Goal: Information Seeking & Learning: Learn about a topic

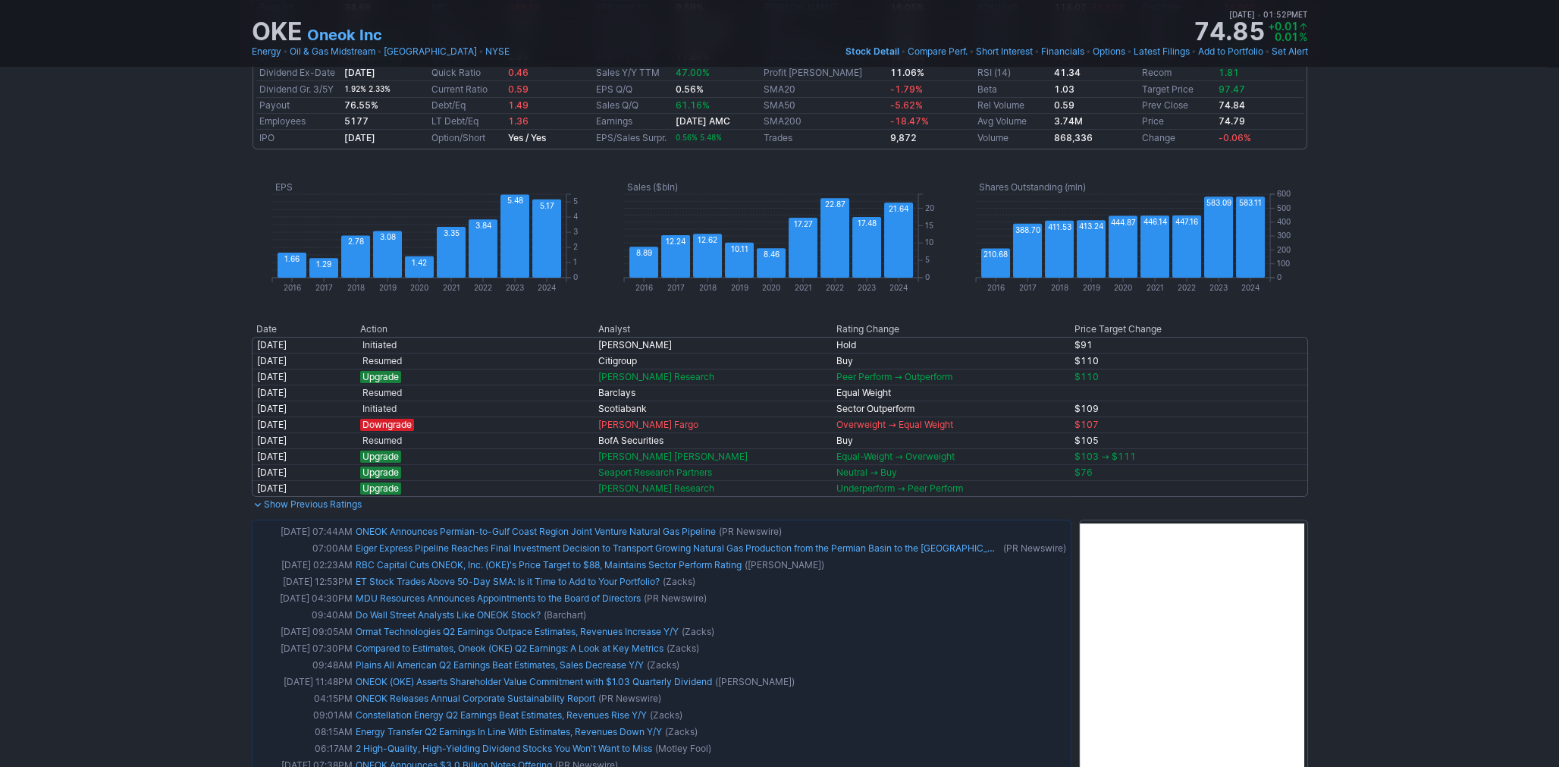
scroll to position [1014, 0]
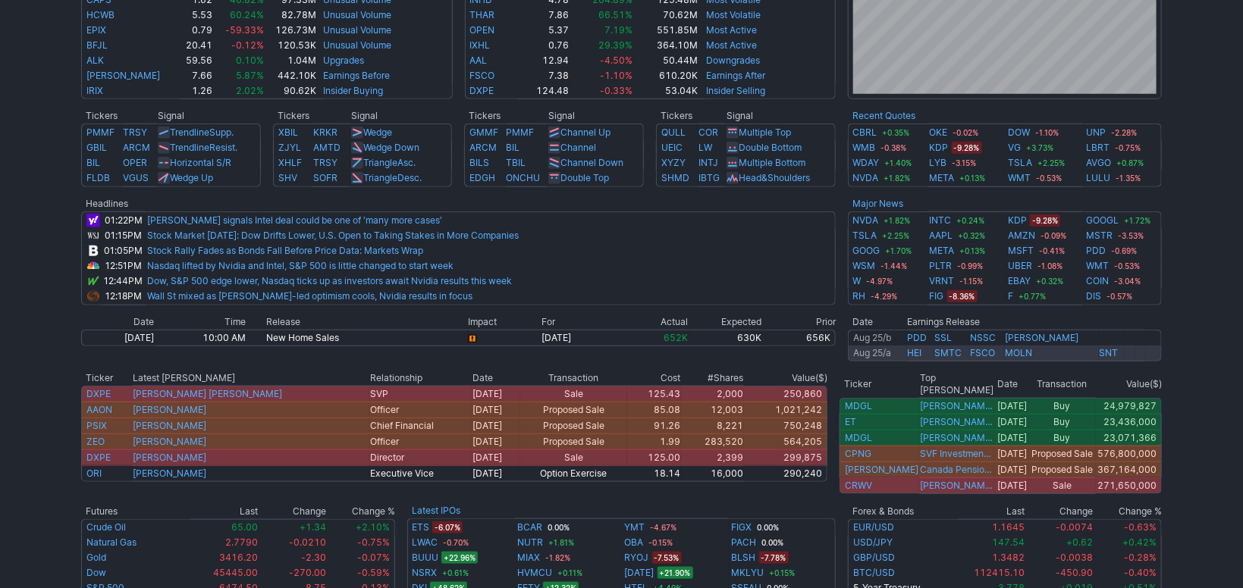
scroll to position [509, 0]
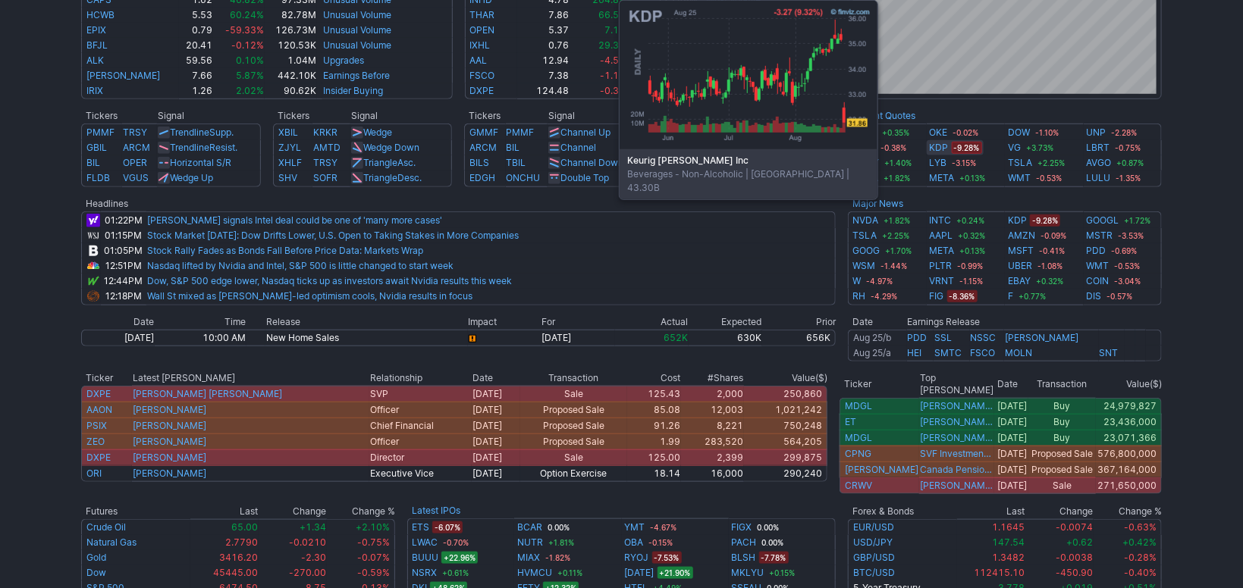
click at [944, 145] on link "KDP" at bounding box center [939, 147] width 19 height 15
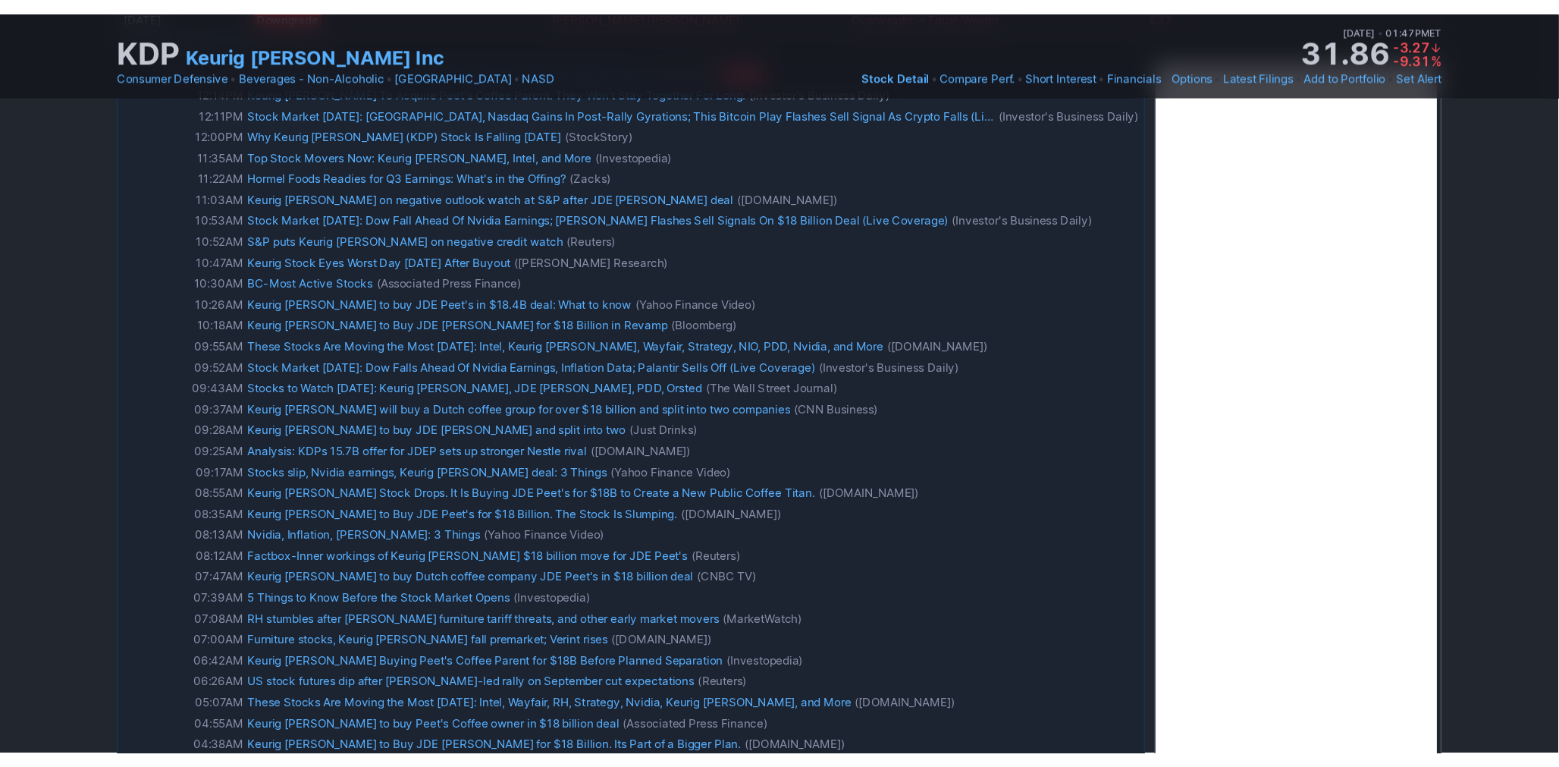
scroll to position [1570, 0]
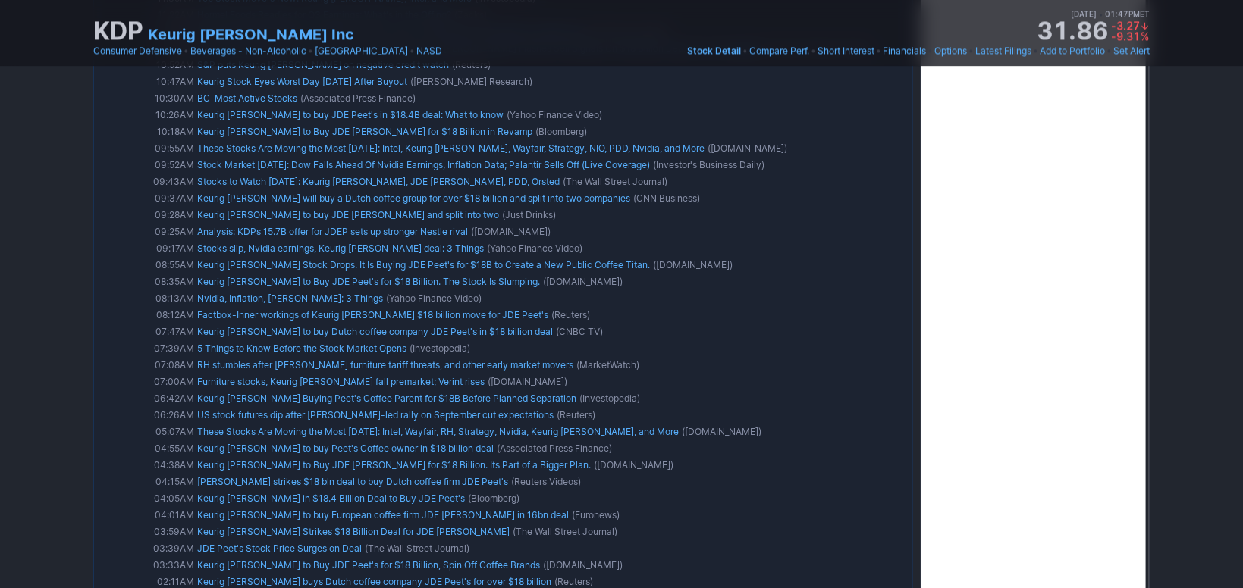
click at [212, 39] on link "Keurig [PERSON_NAME] Inc" at bounding box center [251, 34] width 206 height 21
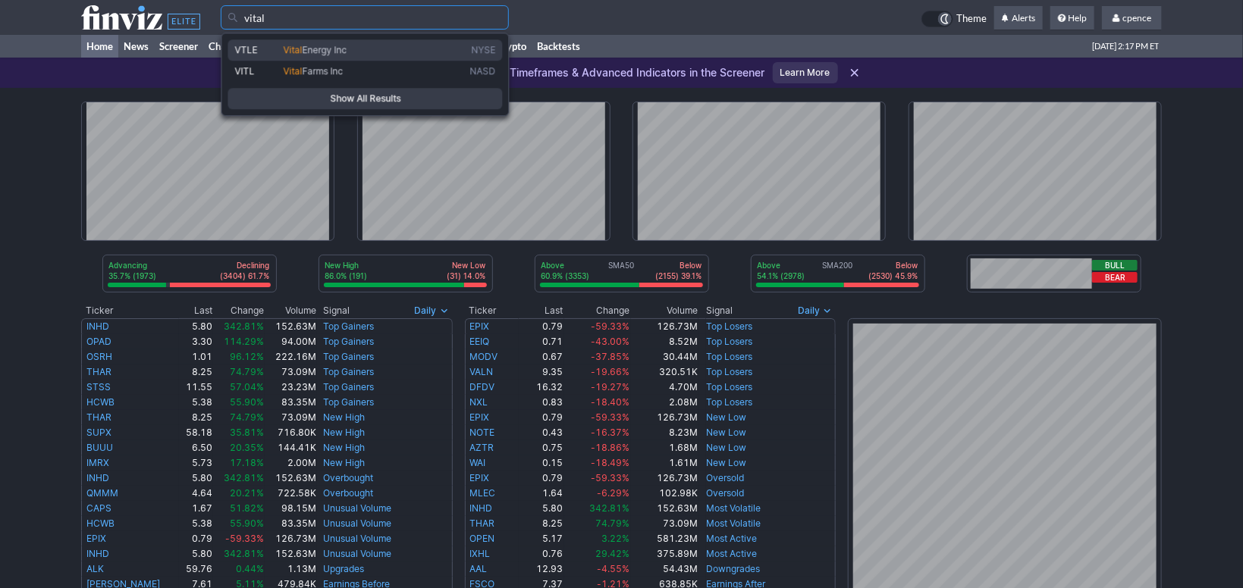
click at [350, 53] on span "Vital Energy Inc" at bounding box center [374, 50] width 187 height 12
type input "VTLE"
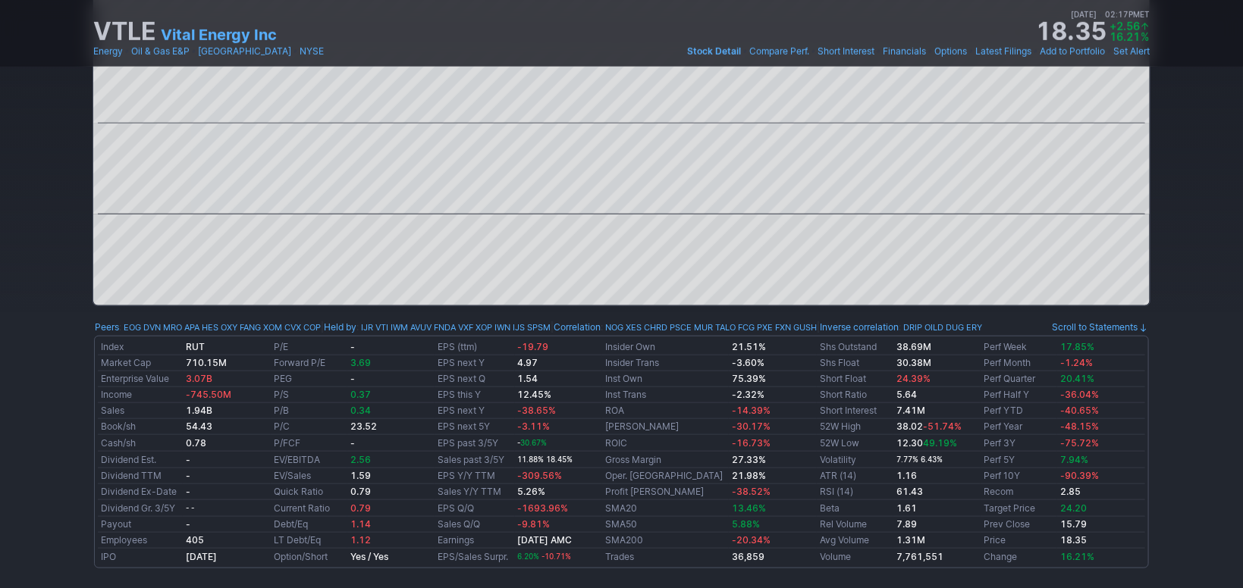
scroll to position [56, 0]
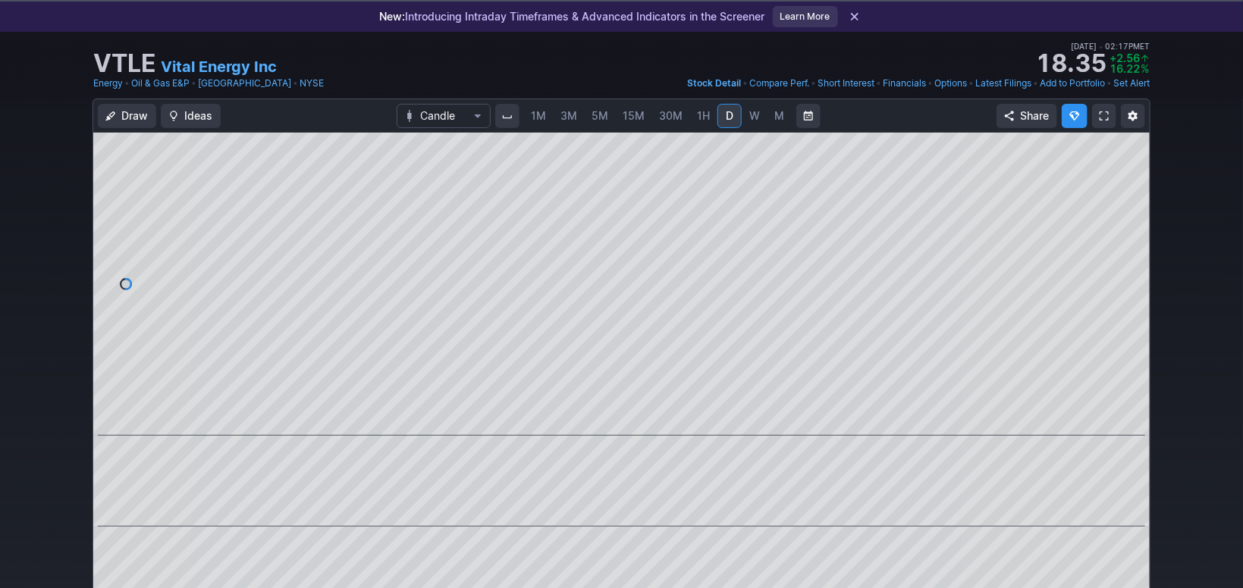
click at [774, 109] on span "M" at bounding box center [779, 115] width 11 height 15
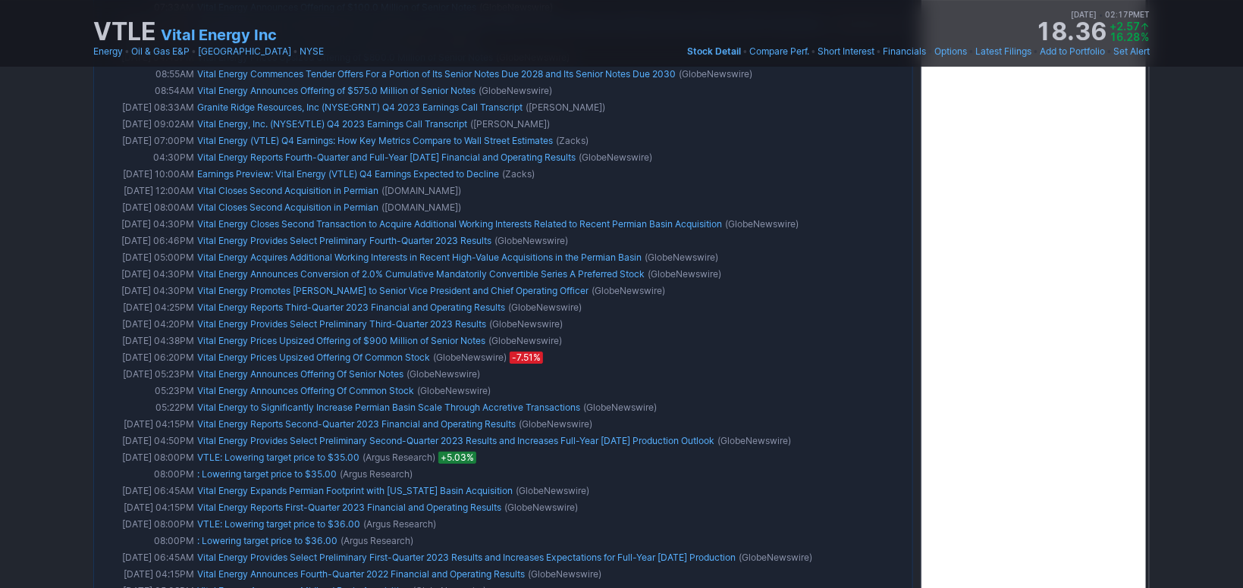
scroll to position [3040, 0]
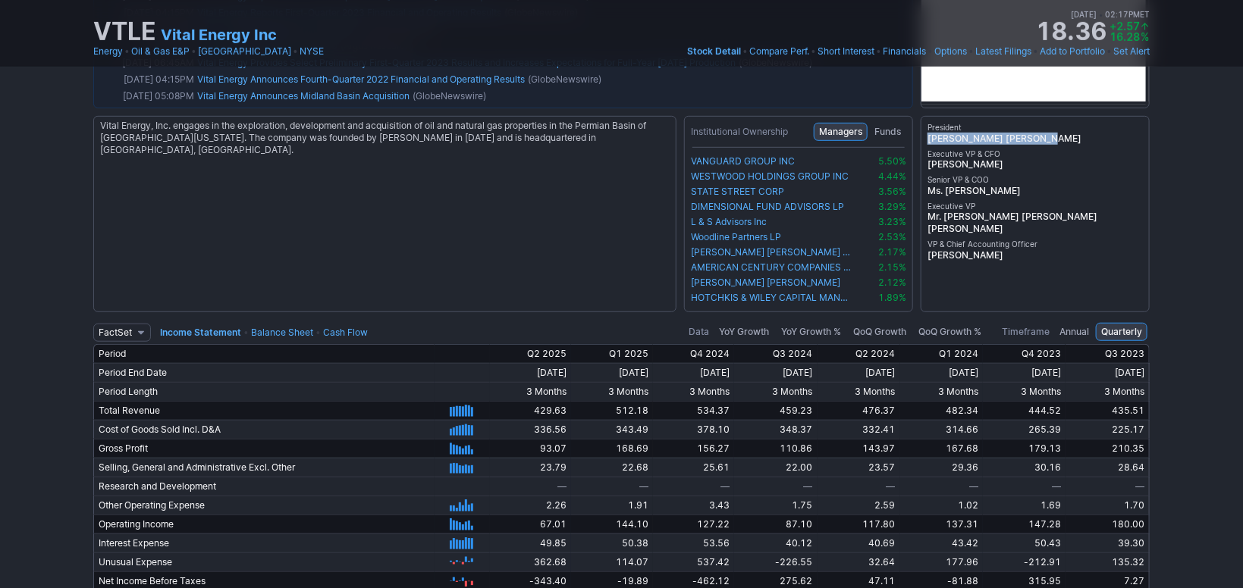
drag, startPoint x: 1028, startPoint y: 132, endPoint x: 924, endPoint y: 135, distance: 103.9
click at [924, 135] on div "President Mr. Mikell Jason Pigott Executive VP & CFO Mr. Bryan J. Lemmerman Sen…" at bounding box center [1035, 214] width 229 height 196
click at [1027, 288] on div "President Mr. Mikell Jason Pigott Executive VP & CFO Mr. Bryan J. Lemmerman Sen…" at bounding box center [1035, 214] width 229 height 196
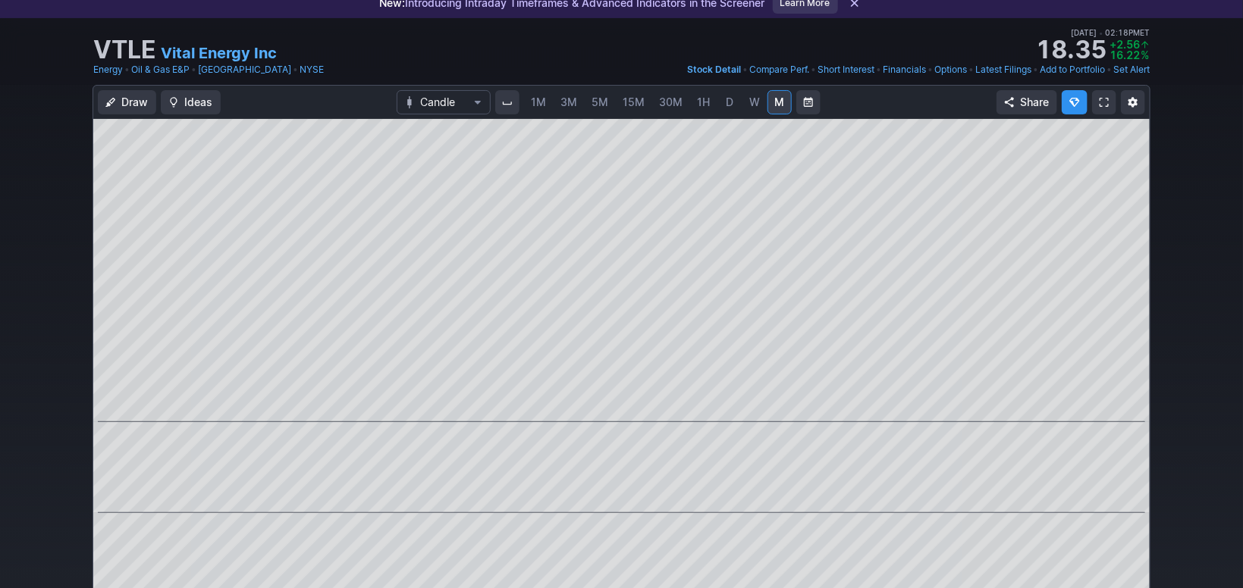
scroll to position [0, 0]
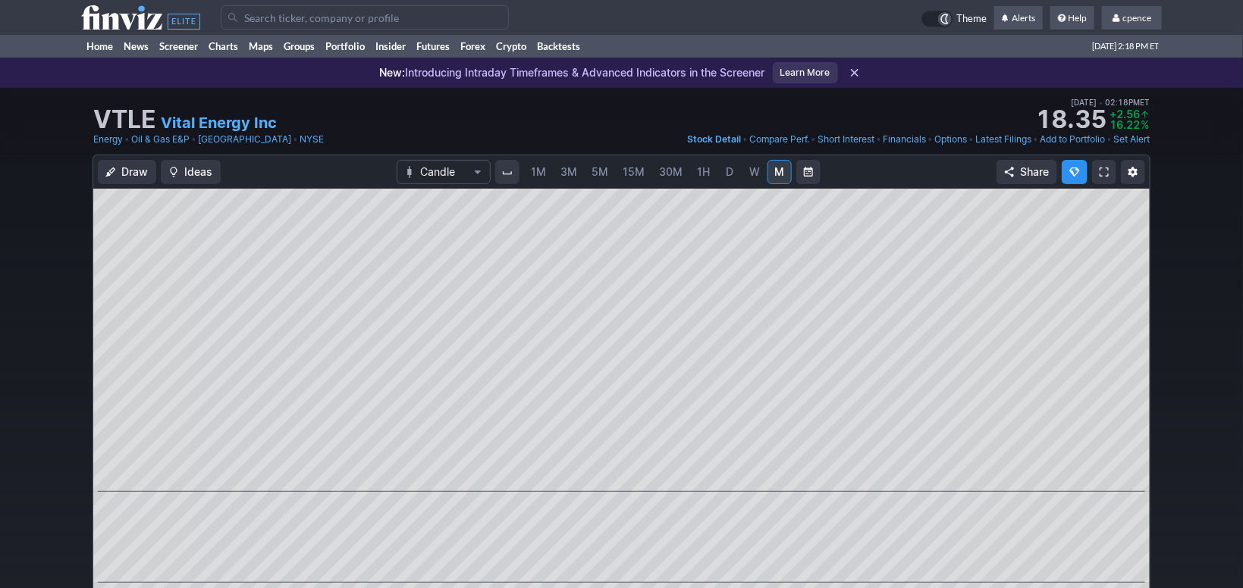
click at [93, 21] on icon at bounding box center [140, 17] width 119 height 24
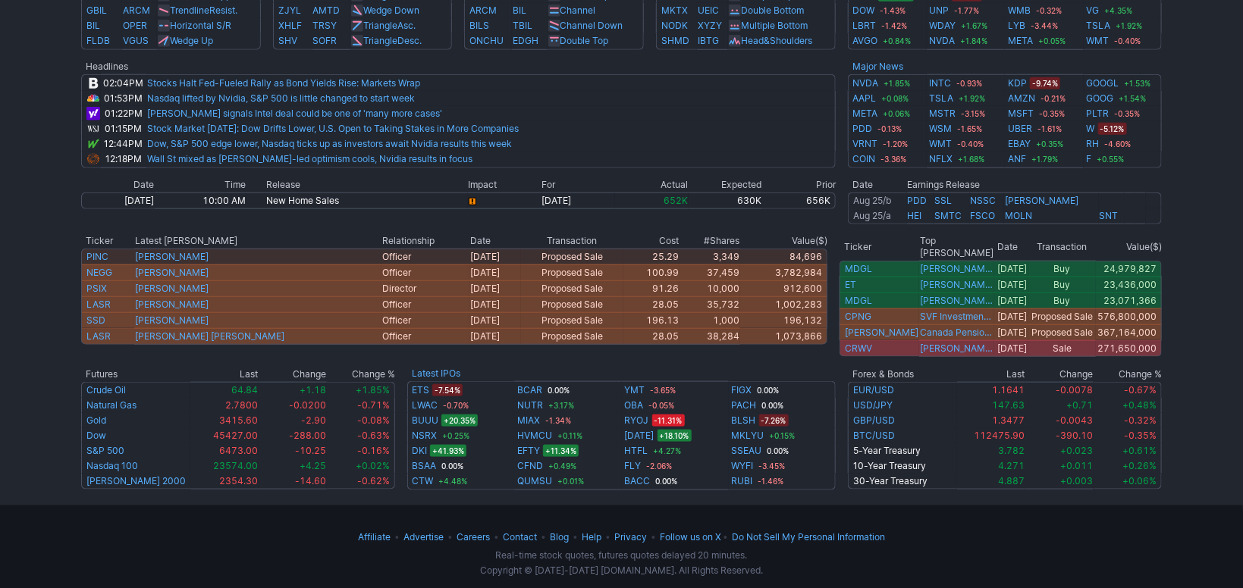
scroll to position [137, 0]
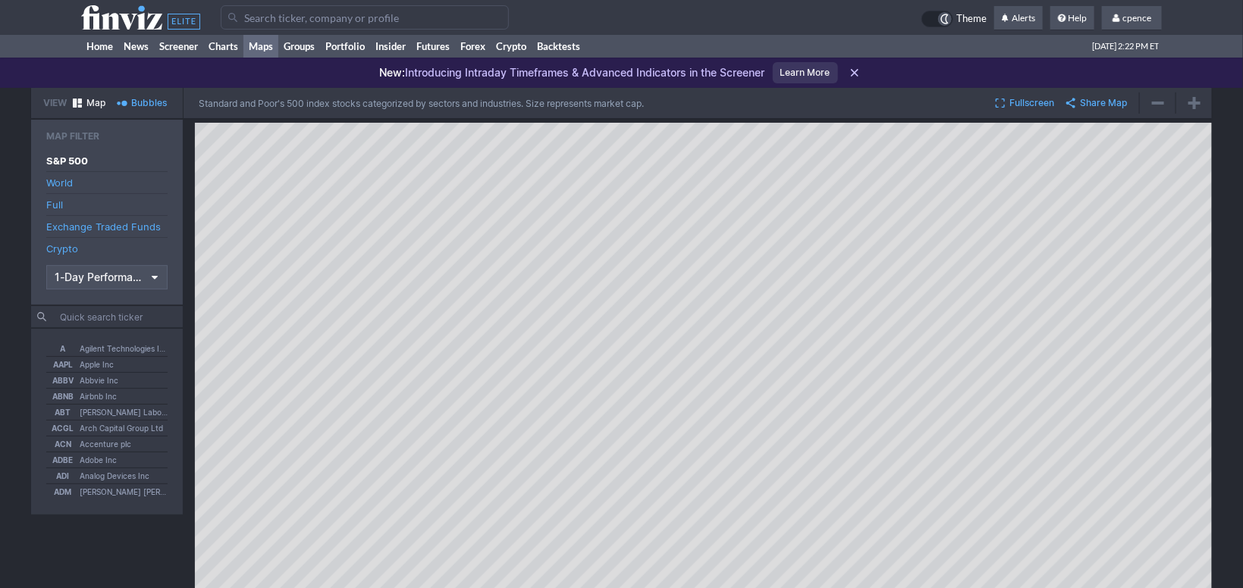
click at [102, 20] on icon at bounding box center [140, 17] width 119 height 24
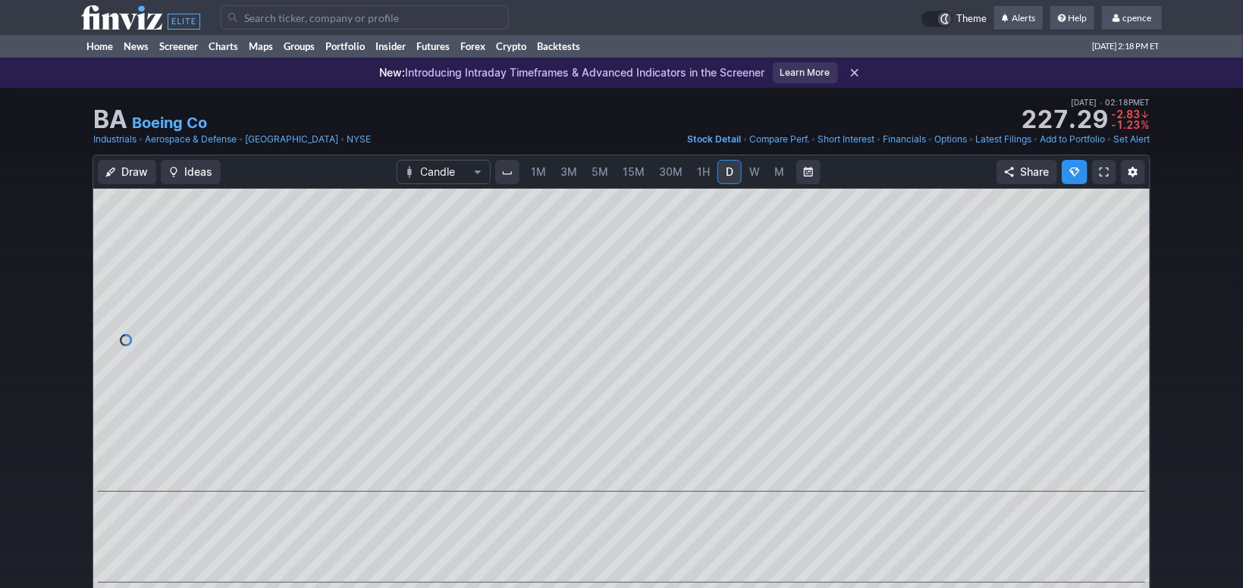
click at [779, 174] on span "M" at bounding box center [780, 171] width 10 height 13
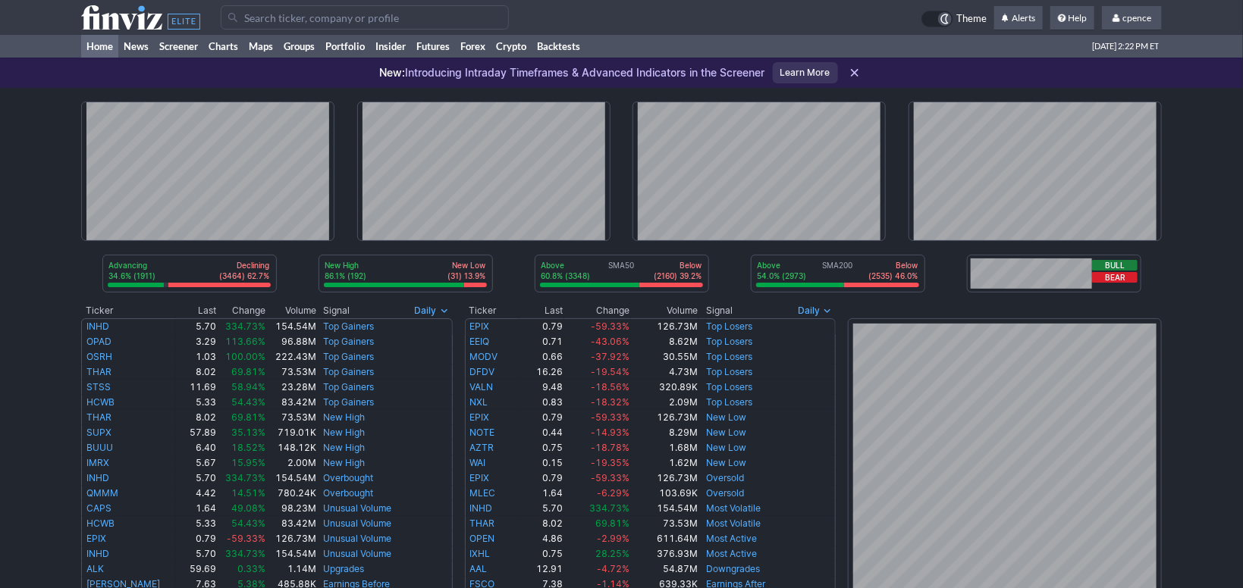
scroll to position [509, 0]
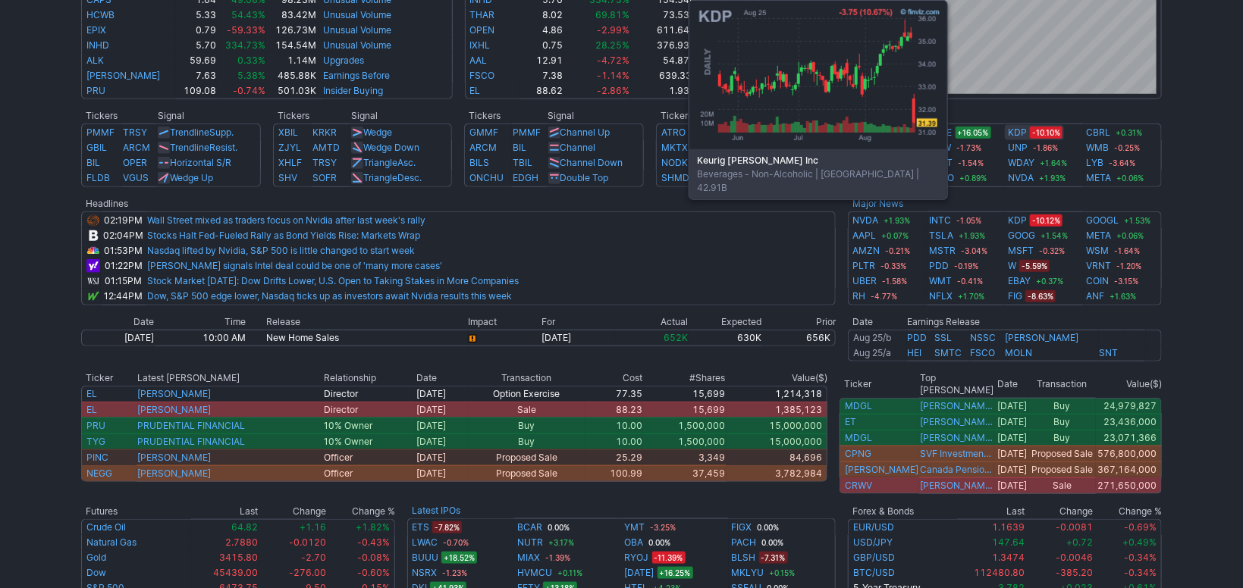
click at [1014, 134] on link "KDP" at bounding box center [1017, 132] width 19 height 15
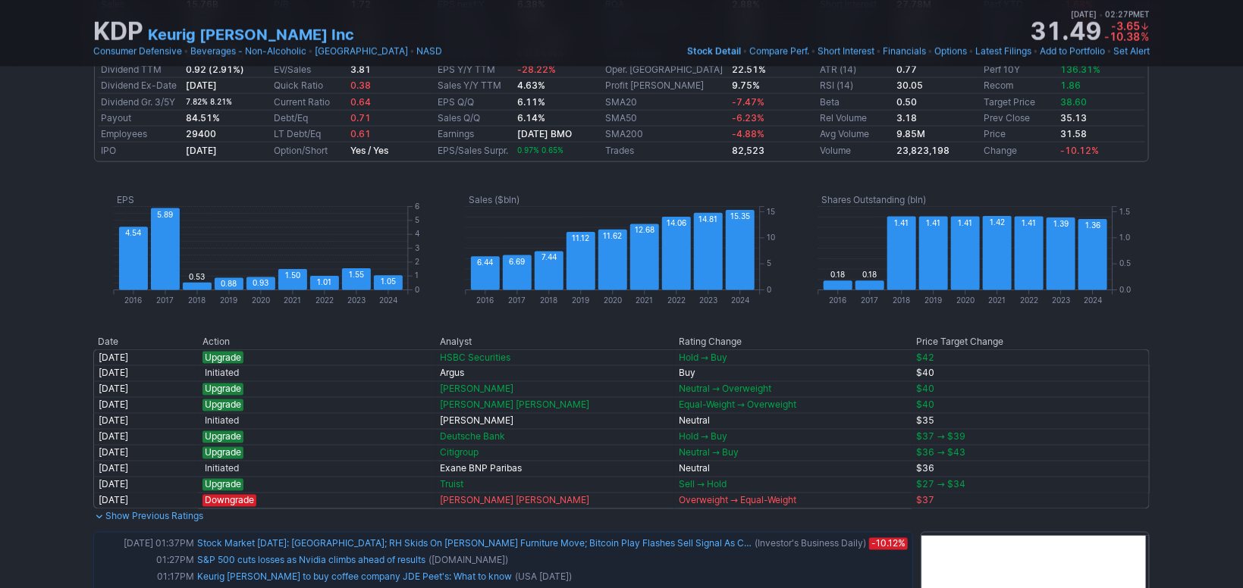
scroll to position [946, 0]
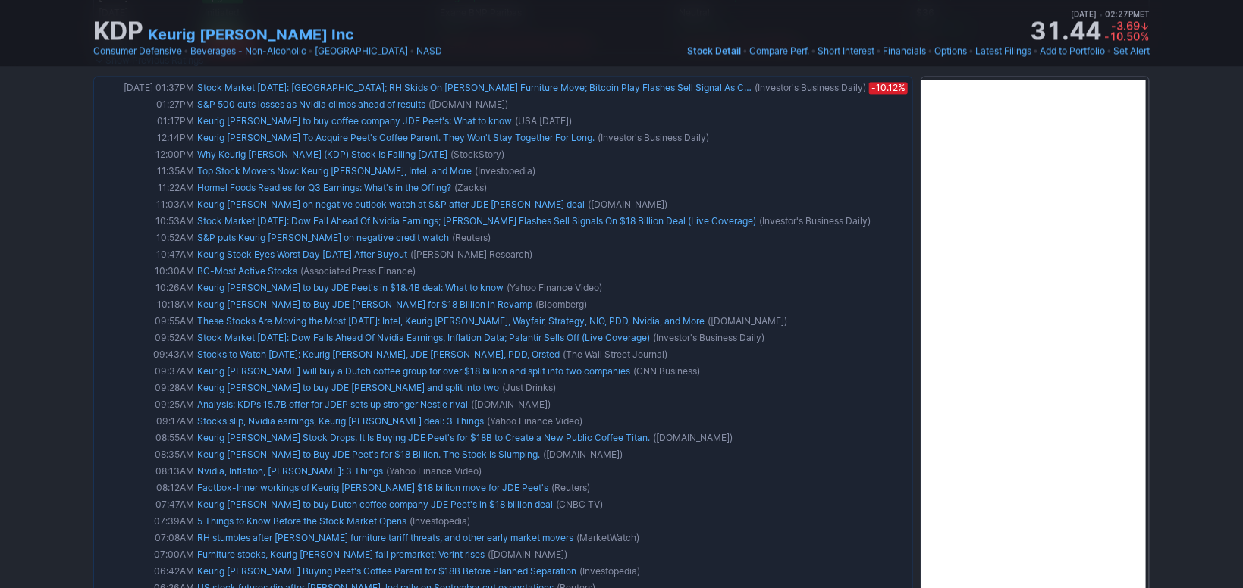
drag, startPoint x: 1176, startPoint y: 356, endPoint x: 1171, endPoint y: 370, distance: 14.6
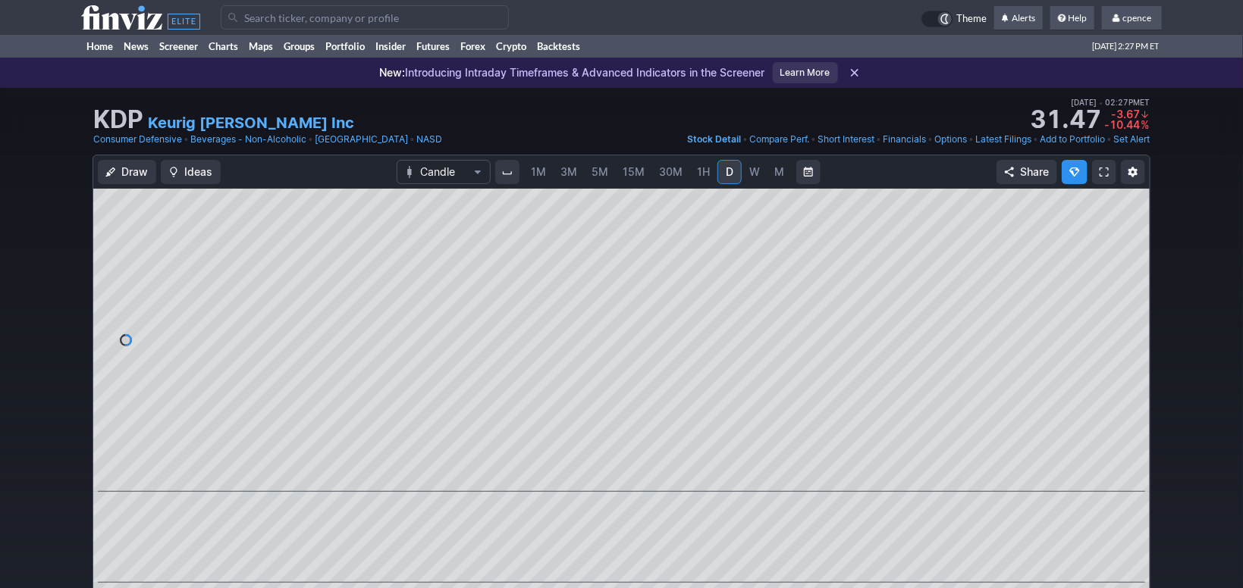
click at [697, 169] on span "1H" at bounding box center [703, 171] width 13 height 13
click at [133, 20] on use at bounding box center [140, 17] width 119 height 24
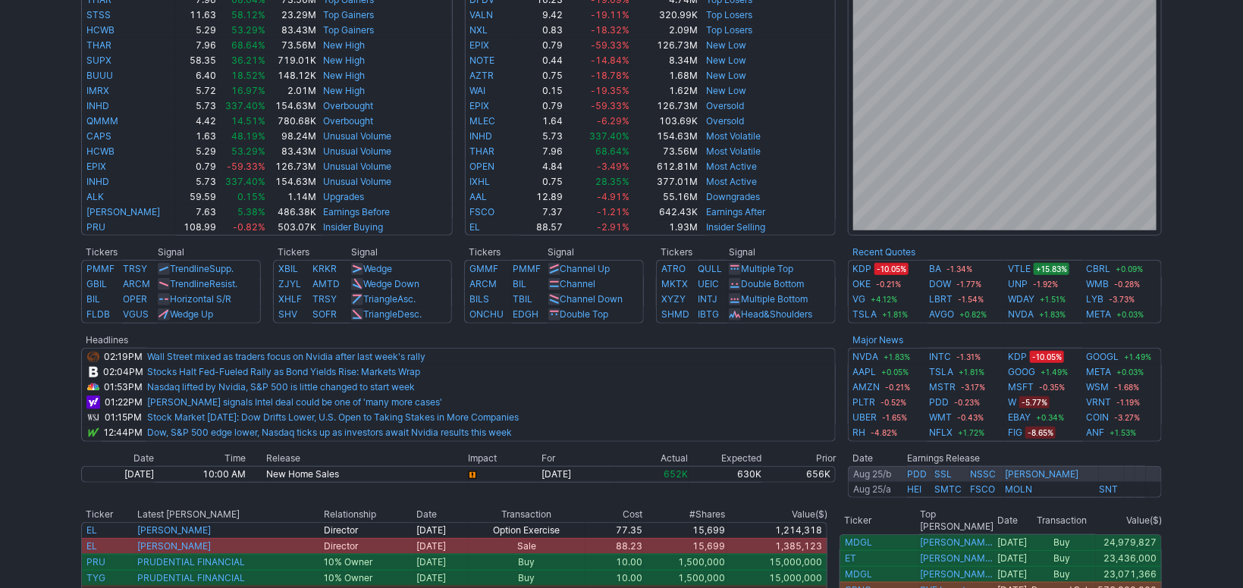
scroll to position [509, 0]
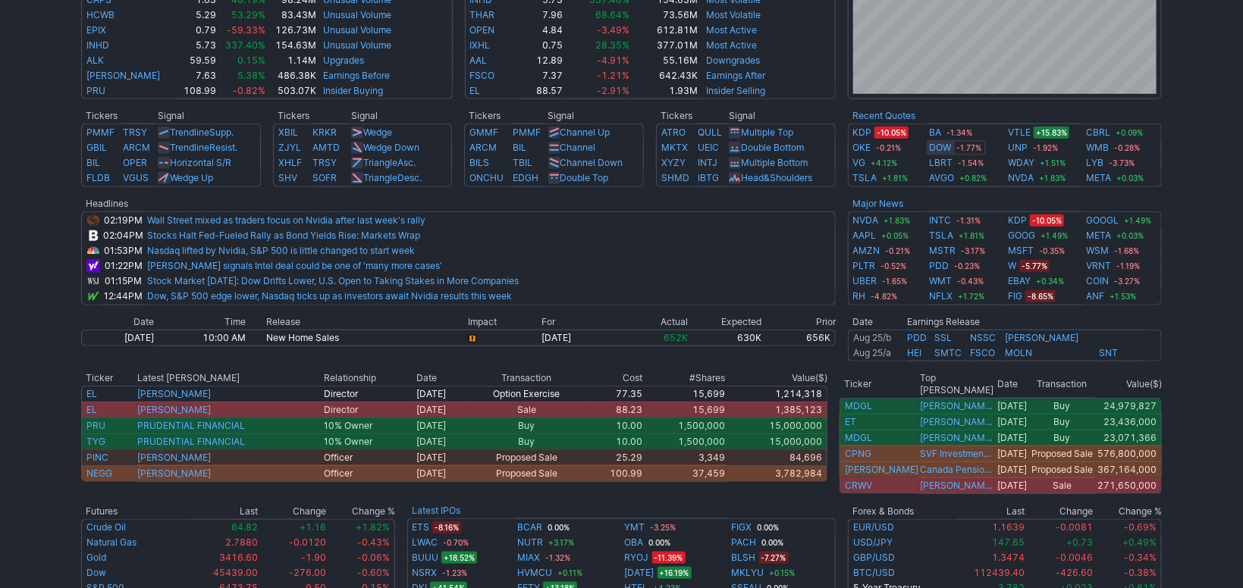
click at [932, 145] on link "DOW" at bounding box center [941, 147] width 22 height 15
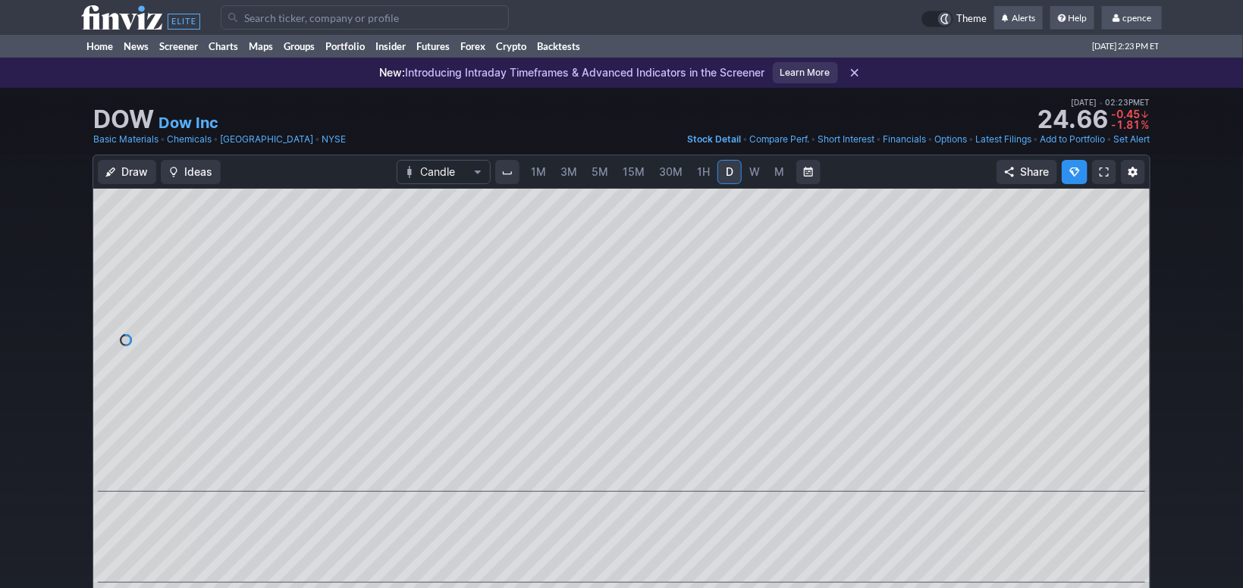
click at [365, 20] on input "Search" at bounding box center [365, 17] width 288 height 24
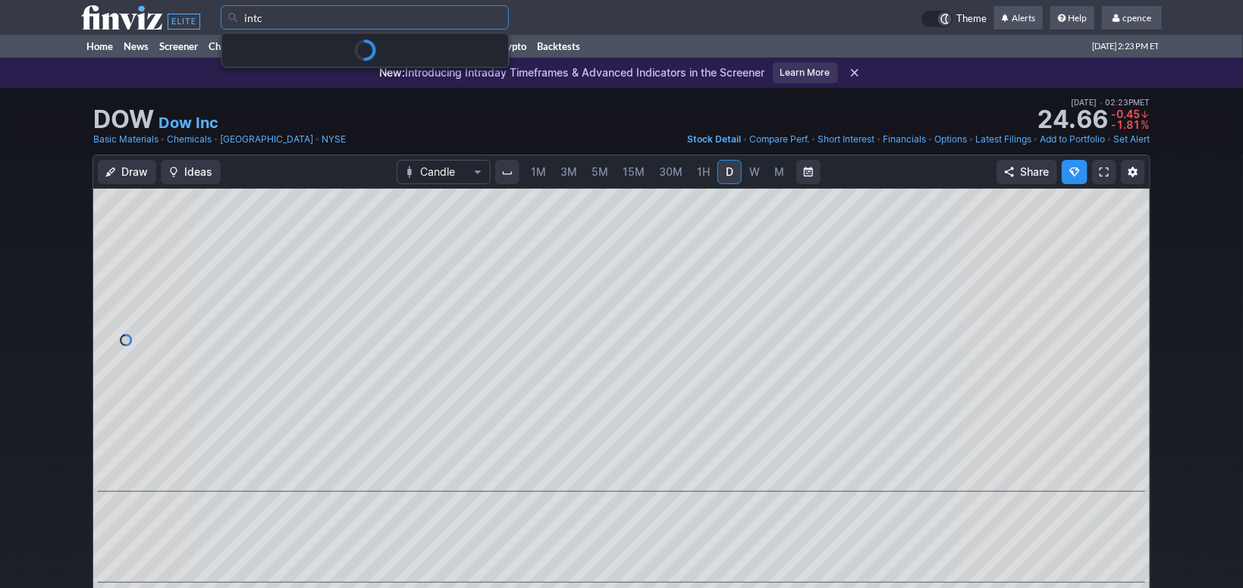
type input "intc"
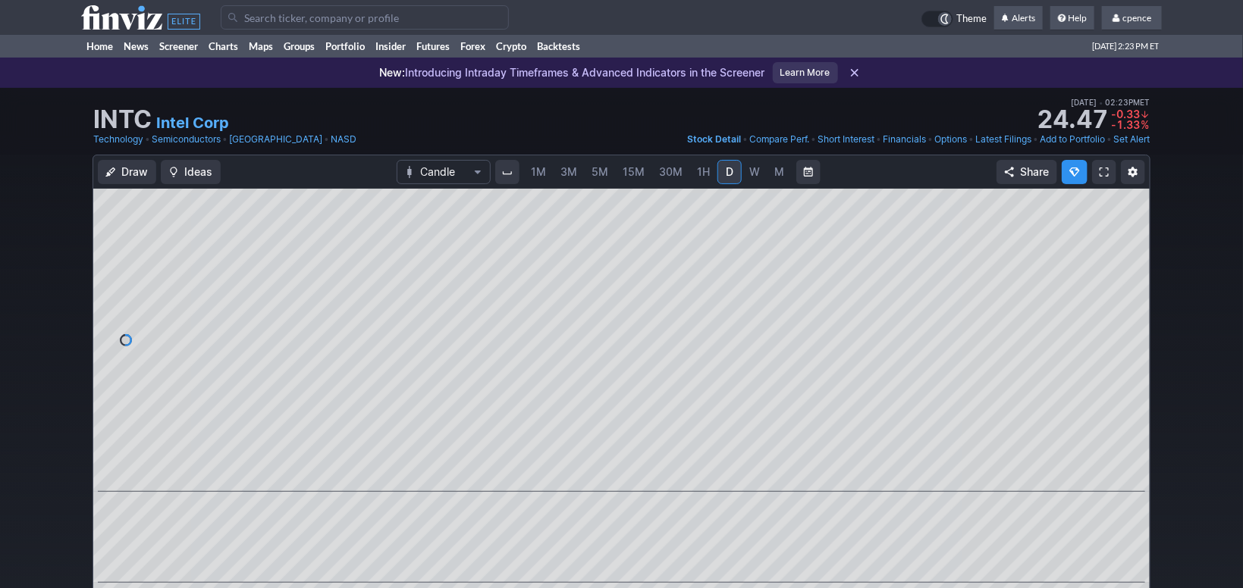
click at [779, 165] on span "M" at bounding box center [779, 172] width 11 height 15
click at [780, 171] on span "M" at bounding box center [780, 171] width 10 height 13
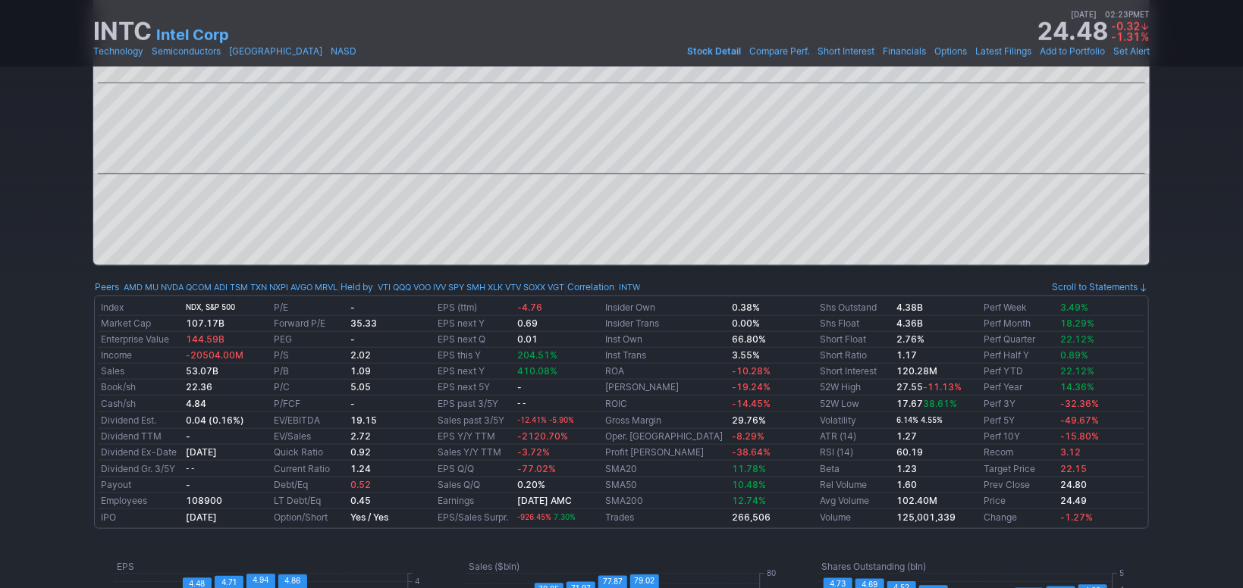
drag, startPoint x: 1226, startPoint y: 387, endPoint x: 1224, endPoint y: 406, distance: 19.1
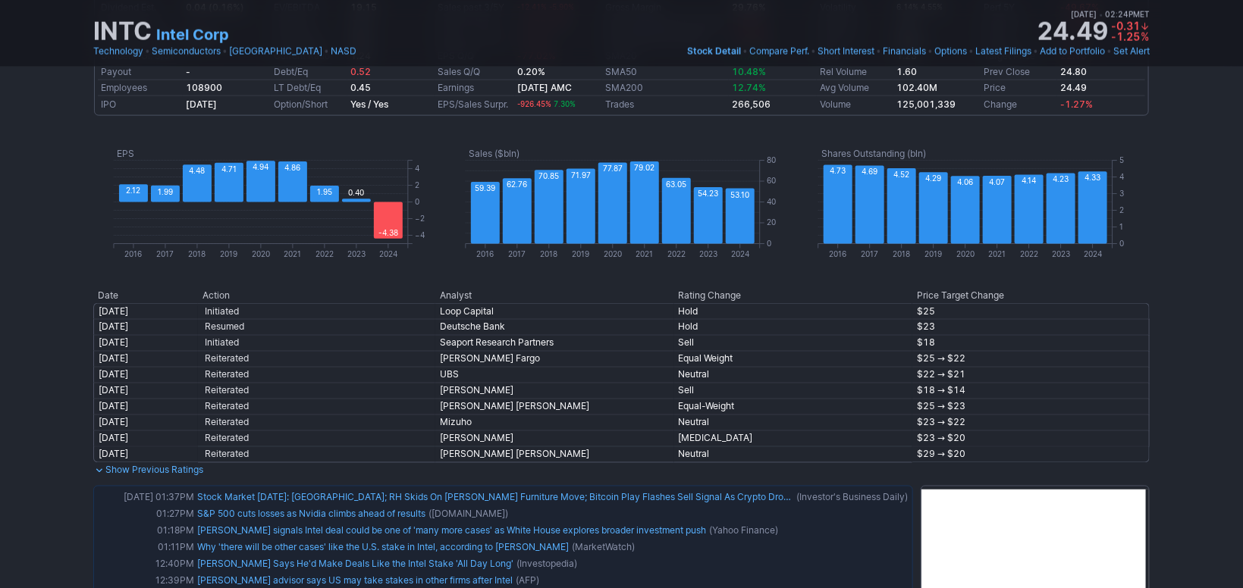
scroll to position [1087, 0]
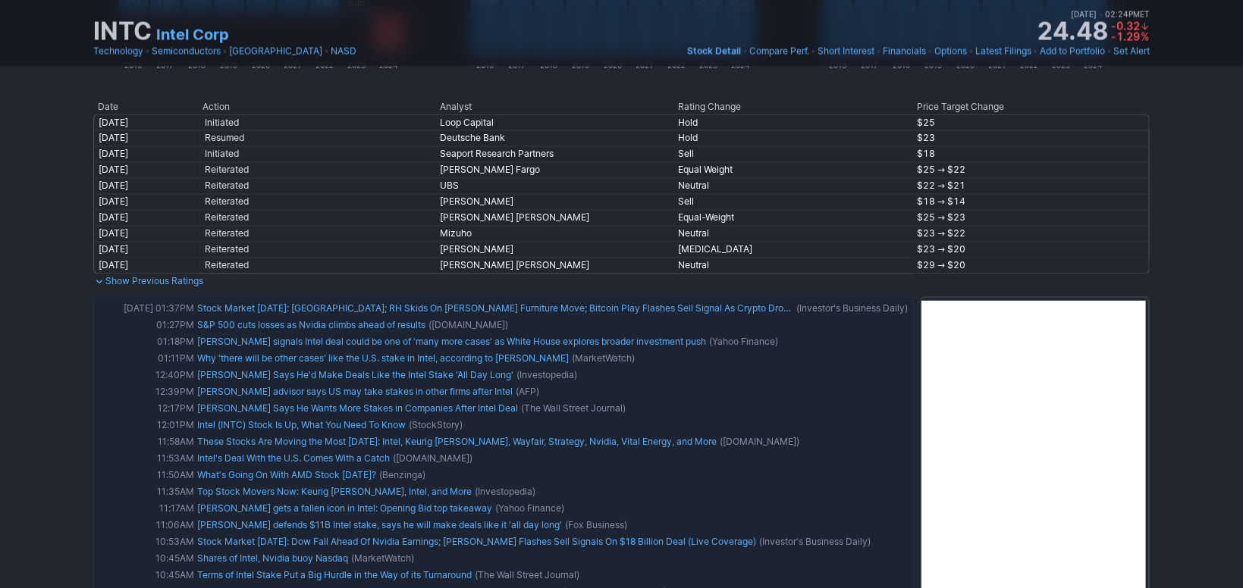
drag, startPoint x: 1179, startPoint y: 413, endPoint x: 1186, endPoint y: 447, distance: 35.5
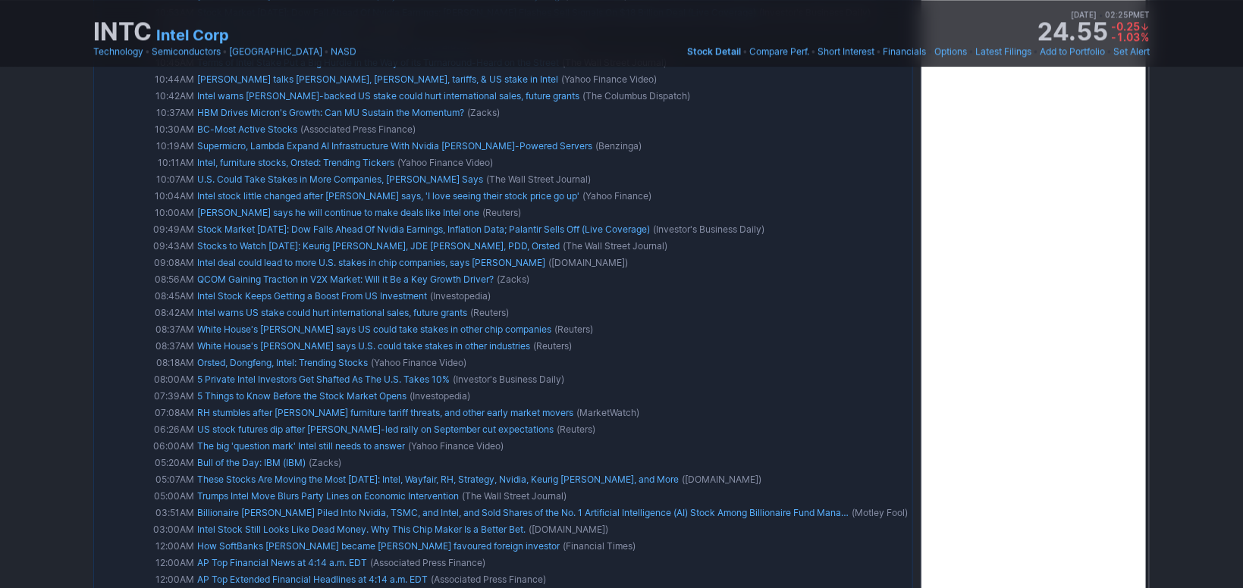
scroll to position [0, 0]
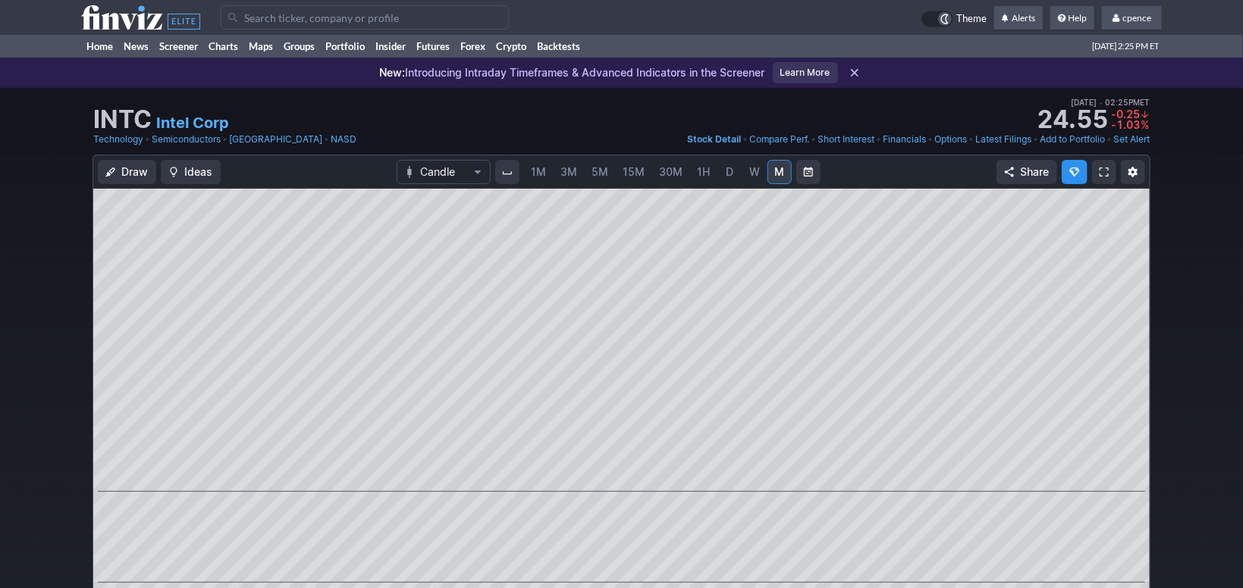
click at [155, 12] on icon at bounding box center [140, 17] width 119 height 24
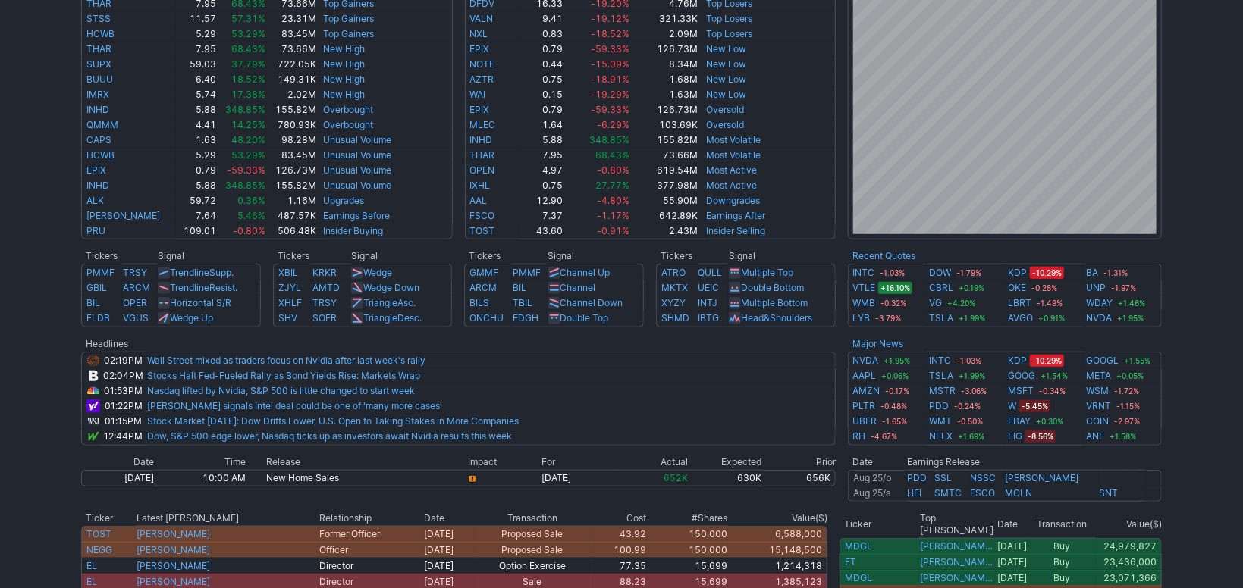
scroll to position [137, 0]
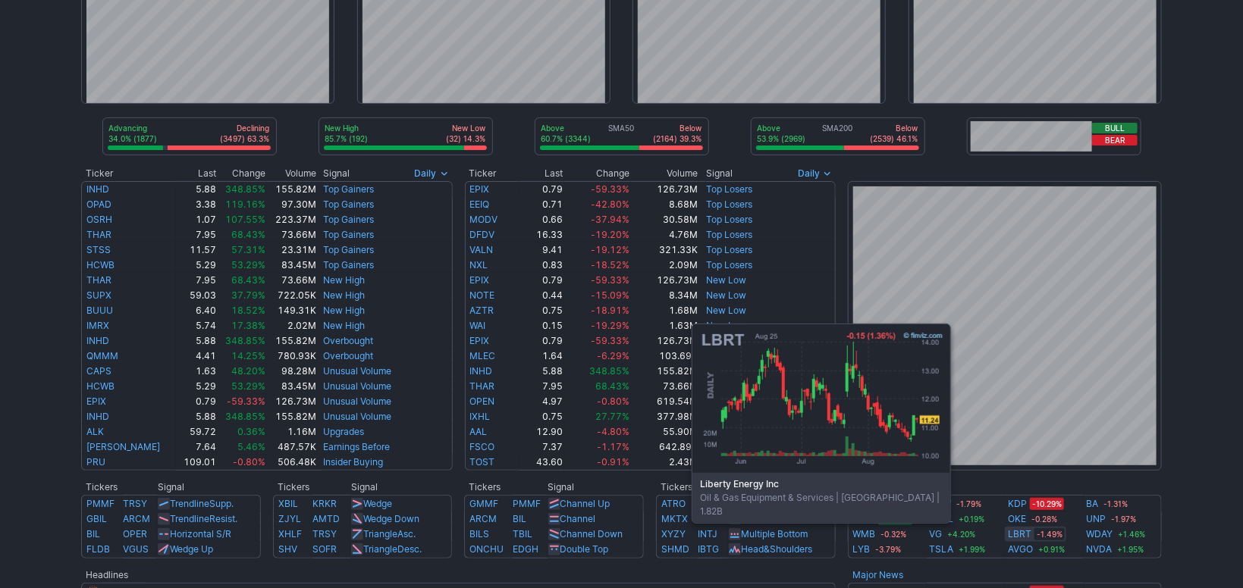
click at [1017, 532] on link "LBRT" at bounding box center [1020, 534] width 24 height 15
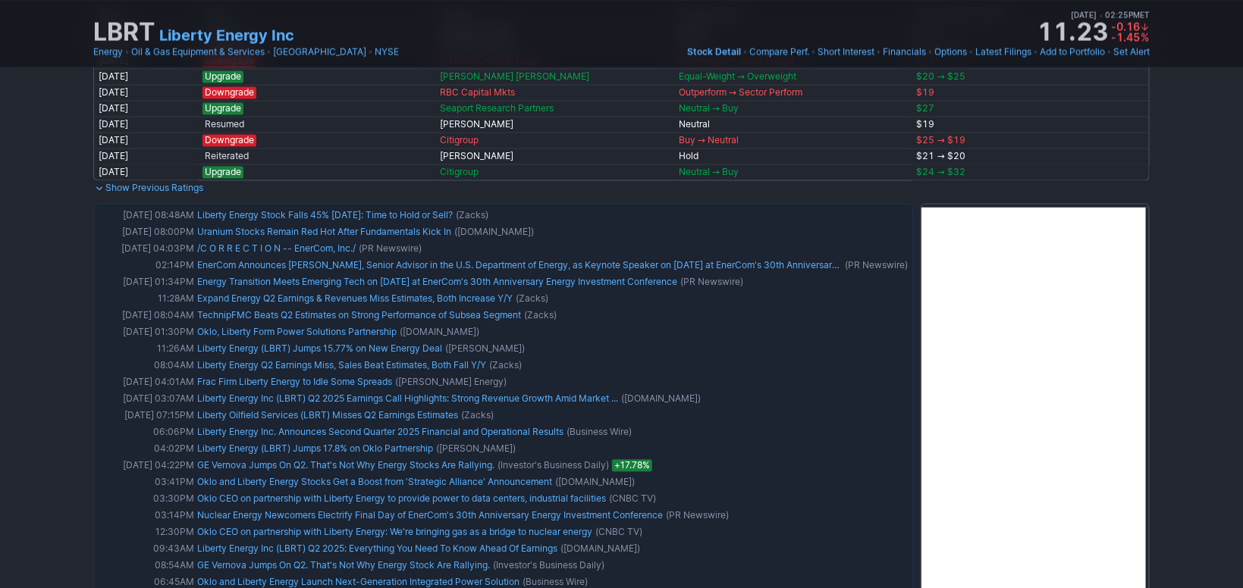
drag, startPoint x: 1169, startPoint y: 365, endPoint x: 1168, endPoint y: 432, distance: 67.5
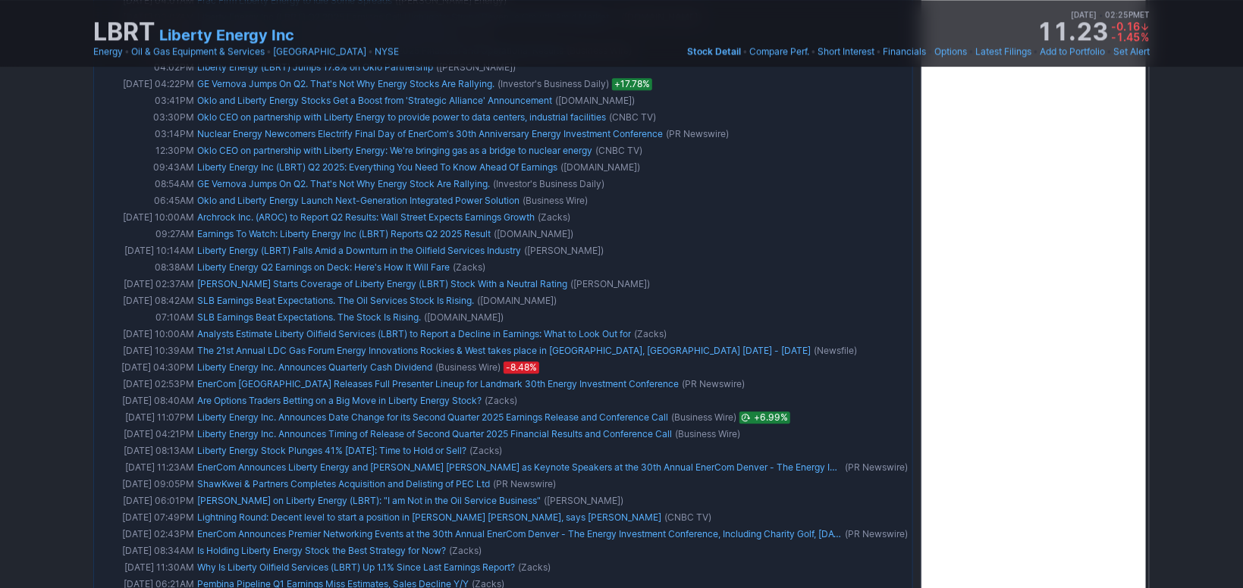
drag, startPoint x: 1192, startPoint y: 354, endPoint x: 1188, endPoint y: 321, distance: 33.6
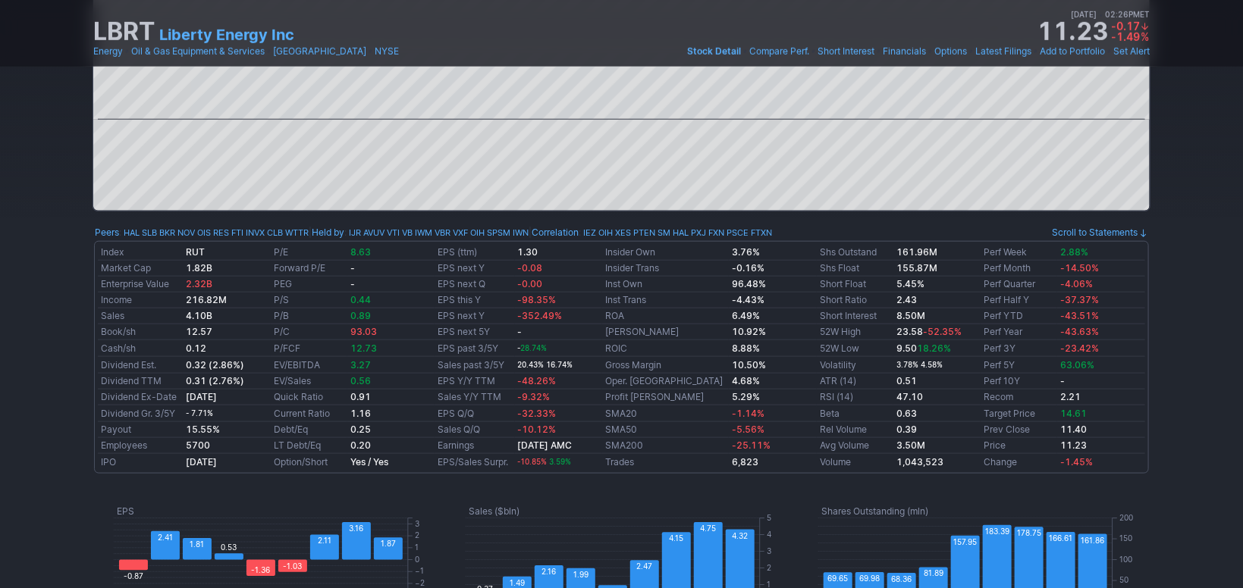
scroll to position [0, 0]
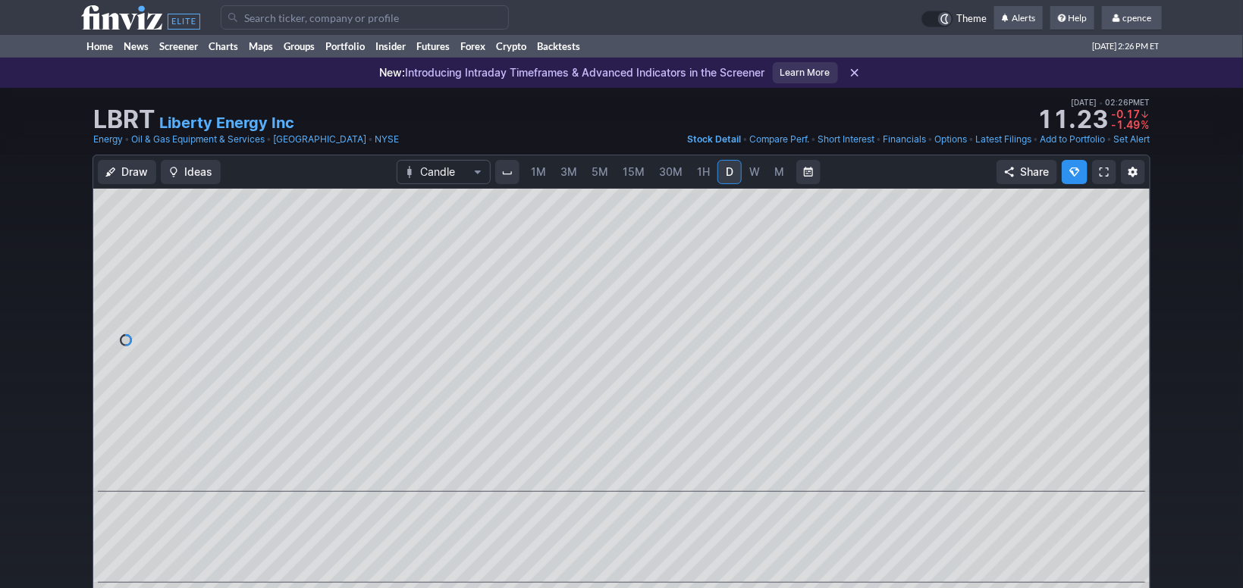
click at [112, 19] on use at bounding box center [140, 17] width 119 height 24
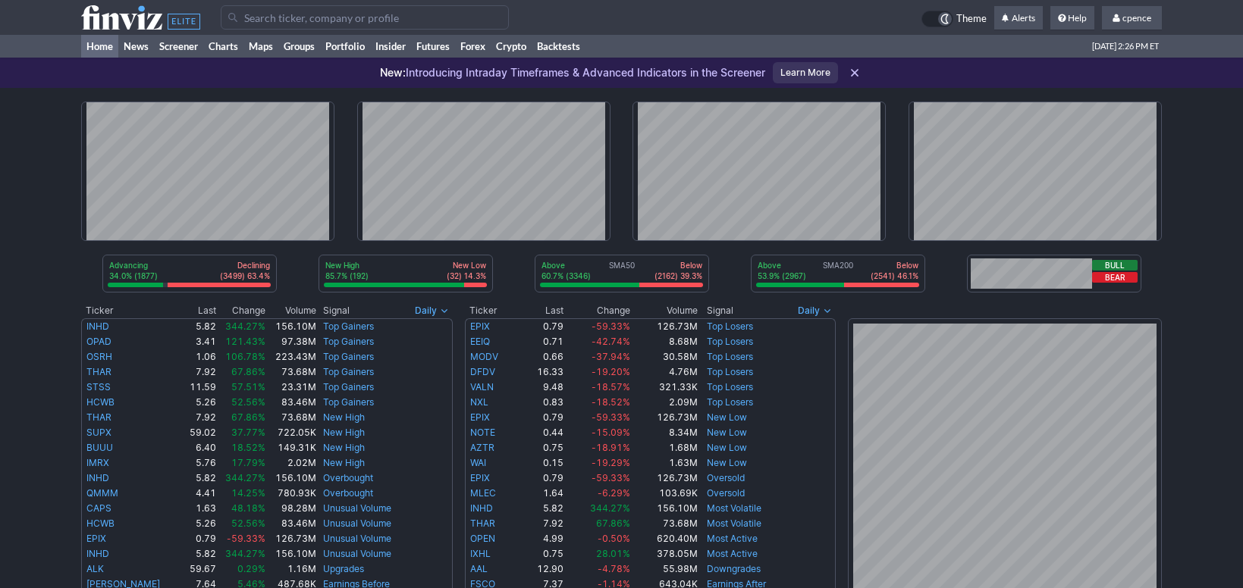
scroll to position [509, 0]
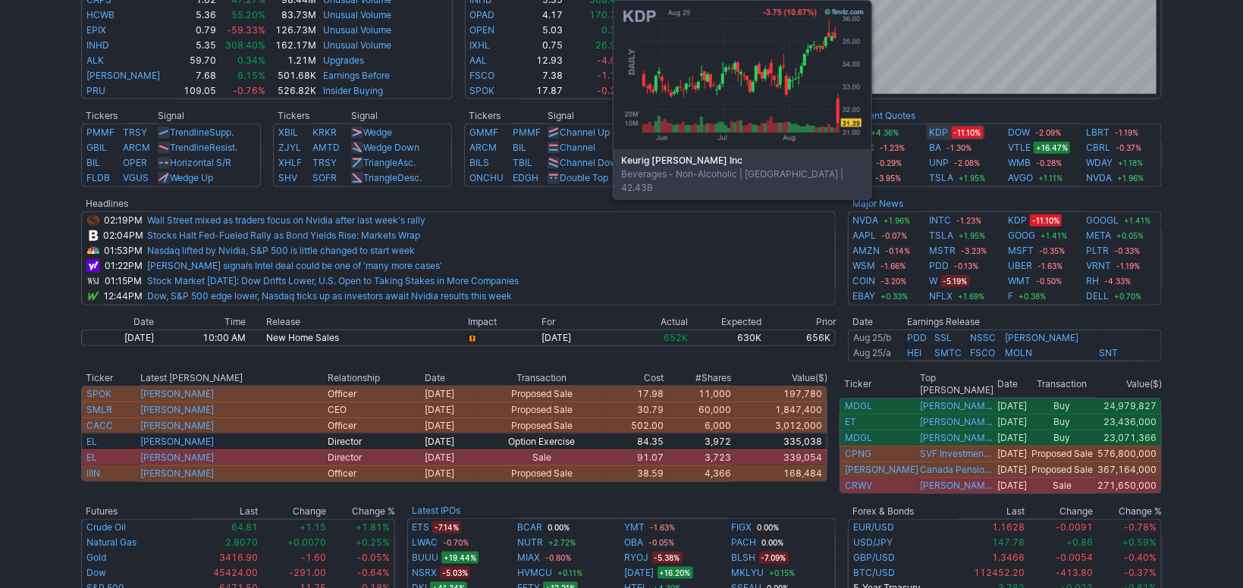
click at [938, 132] on link "KDP" at bounding box center [939, 132] width 19 height 15
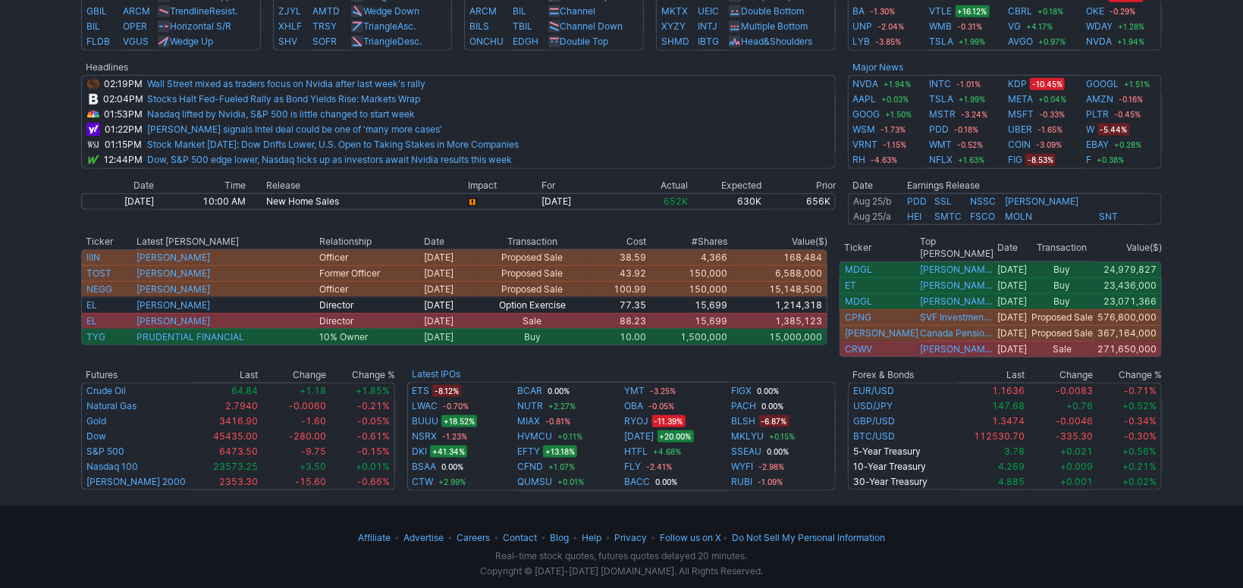
scroll to position [646, 0]
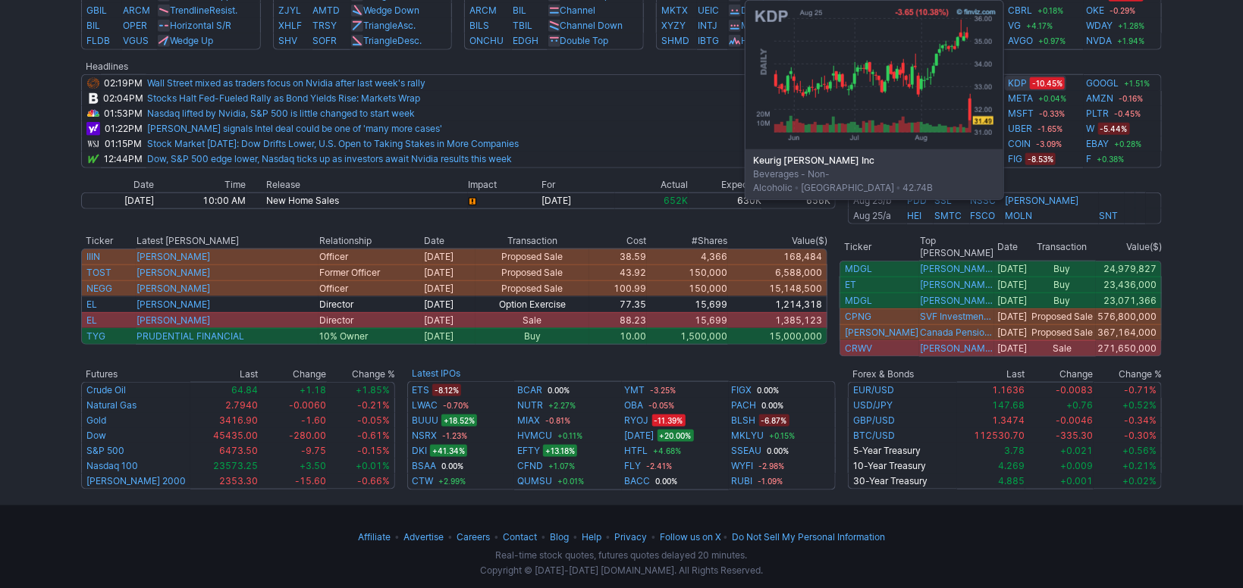
click at [1024, 80] on link "KDP" at bounding box center [1017, 83] width 19 height 15
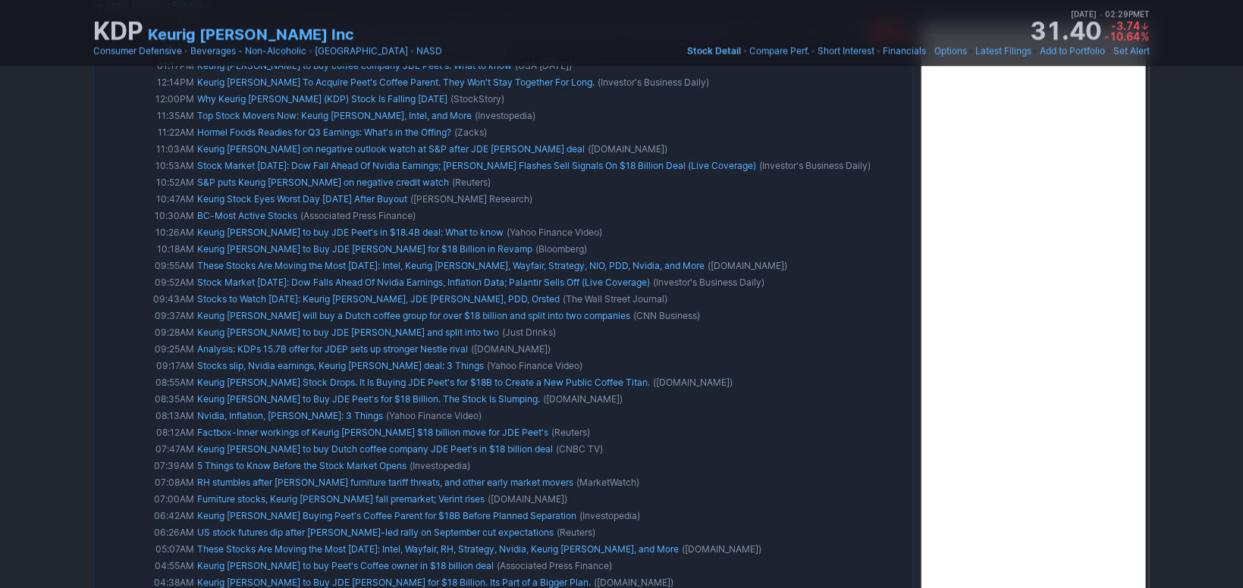
scroll to position [1498, 0]
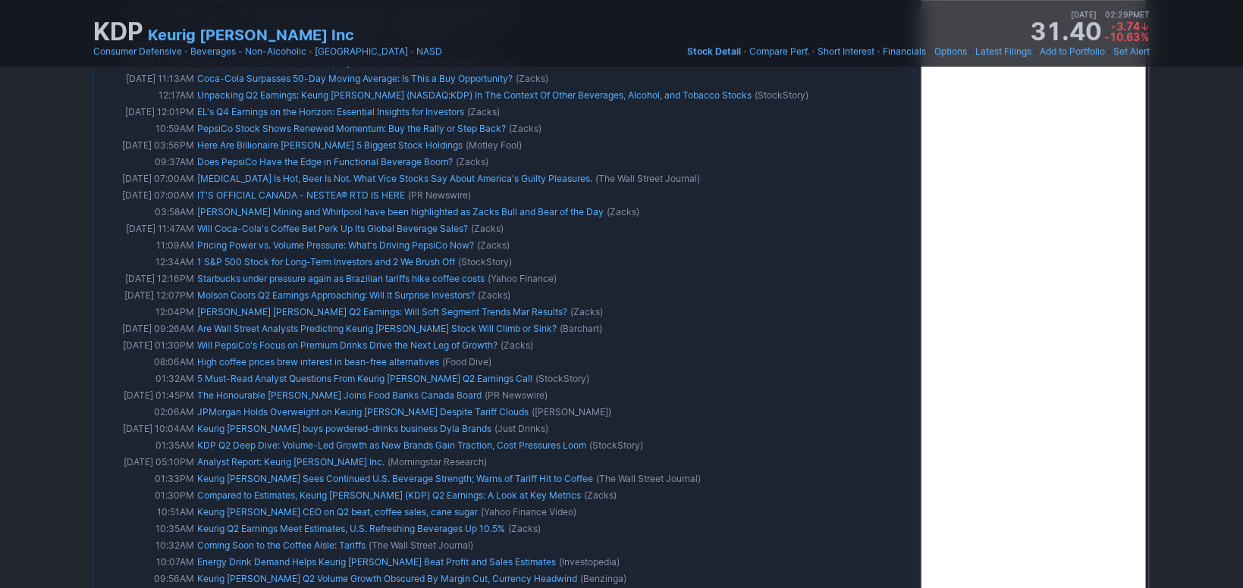
drag, startPoint x: 1184, startPoint y: 198, endPoint x: 1191, endPoint y: 189, distance: 11.4
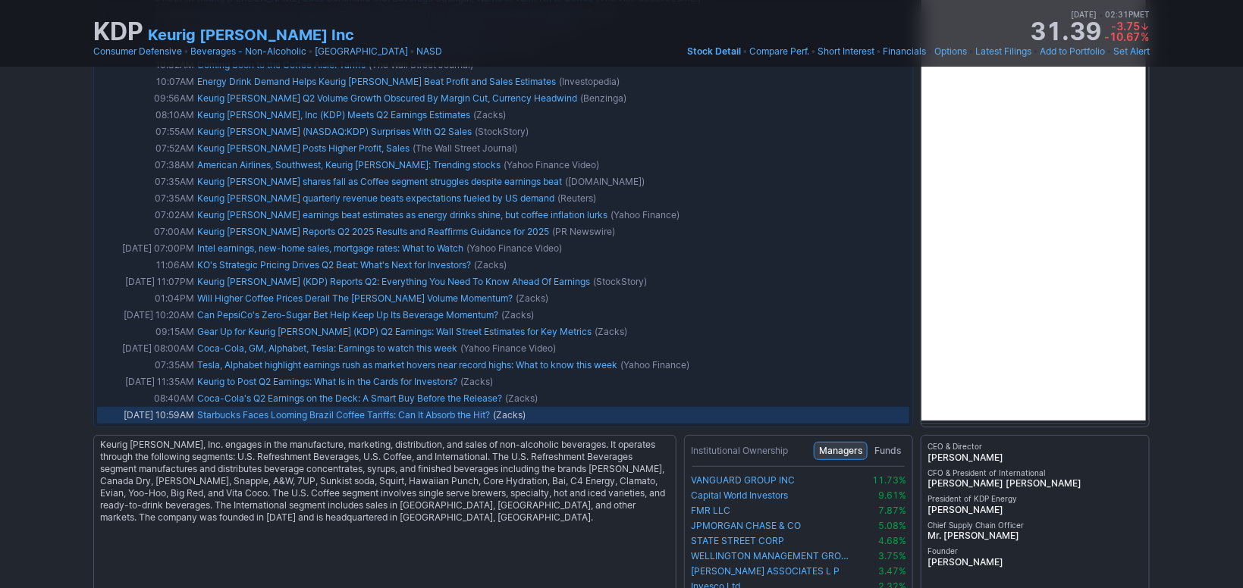
scroll to position [3233, 0]
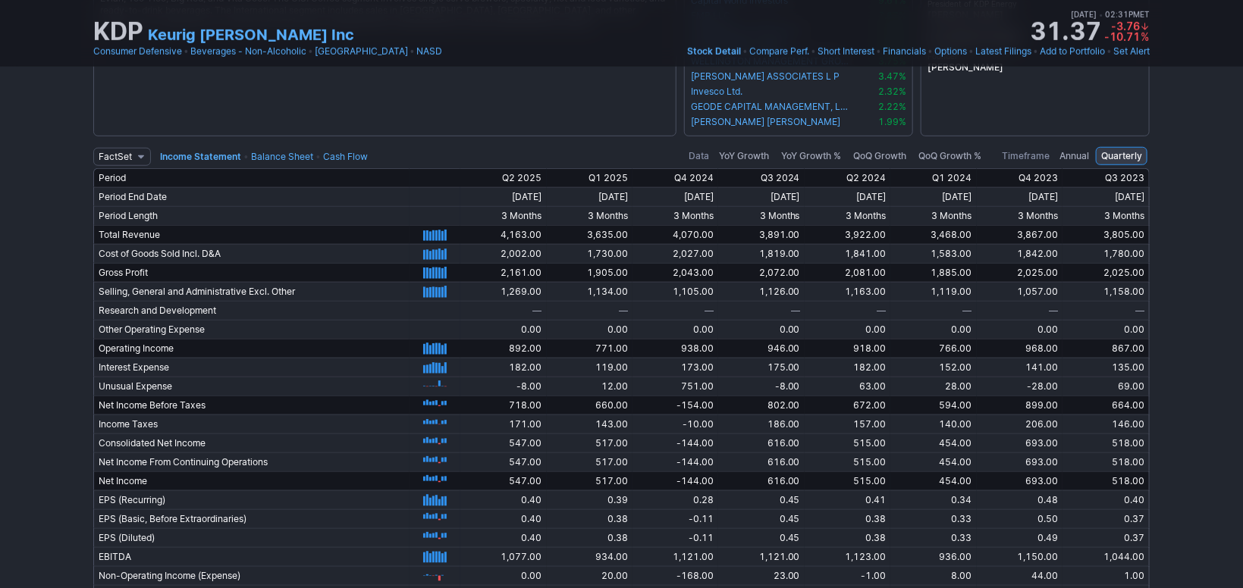
click at [265, 151] on link "Balance Sheet" at bounding box center [282, 156] width 62 height 11
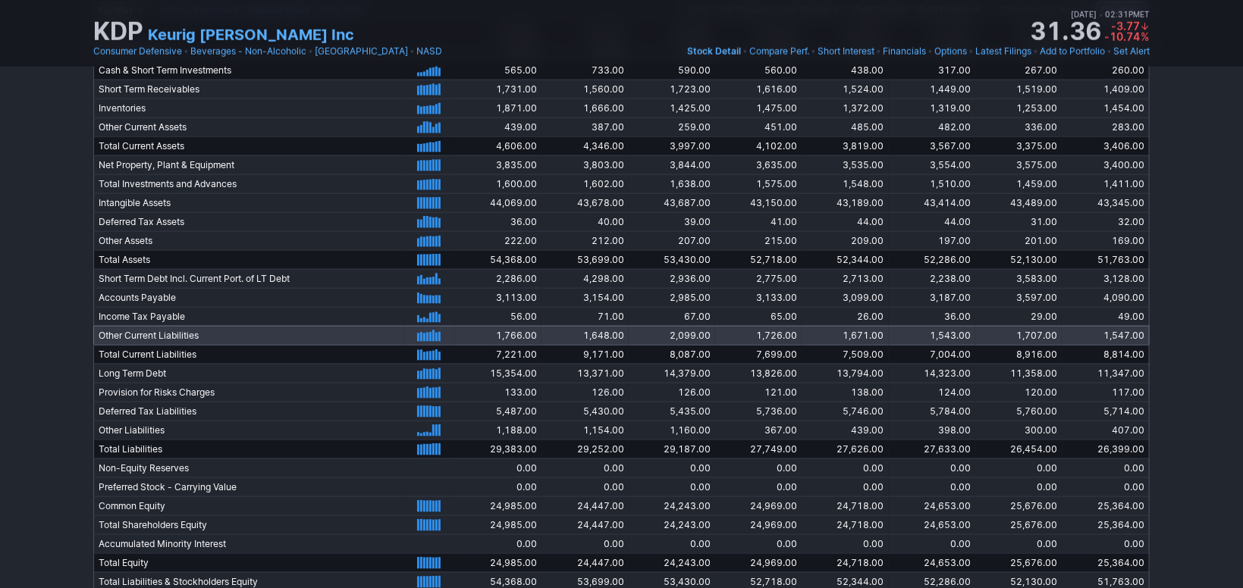
drag, startPoint x: 369, startPoint y: 444, endPoint x: 372, endPoint y: 461, distance: 16.8
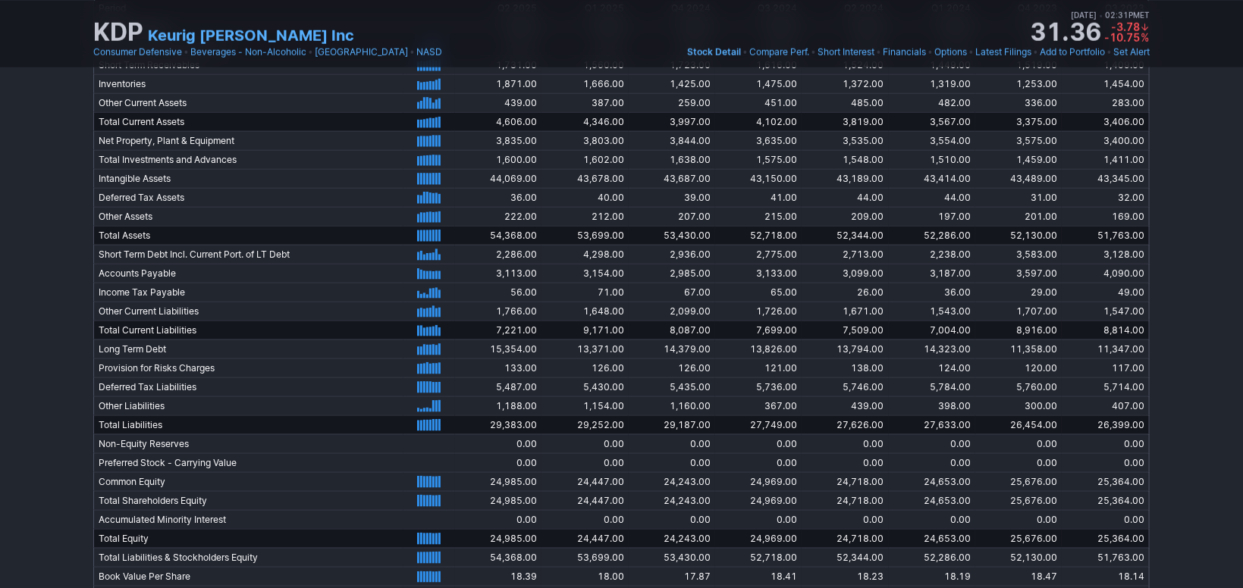
scroll to position [2909, 0]
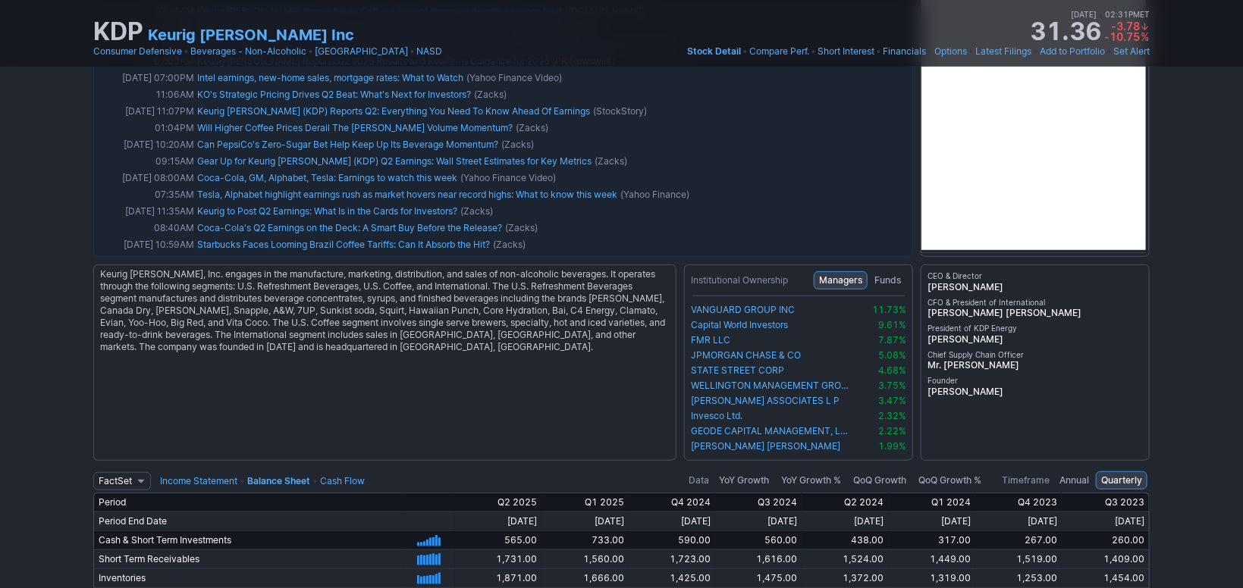
click at [343, 478] on link "Cash Flow" at bounding box center [342, 480] width 45 height 11
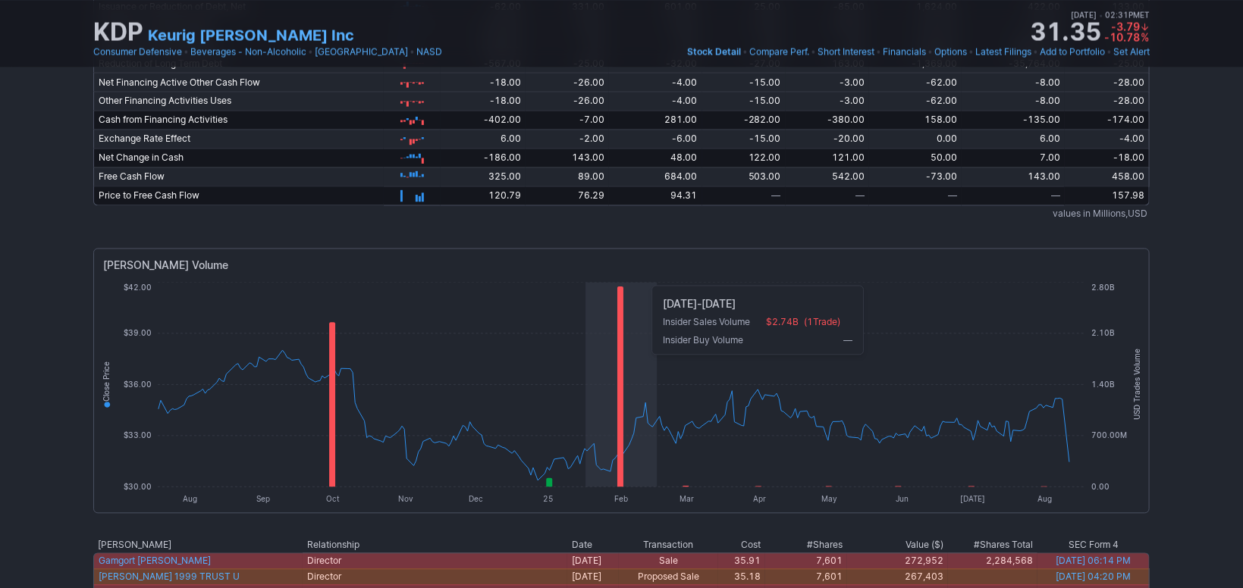
scroll to position [3404, 0]
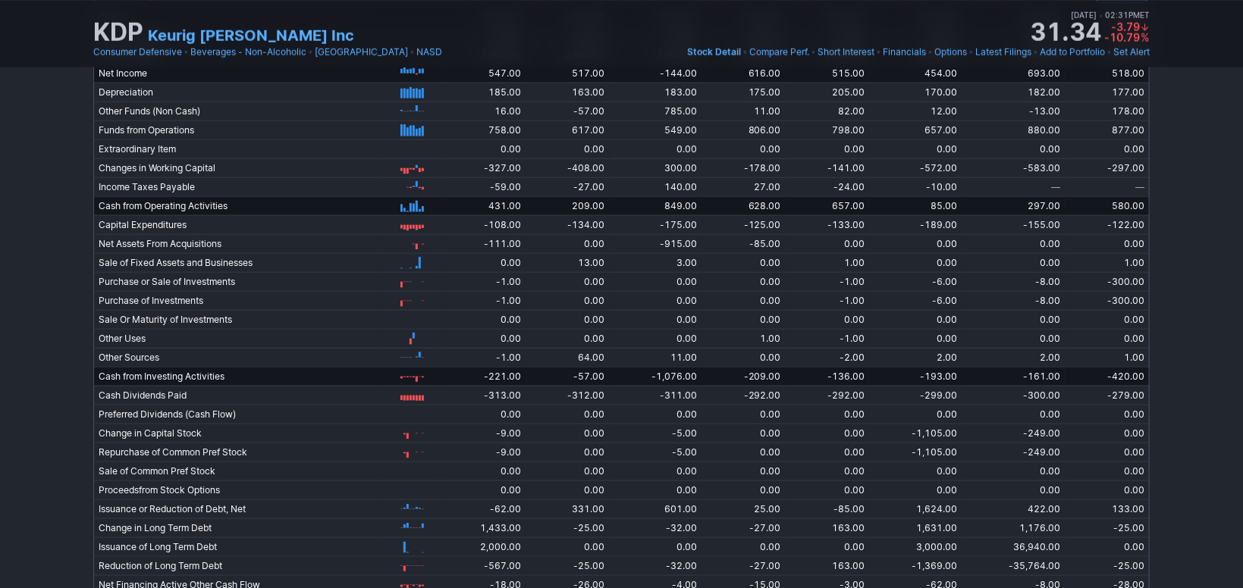
drag, startPoint x: 39, startPoint y: 362, endPoint x: 36, endPoint y: 340, distance: 21.4
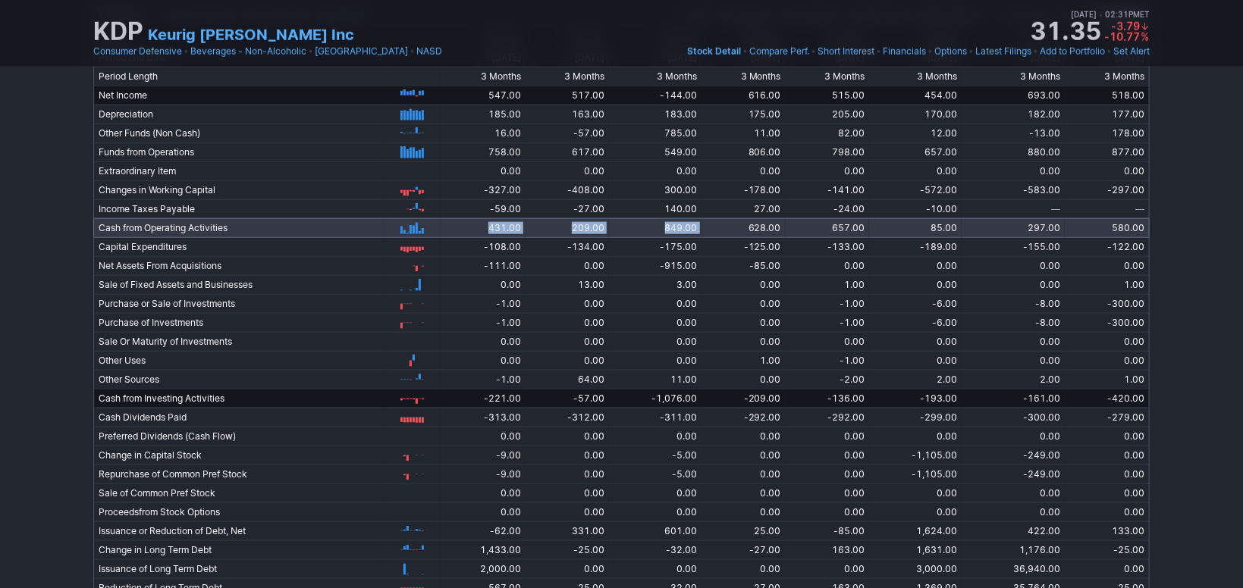
drag, startPoint x: 701, startPoint y: 227, endPoint x: 472, endPoint y: 231, distance: 229.8
click at [472, 231] on tr "Cash from Operating Activities 9/30/2023 12/31/2023 3/31/2024 6/30/2024 9/30/20…" at bounding box center [621, 227] width 1056 height 19
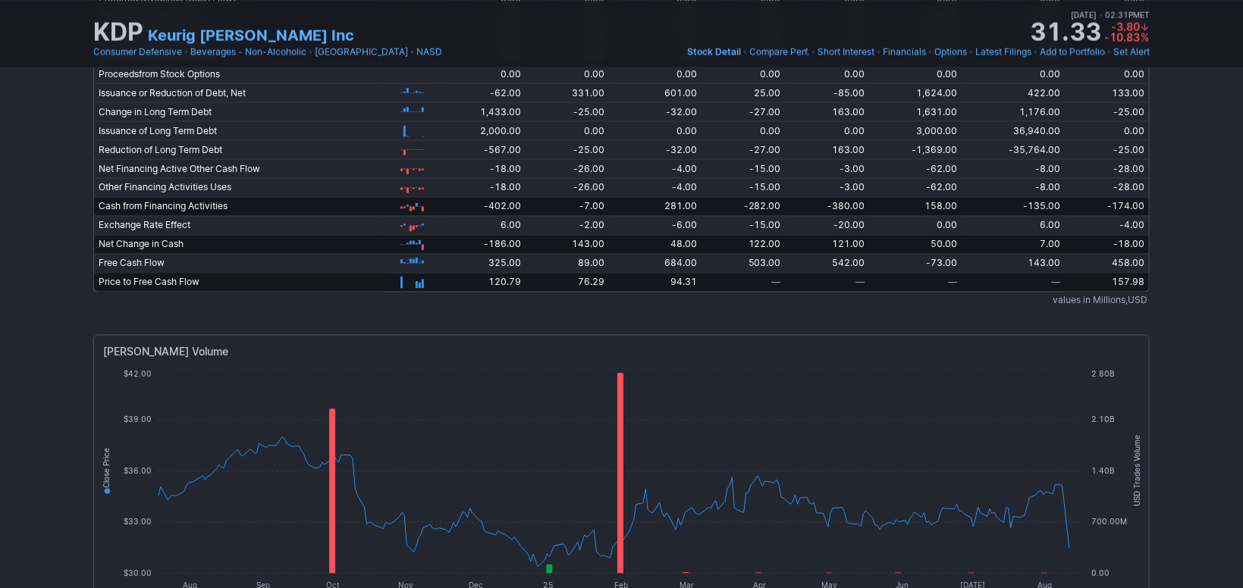
scroll to position [3868, 0]
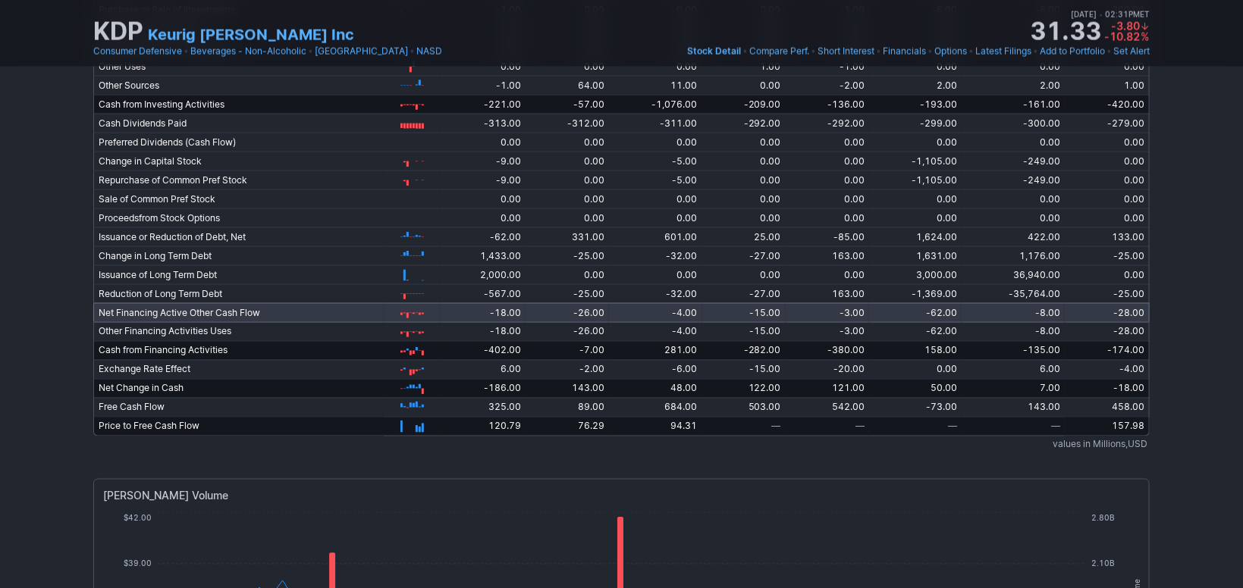
drag, startPoint x: 489, startPoint y: 259, endPoint x: 498, endPoint y: 241, distance: 20.3
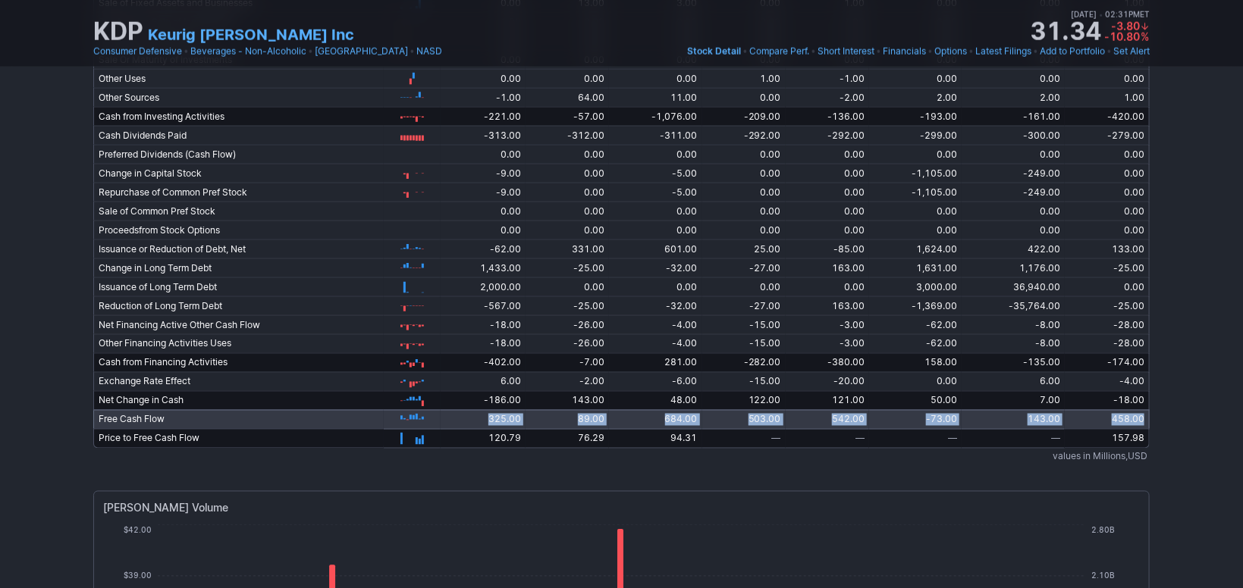
drag, startPoint x: 464, startPoint y: 419, endPoint x: 1147, endPoint y: 416, distance: 682.5
click at [1147, 416] on tr "Free Cash Flow 9/30/2023 12/31/2023 3/31/2024 6/30/2024 9/30/2024 12/31/2024 3/…" at bounding box center [621, 419] width 1056 height 19
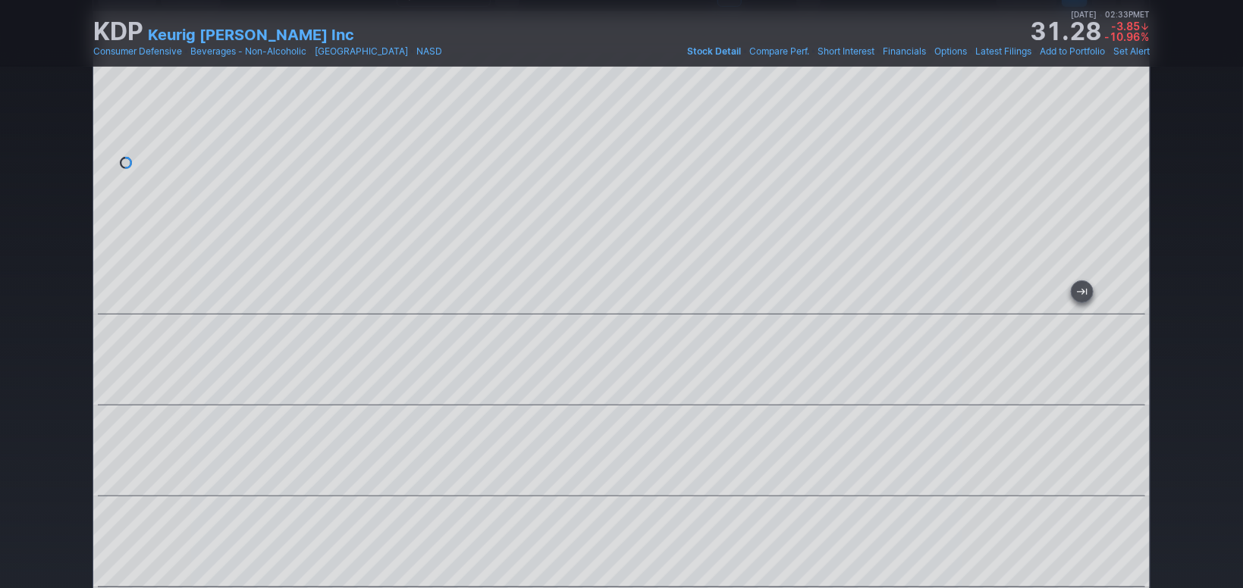
scroll to position [0, 0]
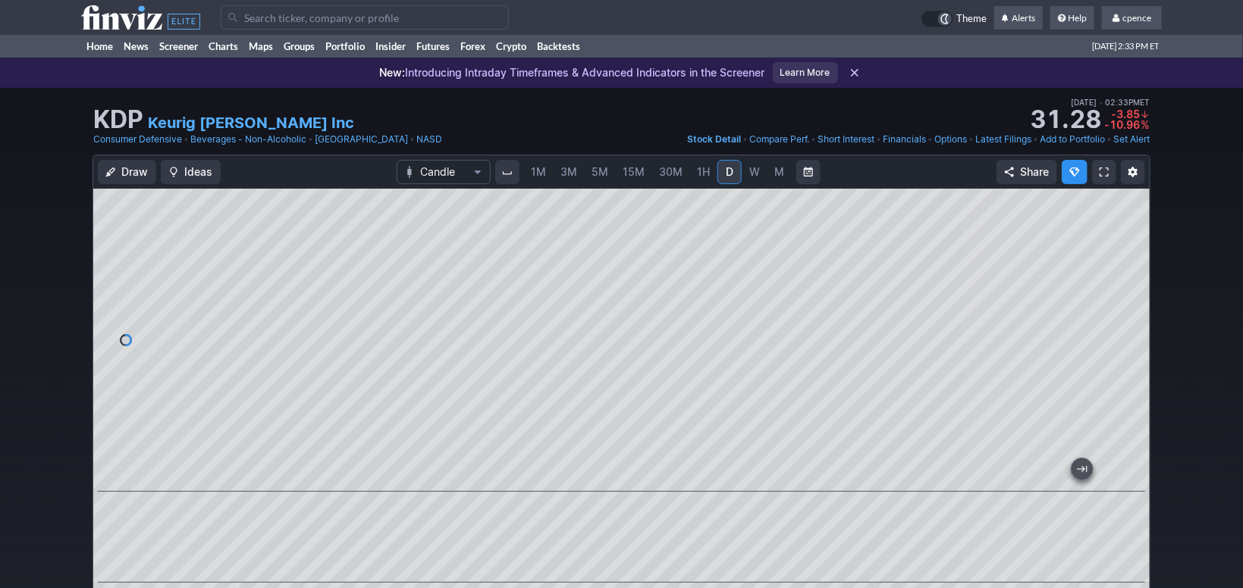
click at [112, 20] on icon at bounding box center [140, 17] width 119 height 24
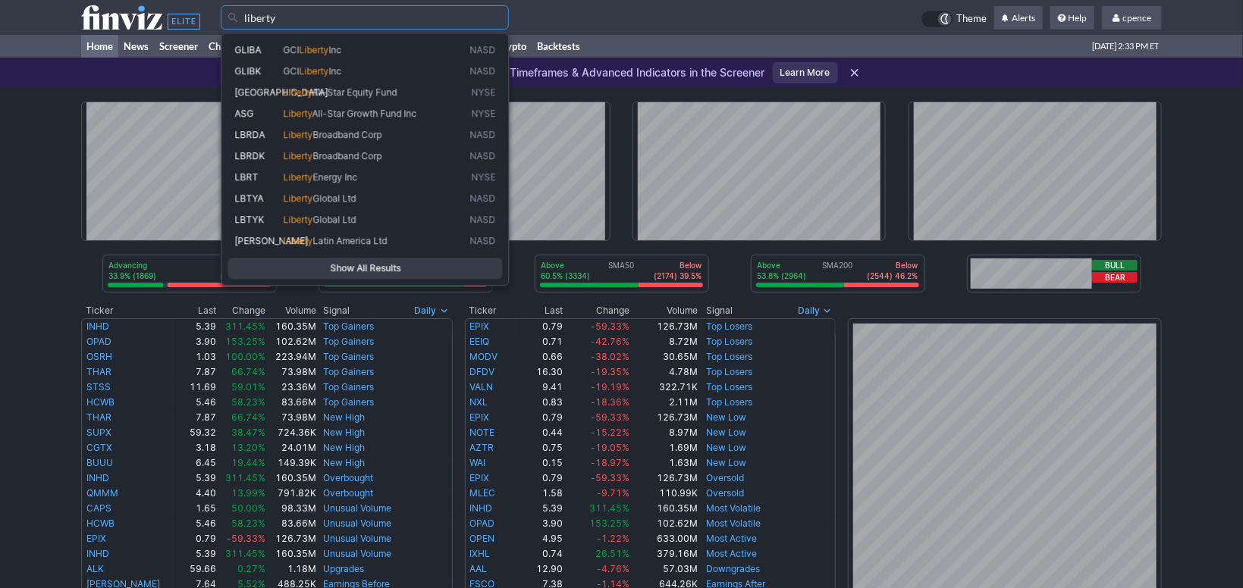
click at [363, 173] on span "Liberty Energy Inc" at bounding box center [374, 177] width 187 height 13
type input "LBRT"
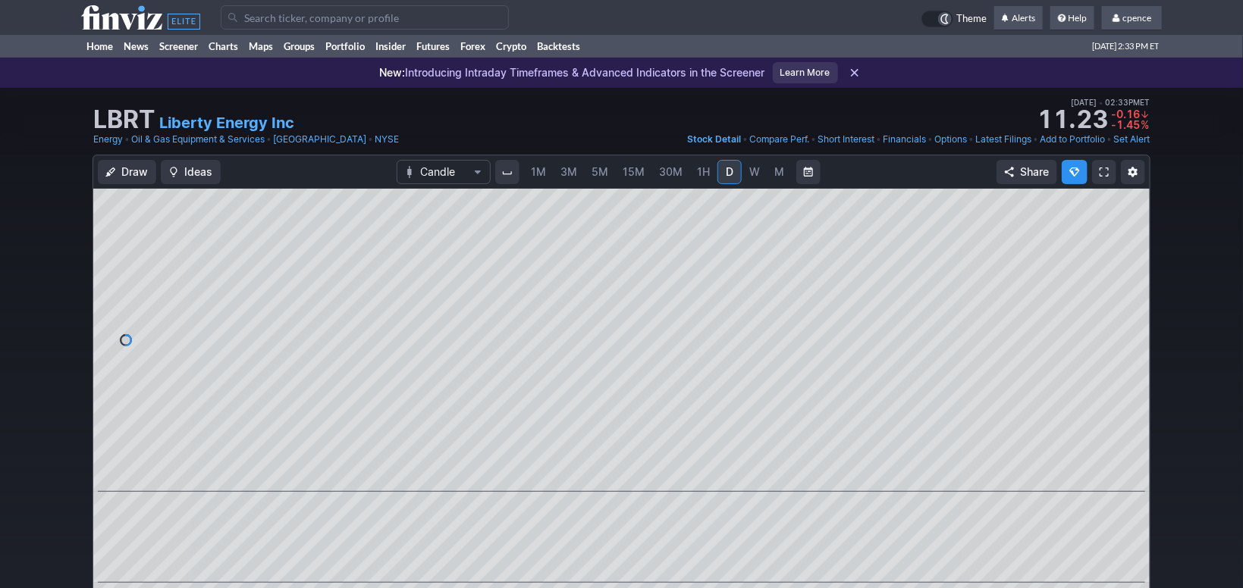
click at [777, 169] on span "M" at bounding box center [780, 171] width 10 height 13
click at [290, 28] on input "Search" at bounding box center [365, 17] width 288 height 24
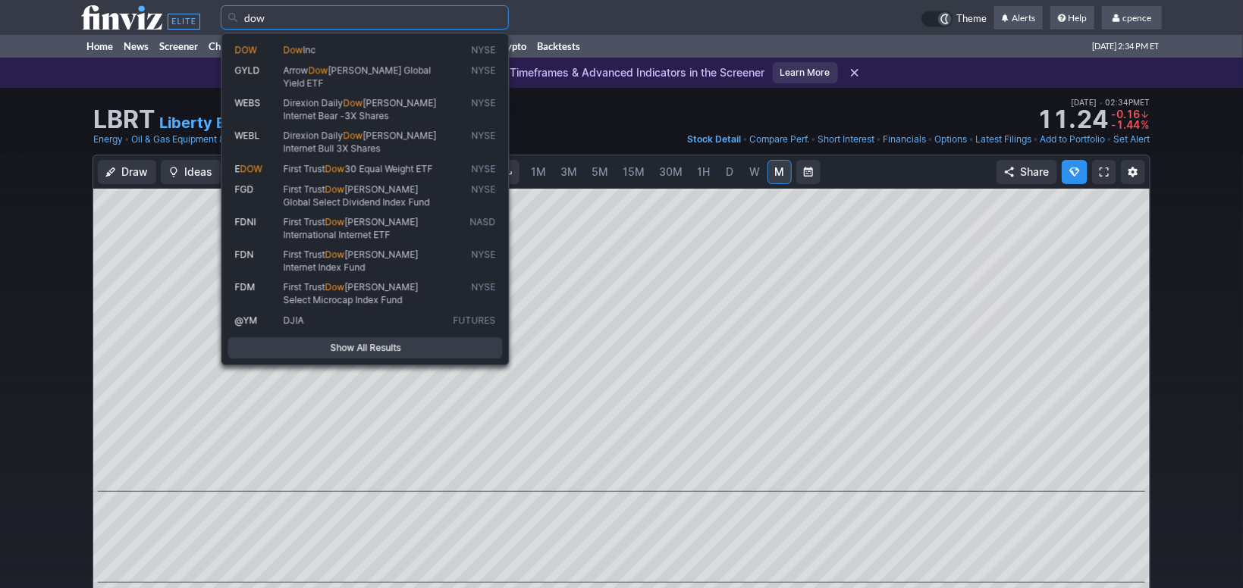
click at [346, 54] on span "Dow Inc" at bounding box center [366, 50] width 170 height 12
type input "DOW"
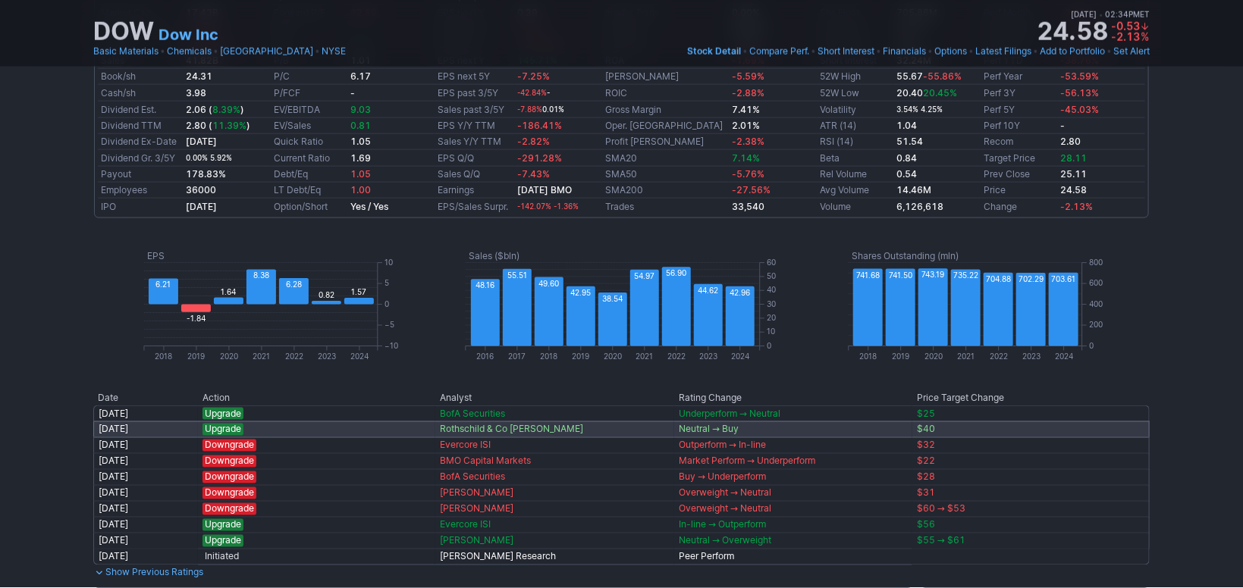
scroll to position [1513, 0]
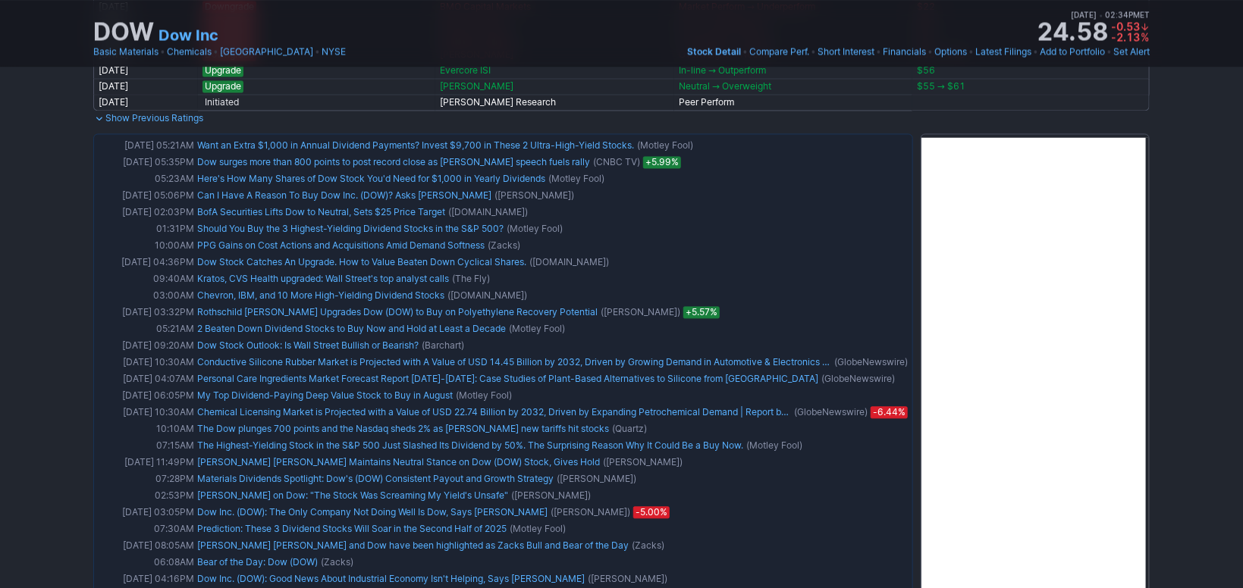
drag, startPoint x: 1184, startPoint y: 442, endPoint x: 1178, endPoint y: 408, distance: 34.8
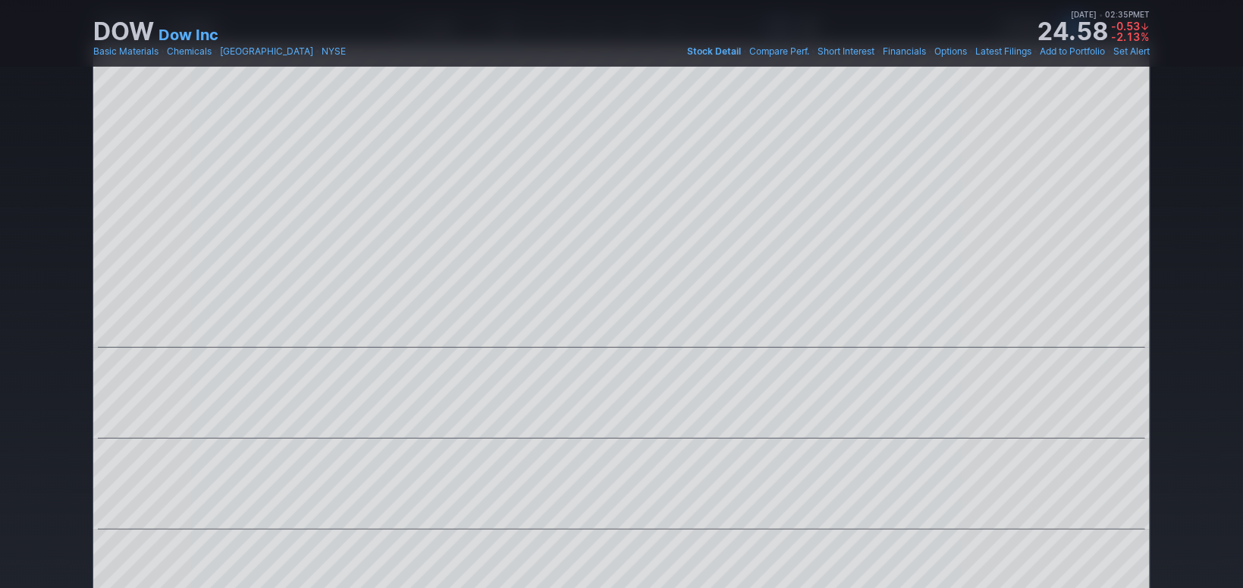
scroll to position [0, 0]
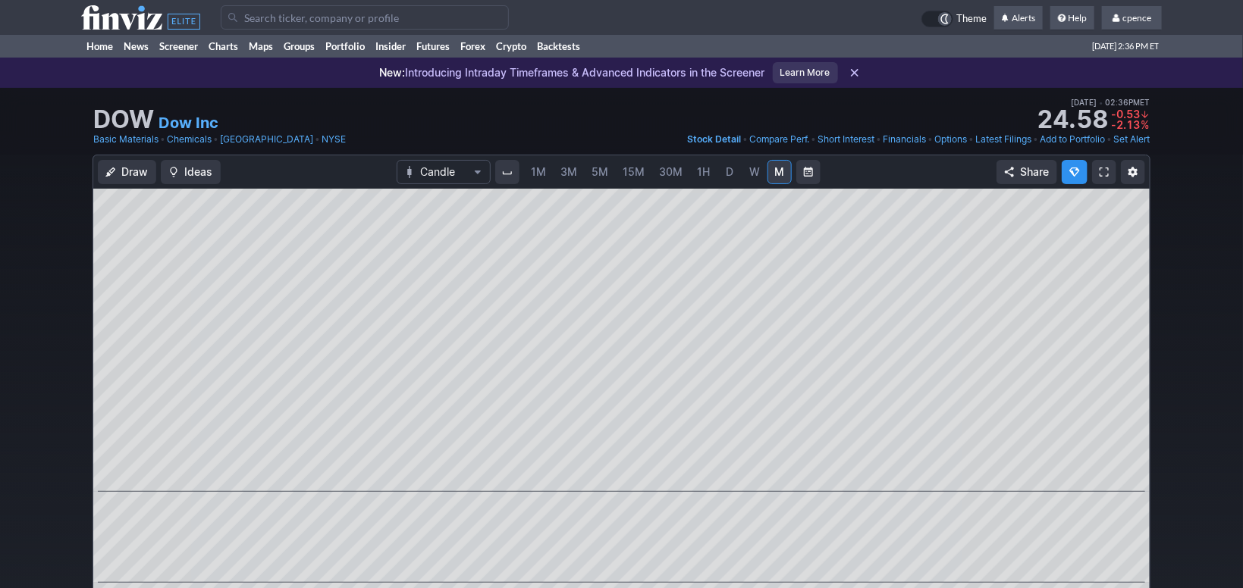
click at [342, 14] on input "Search" at bounding box center [365, 17] width 288 height 24
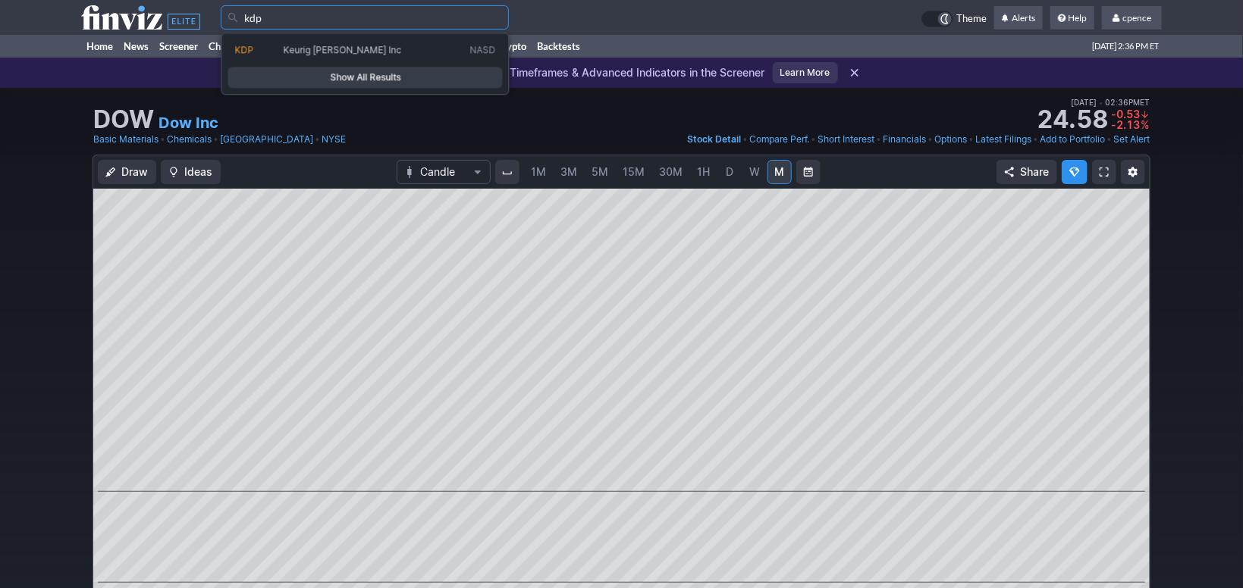
type input "kdp"
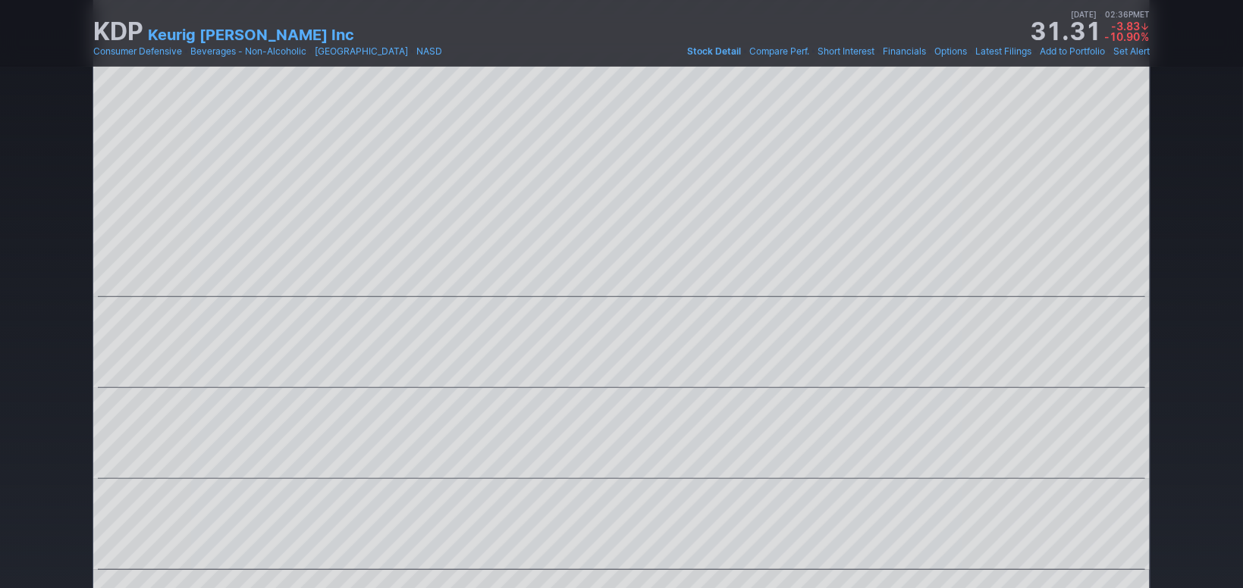
scroll to position [14, 0]
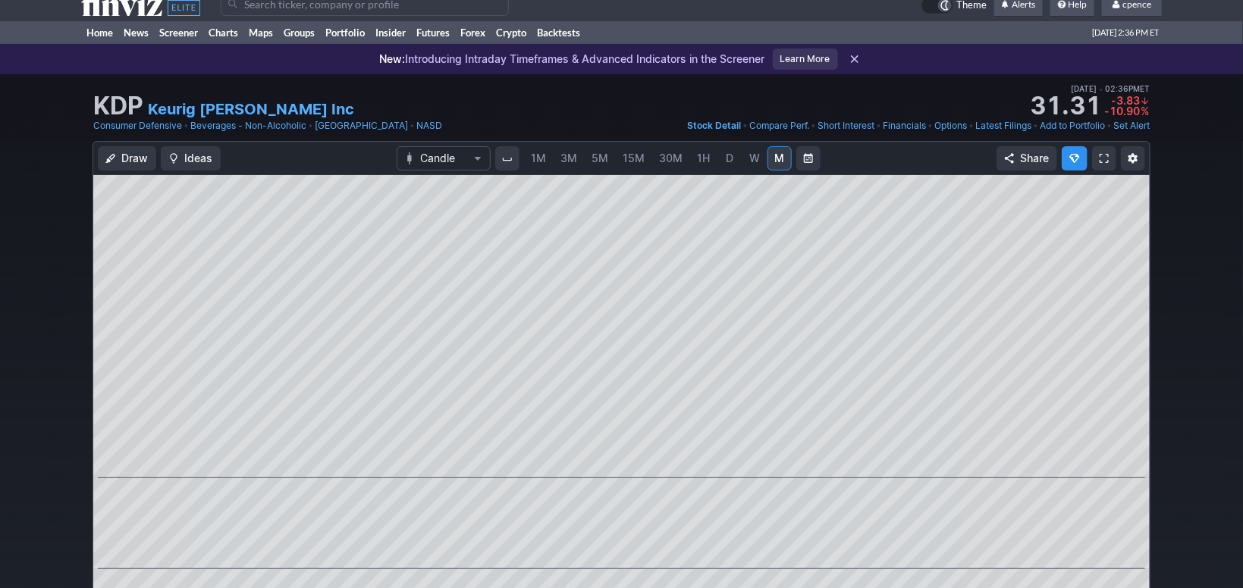
click at [113, 8] on use at bounding box center [140, 4] width 119 height 24
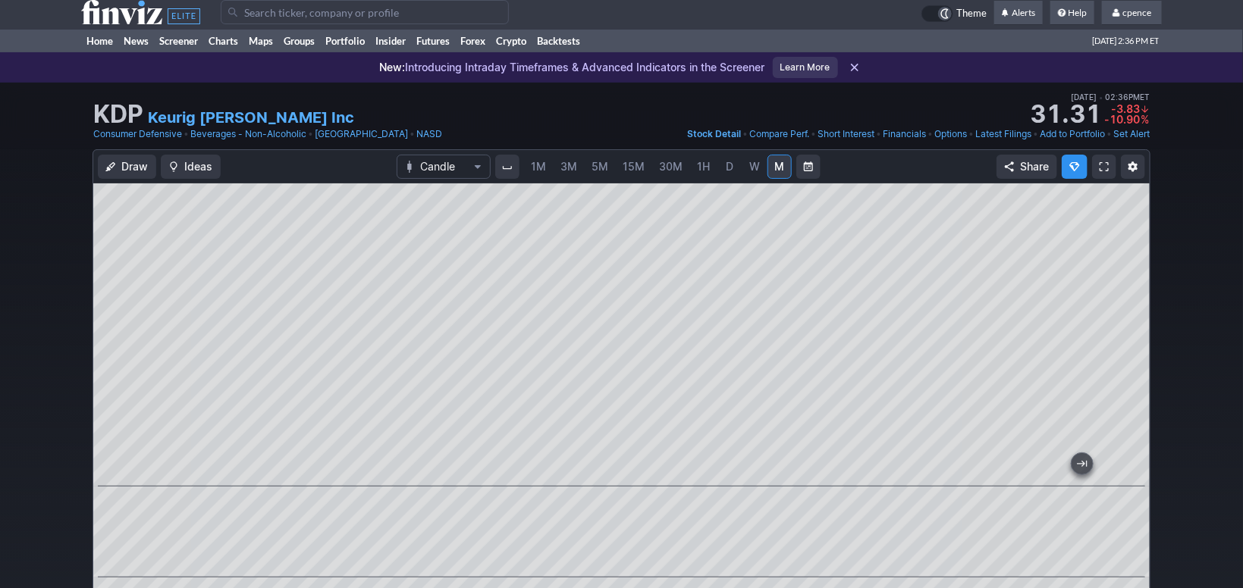
click at [752, 166] on span "W" at bounding box center [754, 166] width 11 height 13
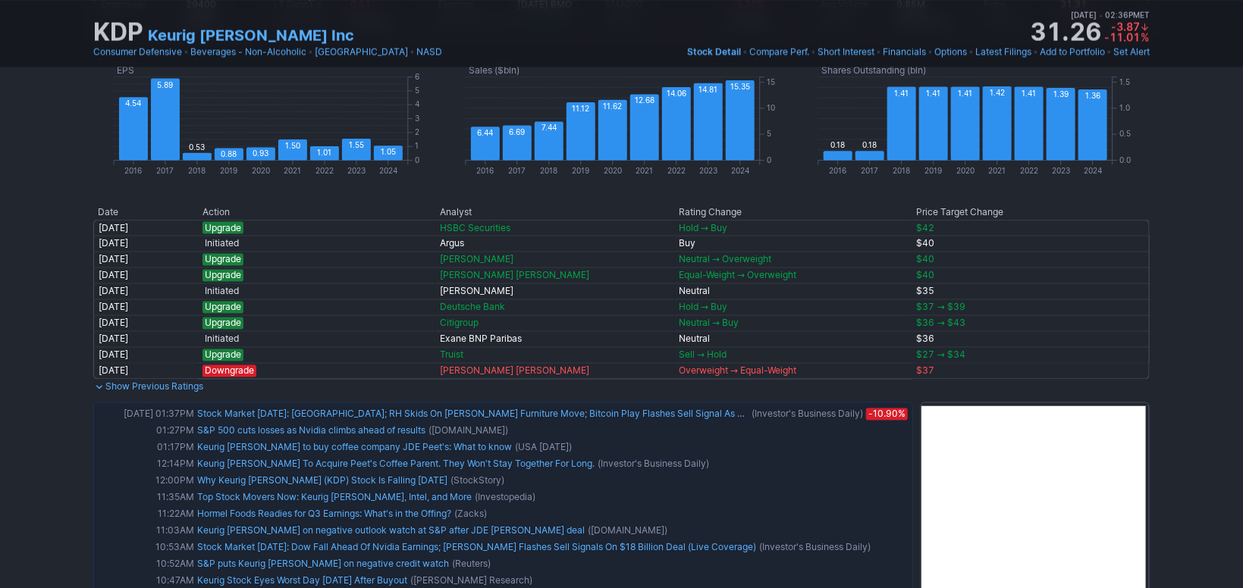
drag, startPoint x: 1172, startPoint y: 362, endPoint x: 1176, endPoint y: 406, distance: 44.1
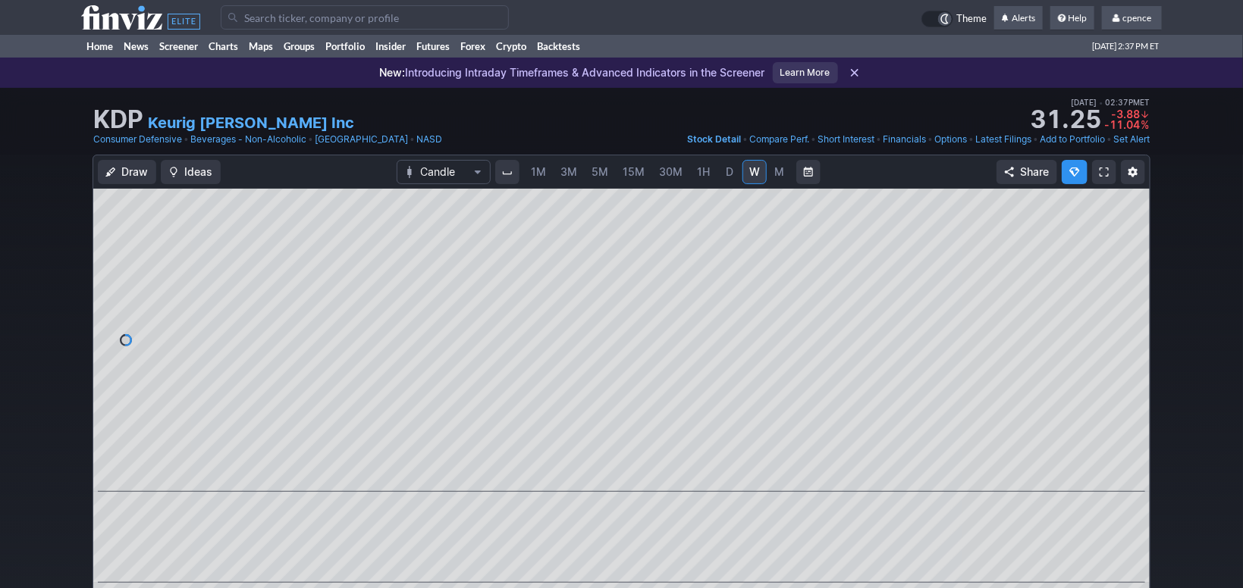
click at [315, 14] on input "Search" at bounding box center [365, 17] width 288 height 24
type input "b"
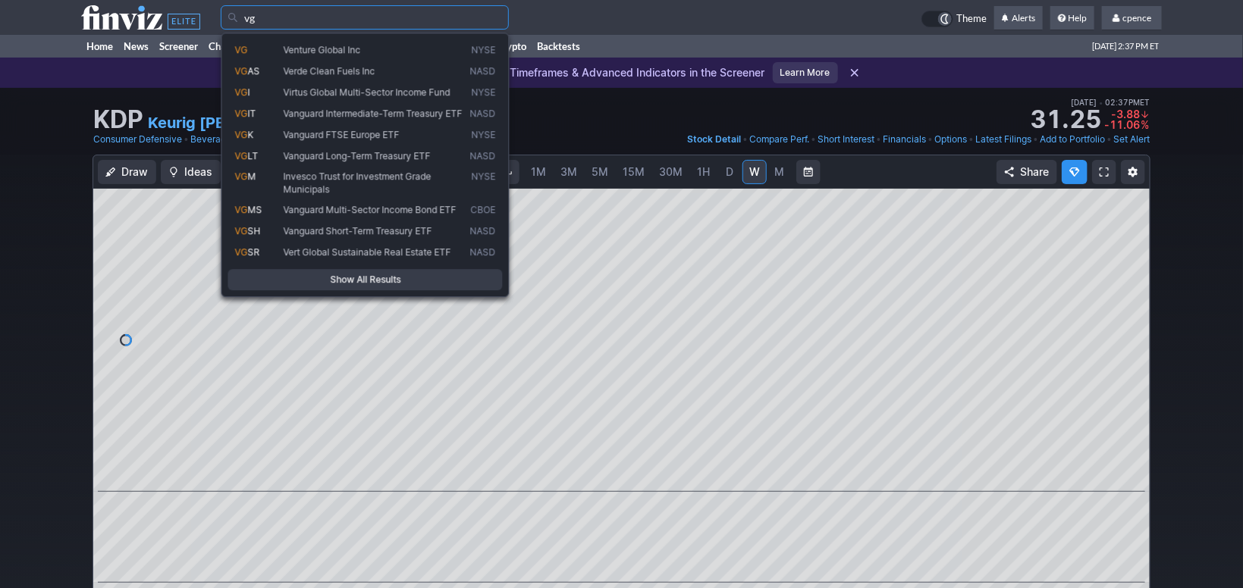
click at [331, 49] on span "Venture Global Inc" at bounding box center [322, 49] width 77 height 11
type input "VG"
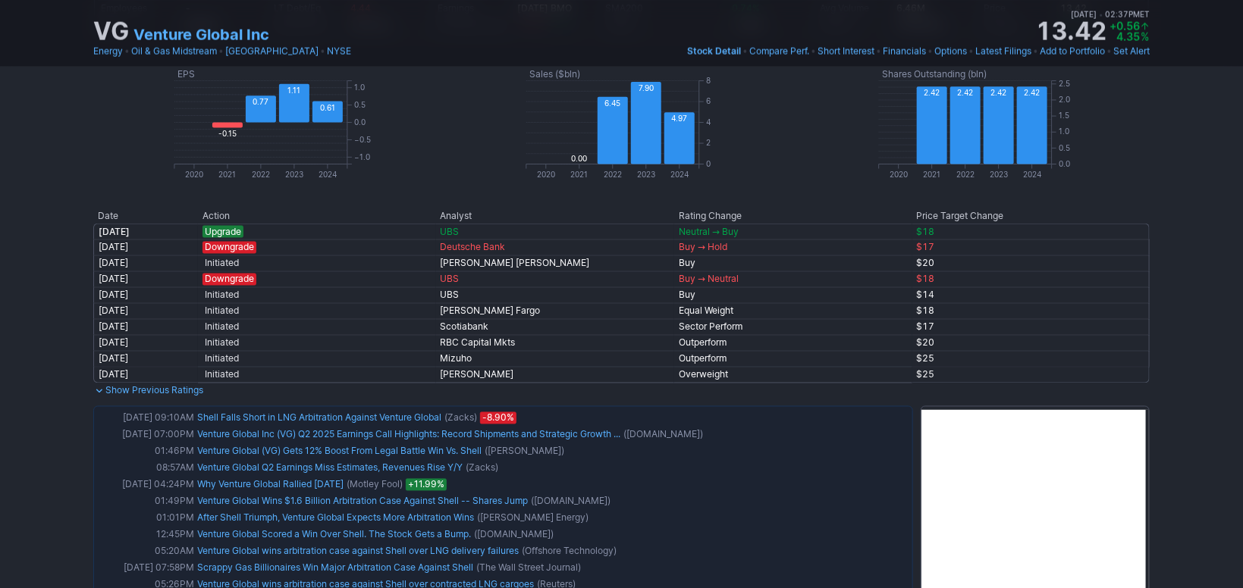
scroll to position [1018, 0]
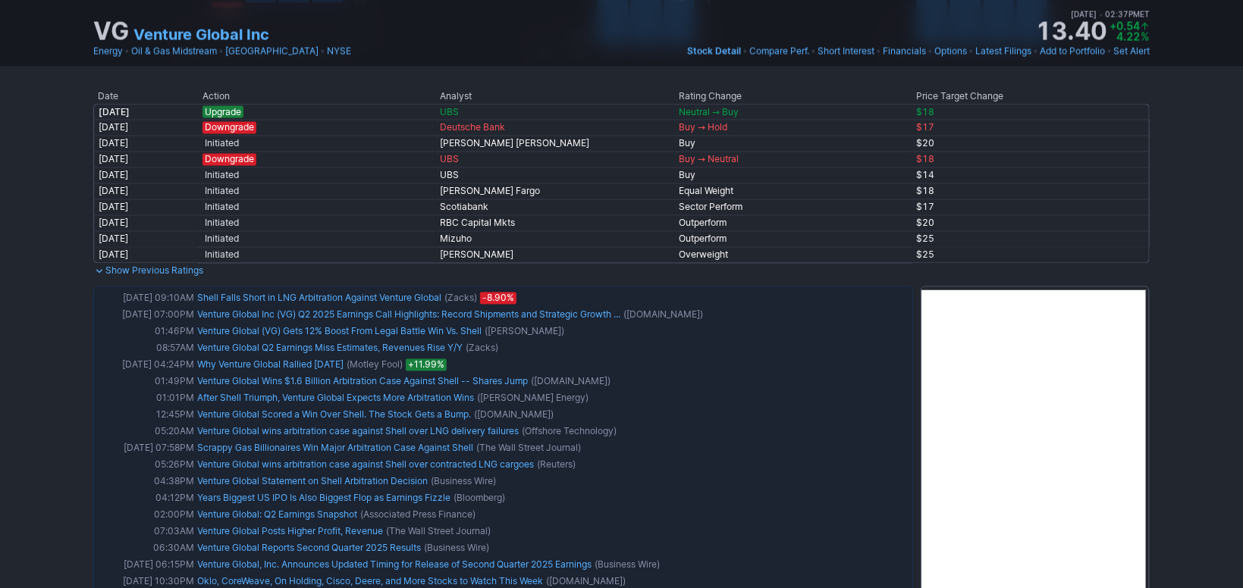
drag, startPoint x: 1174, startPoint y: 237, endPoint x: 1175, endPoint y: 253, distance: 16.0
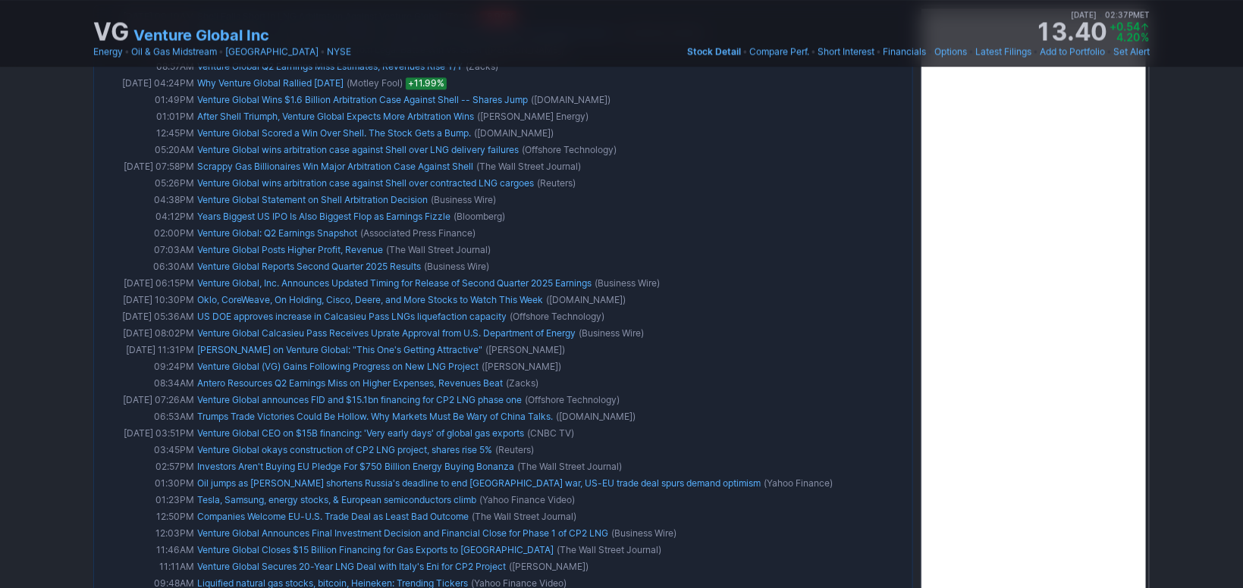
scroll to position [990, 0]
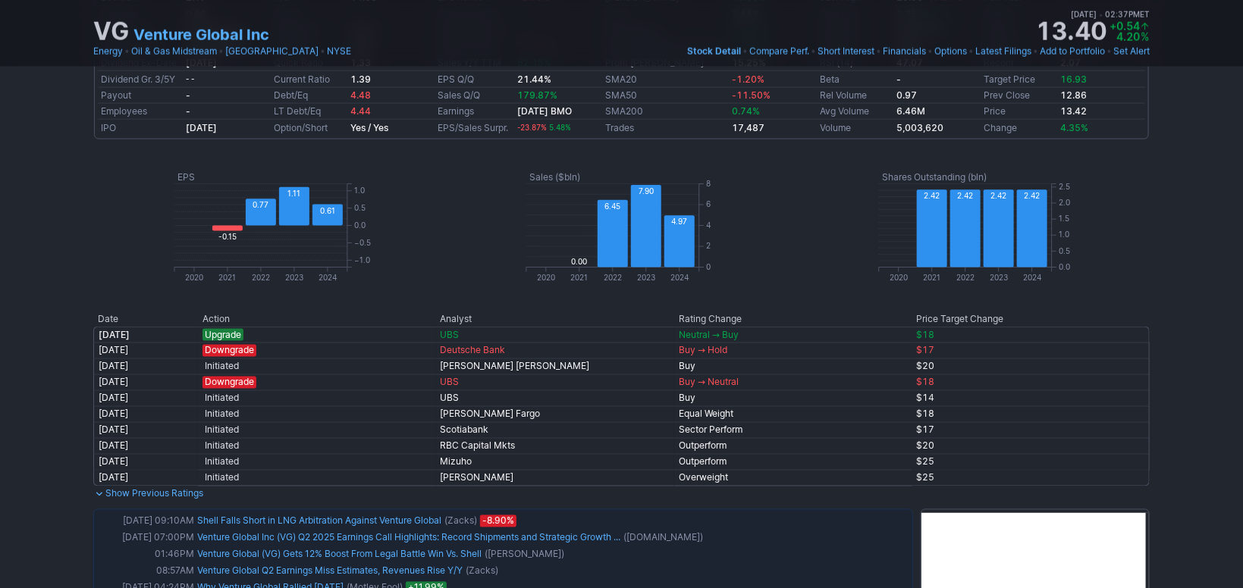
drag, startPoint x: 1222, startPoint y: 290, endPoint x: 1224, endPoint y: 279, distance: 10.7
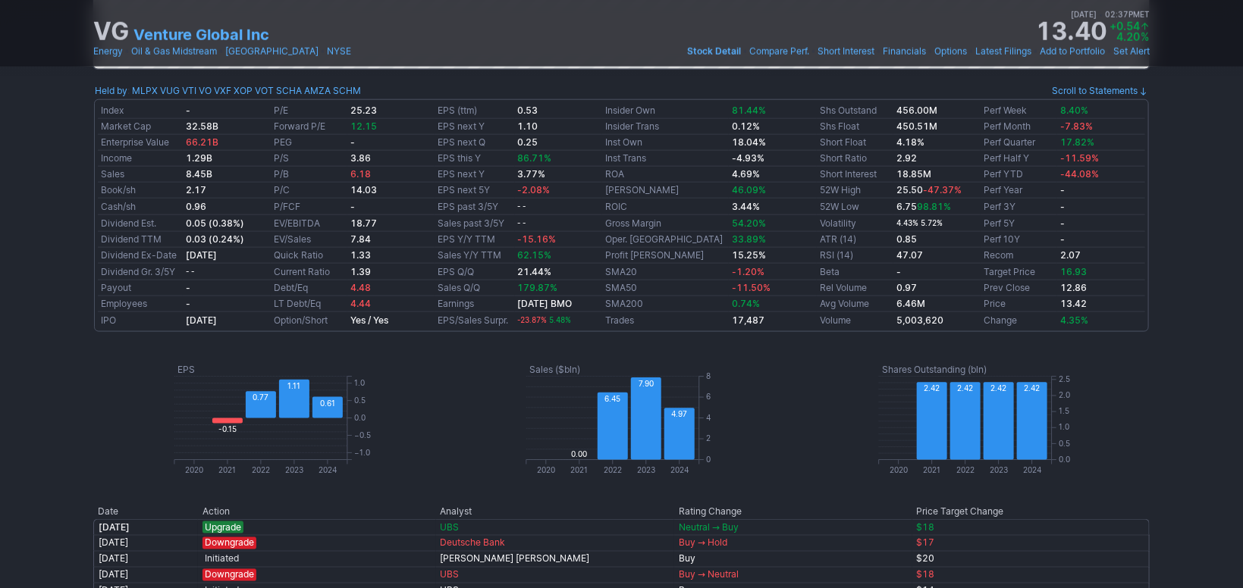
scroll to position [0, 0]
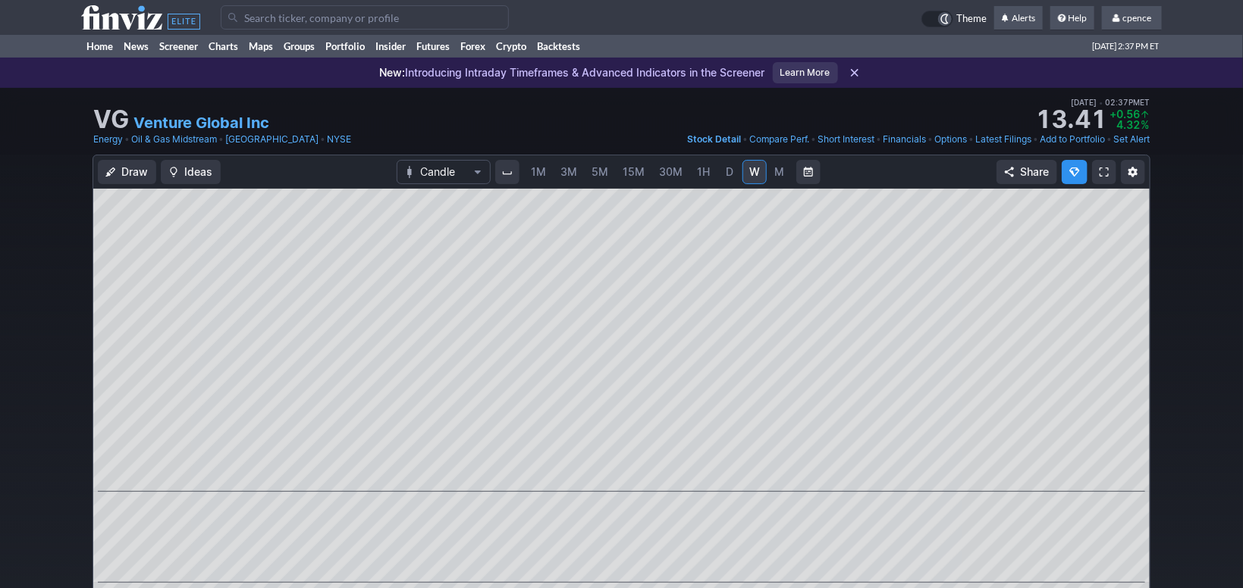
click at [724, 167] on span "D" at bounding box center [729, 172] width 11 height 15
click at [704, 168] on span "1H" at bounding box center [703, 171] width 13 height 13
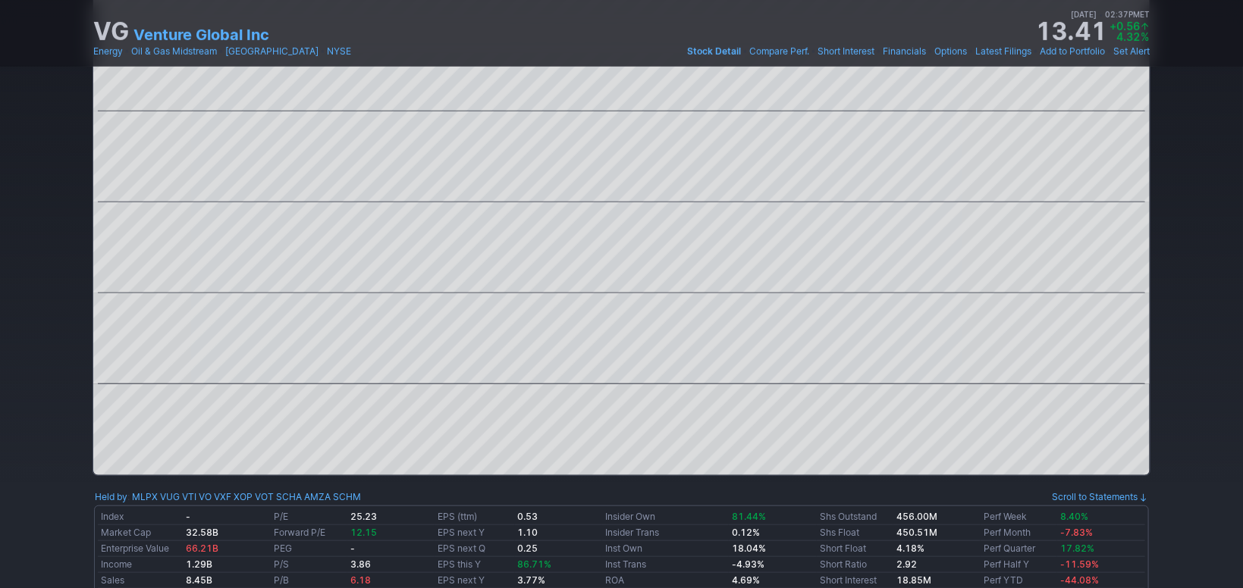
scroll to position [509, 0]
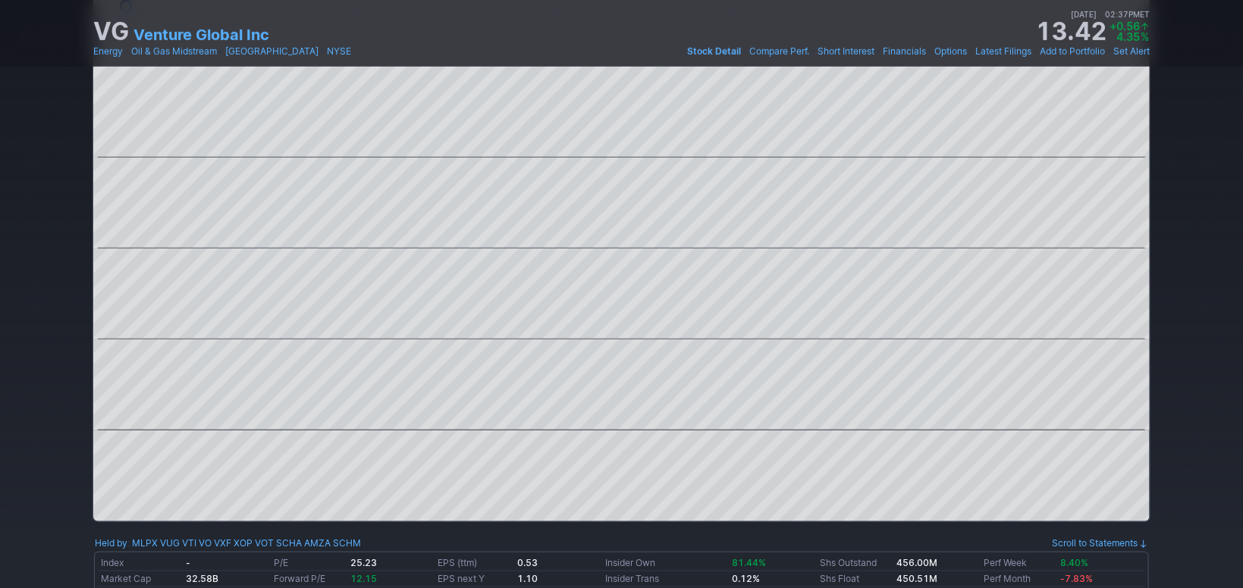
drag, startPoint x: 1227, startPoint y: 344, endPoint x: 1231, endPoint y: 318, distance: 26.9
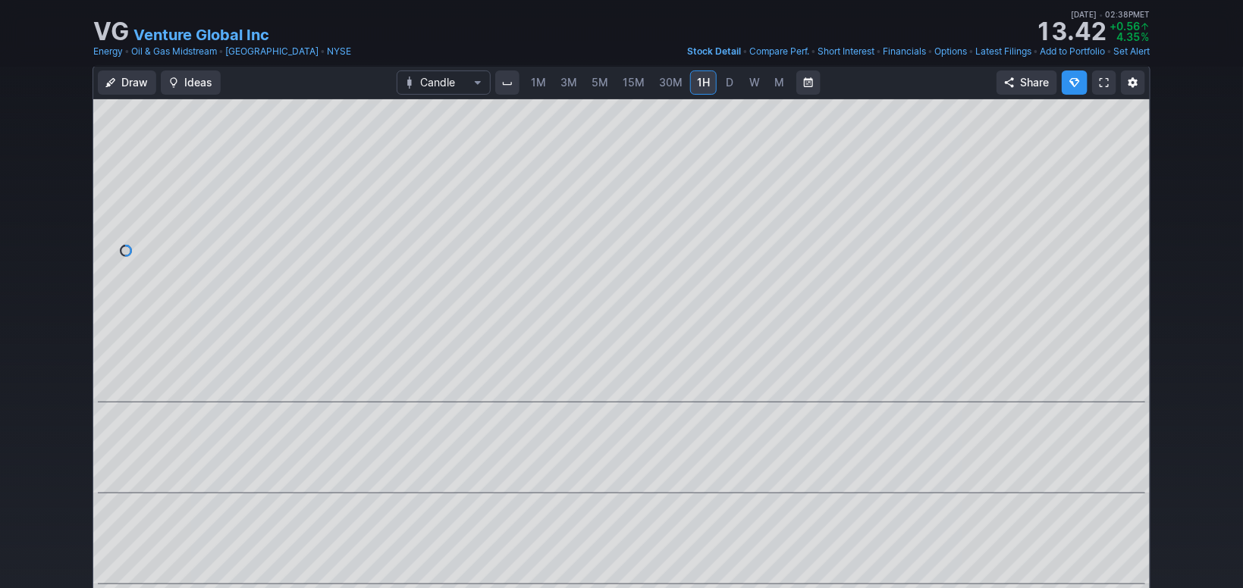
drag, startPoint x: 1187, startPoint y: 229, endPoint x: 1137, endPoint y: 149, distance: 94.0
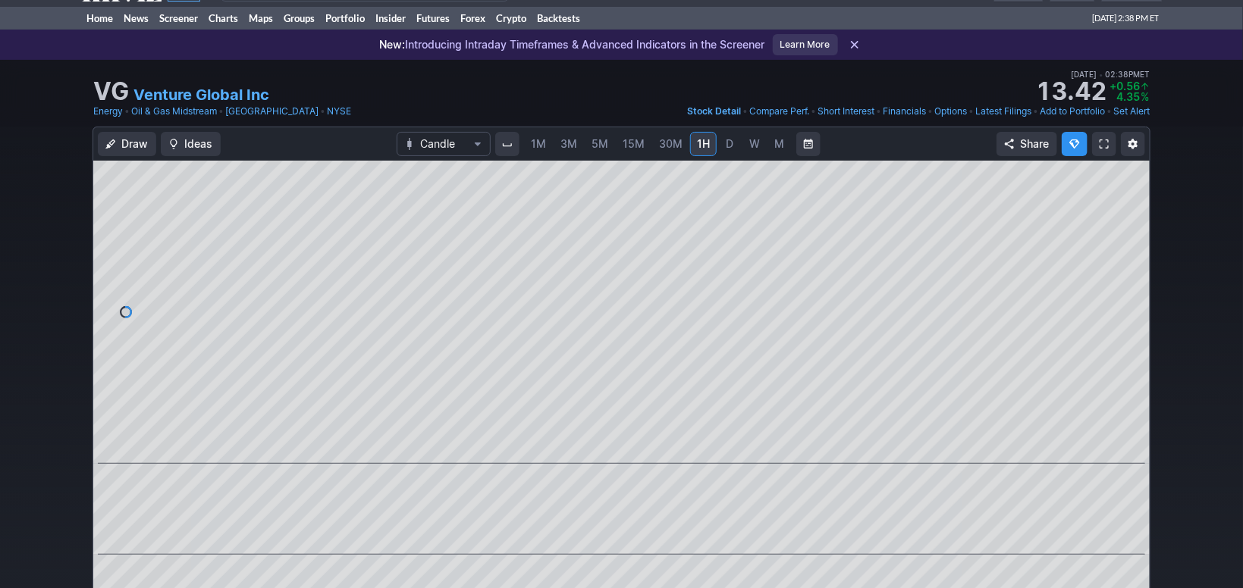
click at [664, 144] on span "30M" at bounding box center [671, 143] width 24 height 13
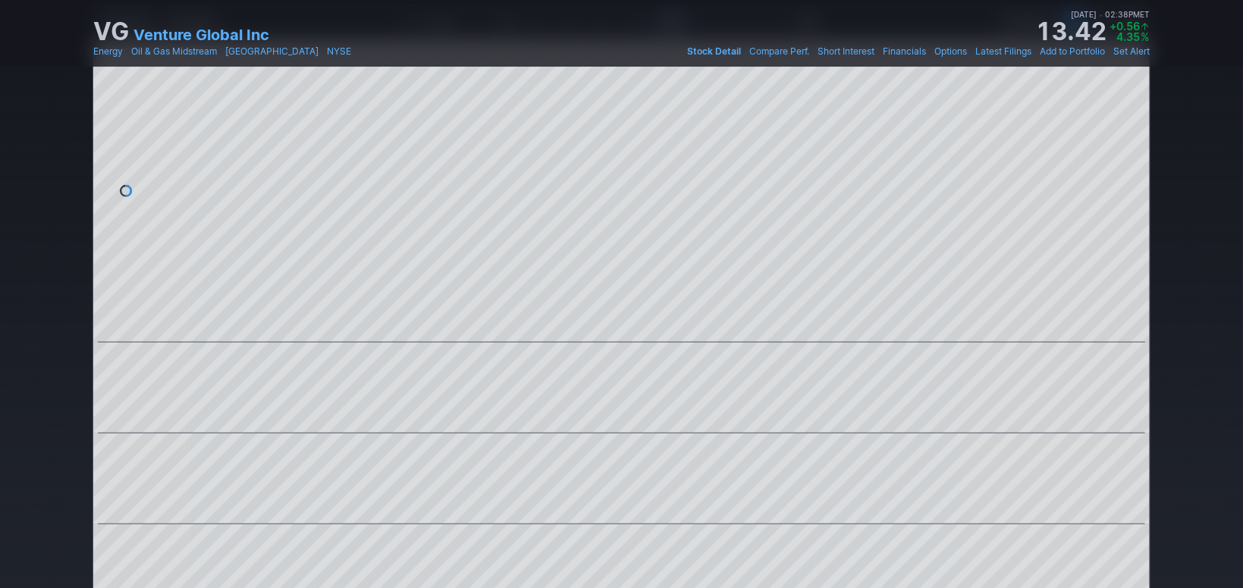
drag, startPoint x: 1180, startPoint y: 293, endPoint x: 1181, endPoint y: 325, distance: 31.9
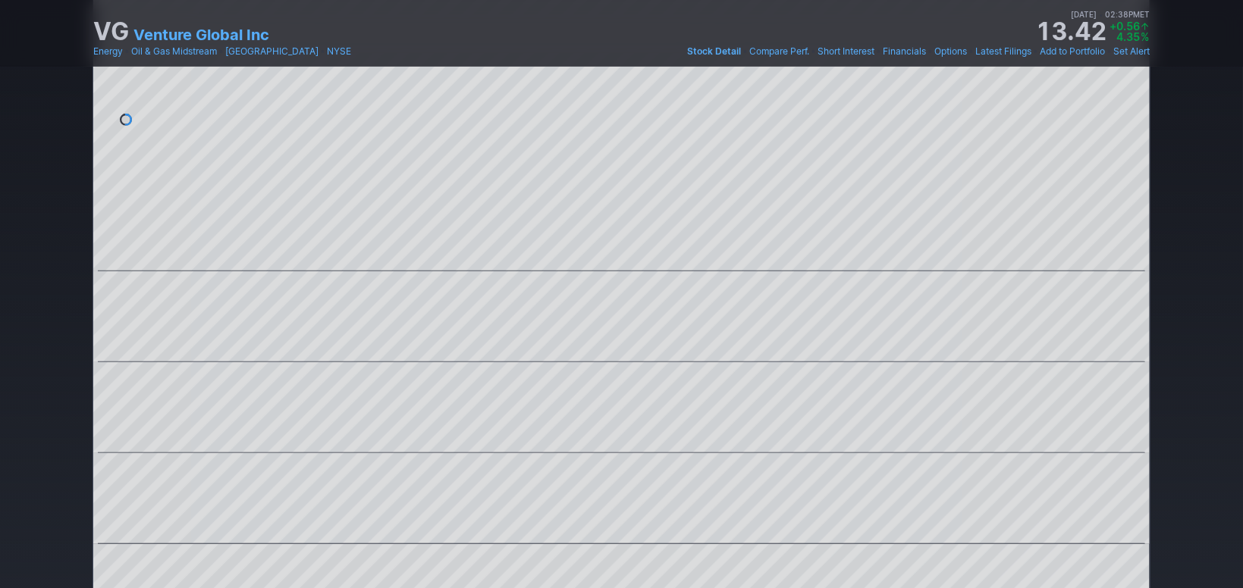
drag, startPoint x: 1186, startPoint y: 318, endPoint x: 1188, endPoint y: 350, distance: 31.9
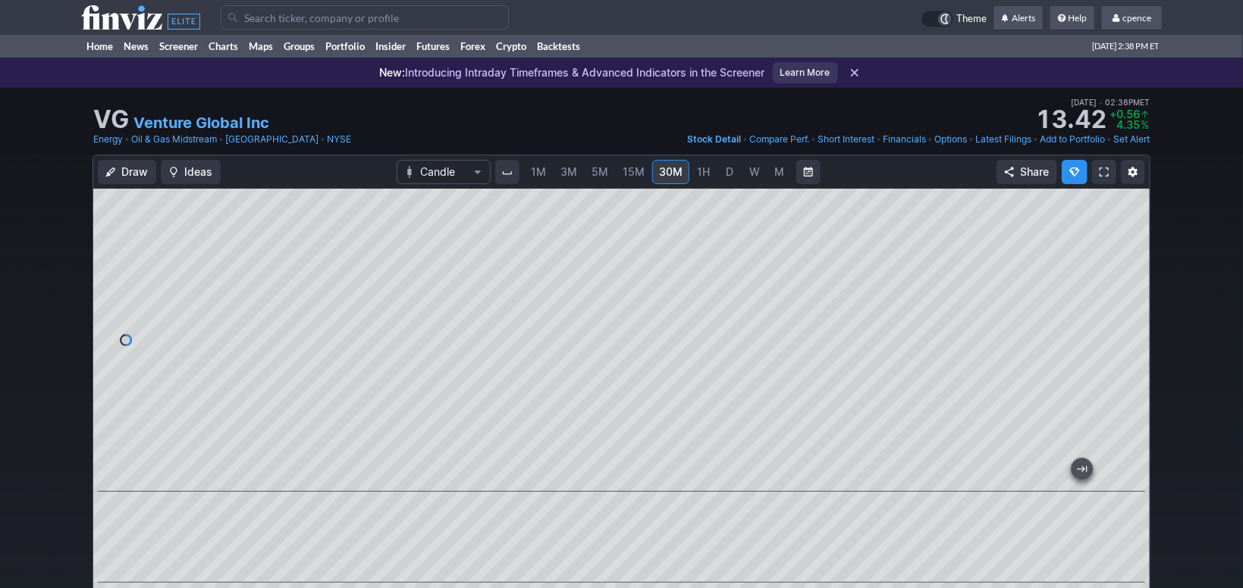
click at [5, 251] on div "Draw Ideas Candle 1M 3M 5M 15M 30M 1H D W M Share" at bounding box center [621, 512] width 1243 height 714
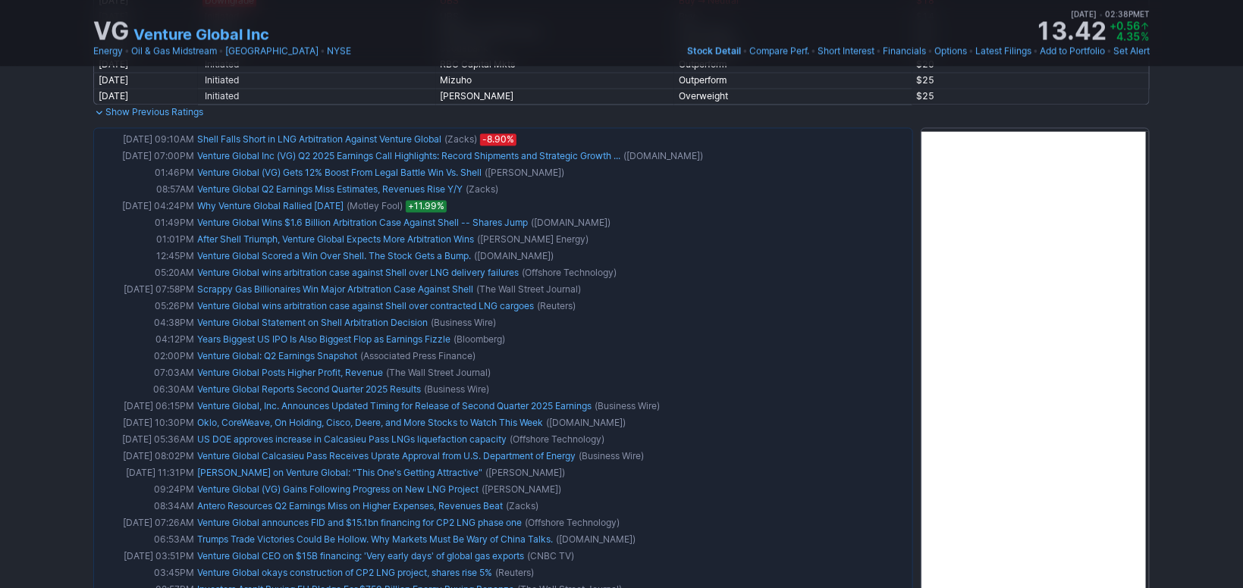
scroll to position [1358, 0]
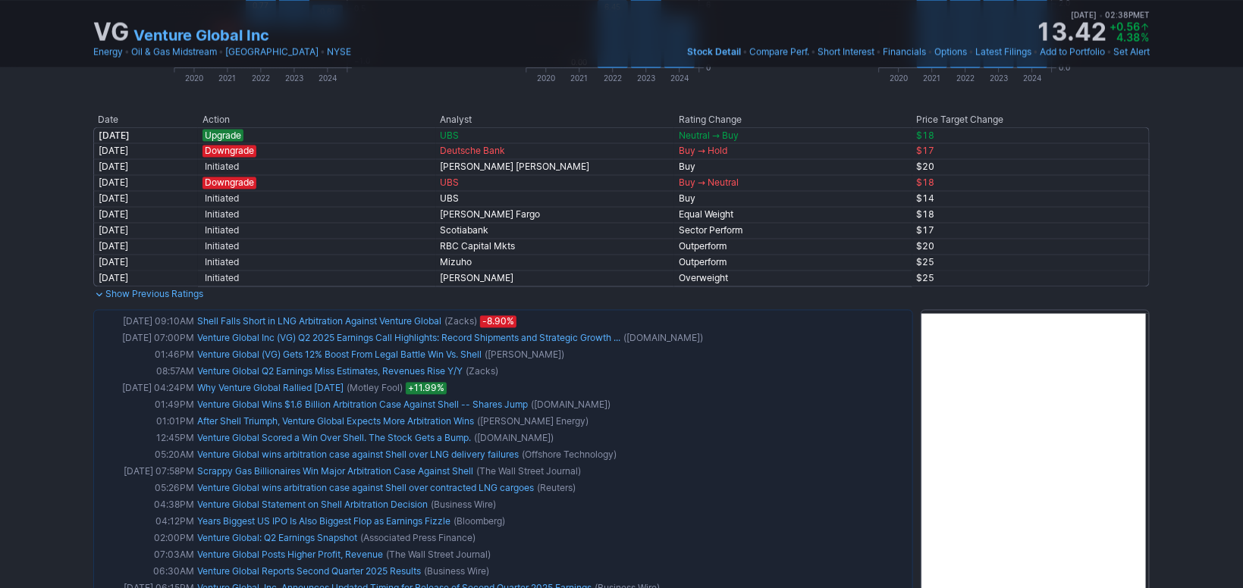
drag, startPoint x: 1194, startPoint y: 475, endPoint x: 1191, endPoint y: 463, distance: 12.3
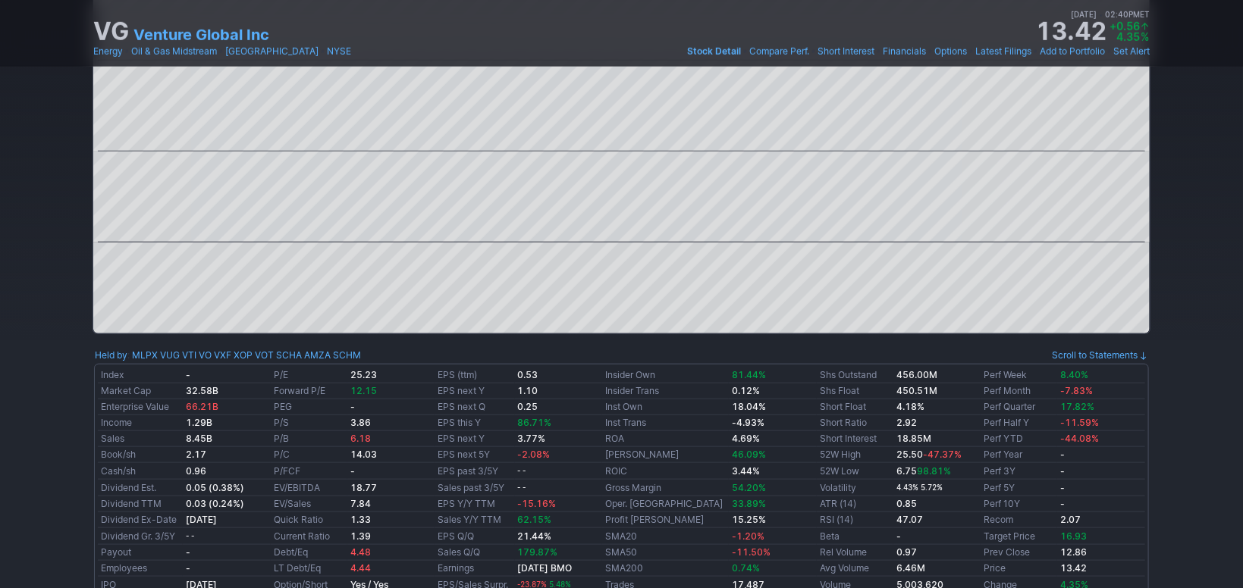
scroll to position [0, 0]
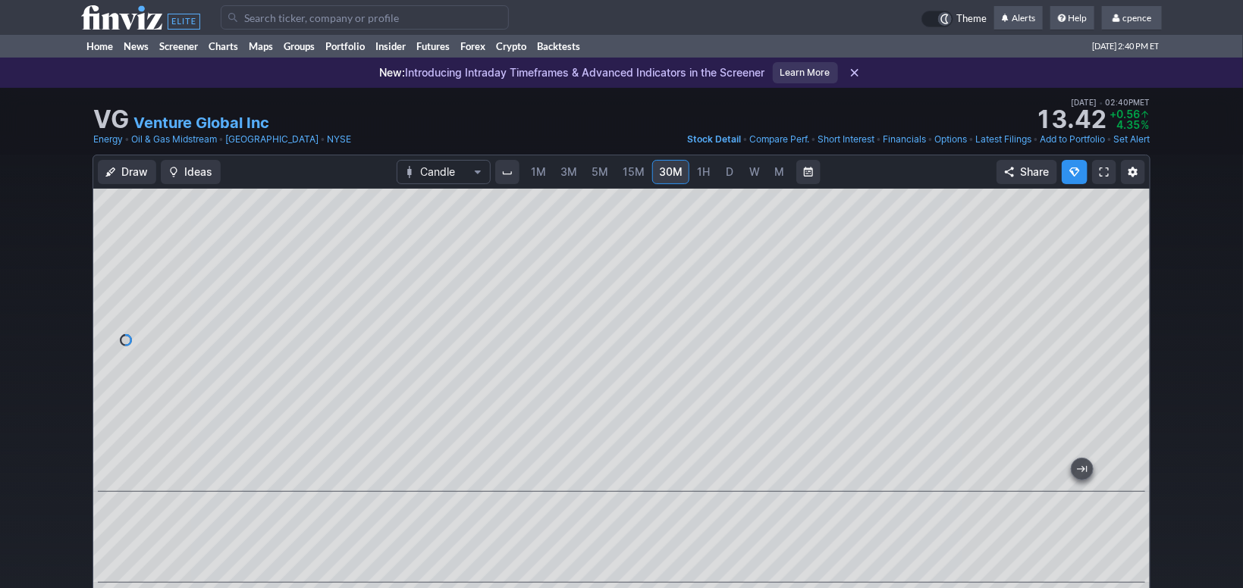
click at [382, 24] on input "Search" at bounding box center [365, 17] width 288 height 24
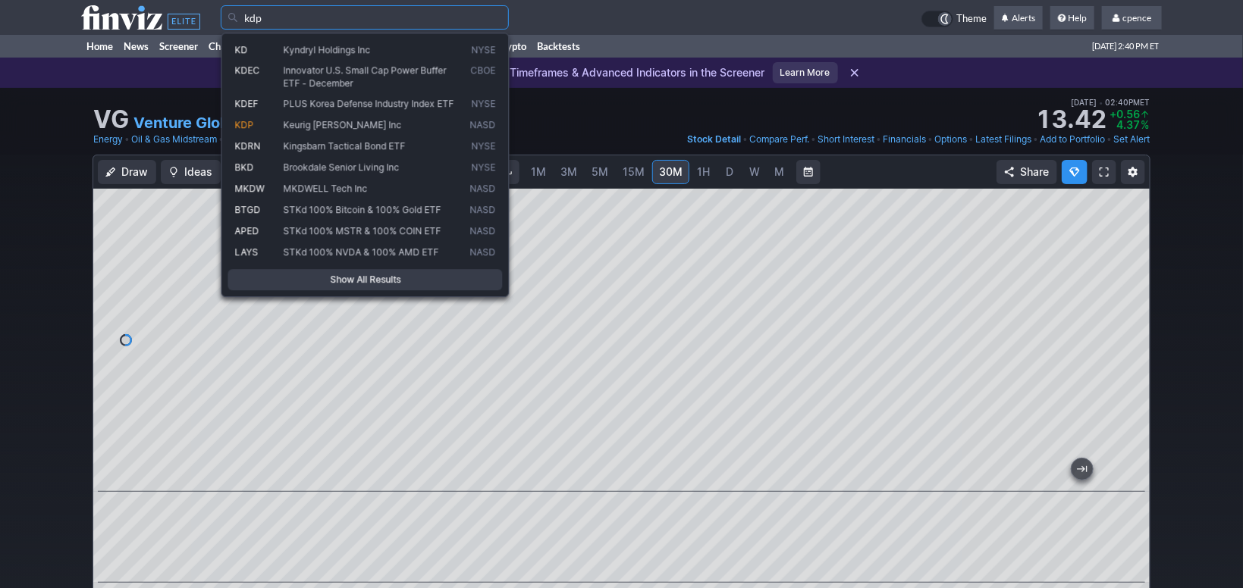
type input "kdp"
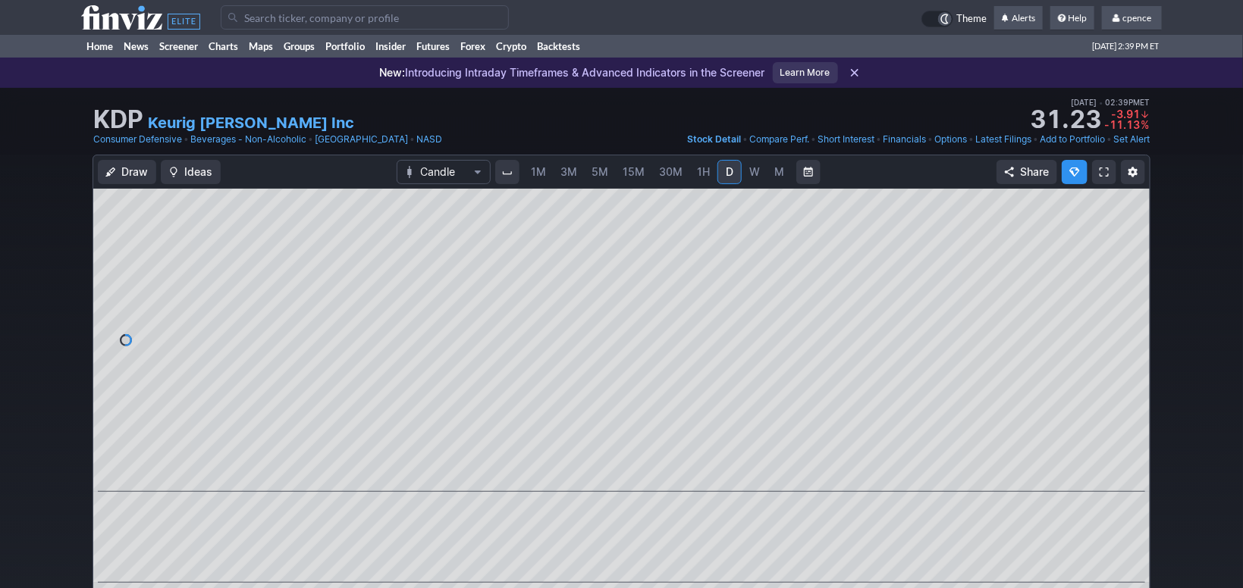
click at [124, 1] on td at bounding box center [151, 17] width 140 height 35
click at [132, 24] on icon at bounding box center [140, 17] width 119 height 24
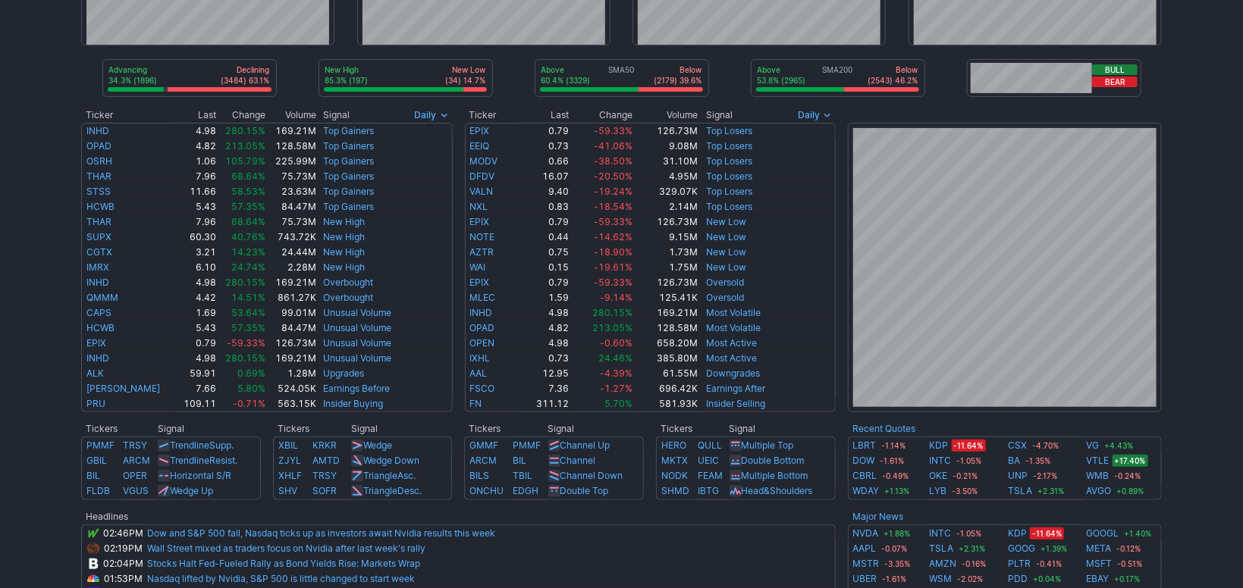
scroll to position [509, 0]
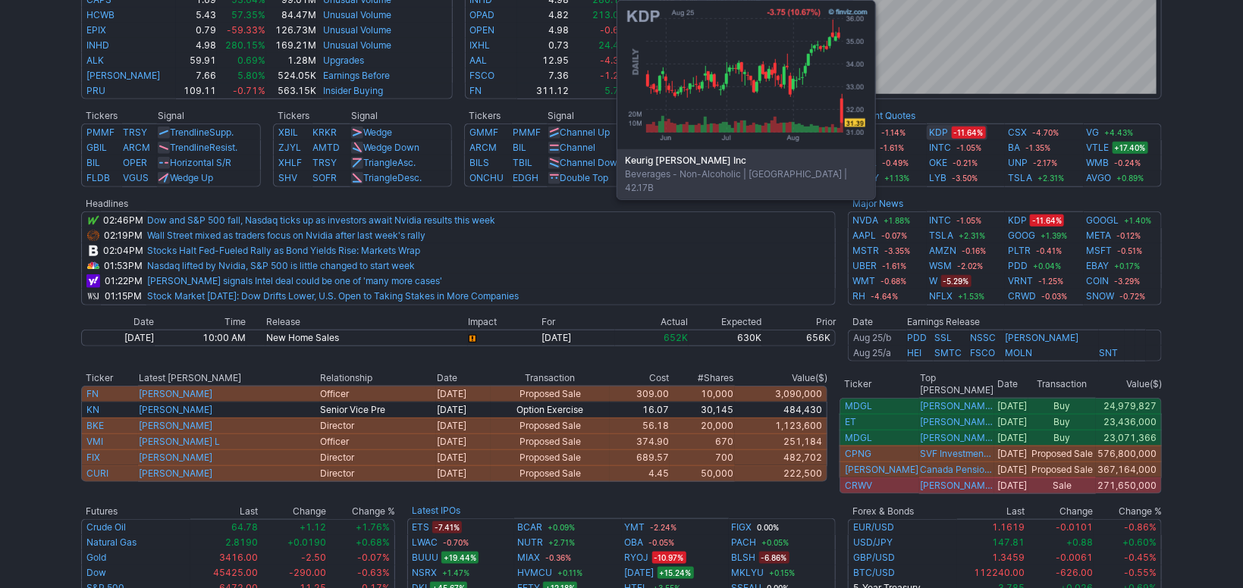
click at [943, 134] on link "KDP" at bounding box center [939, 132] width 19 height 15
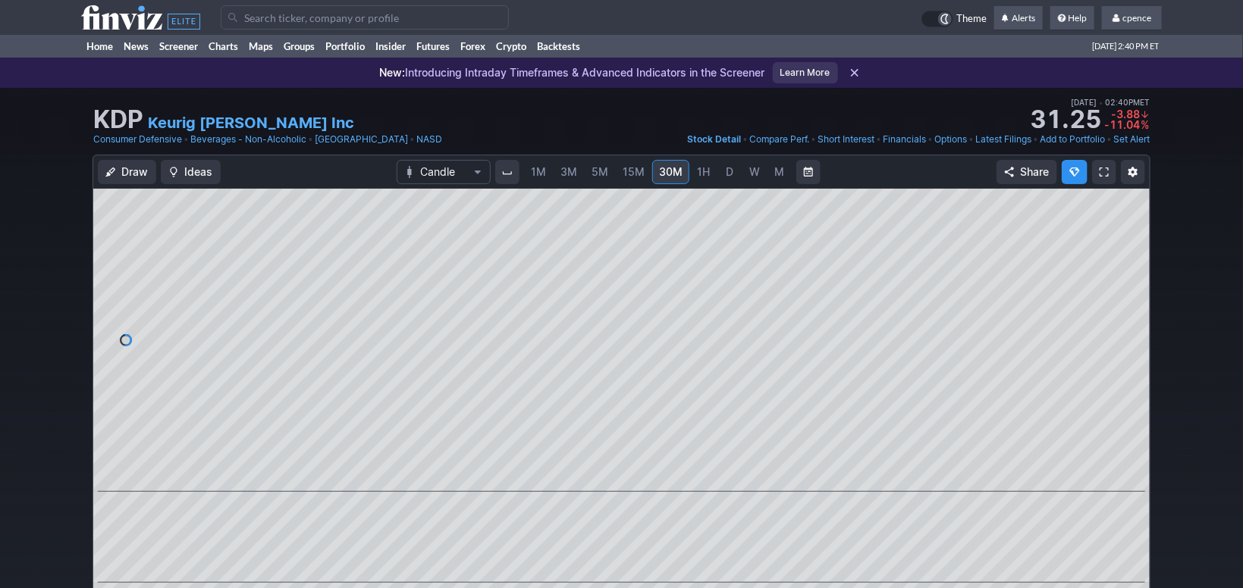
click at [96, 27] on use at bounding box center [140, 17] width 119 height 24
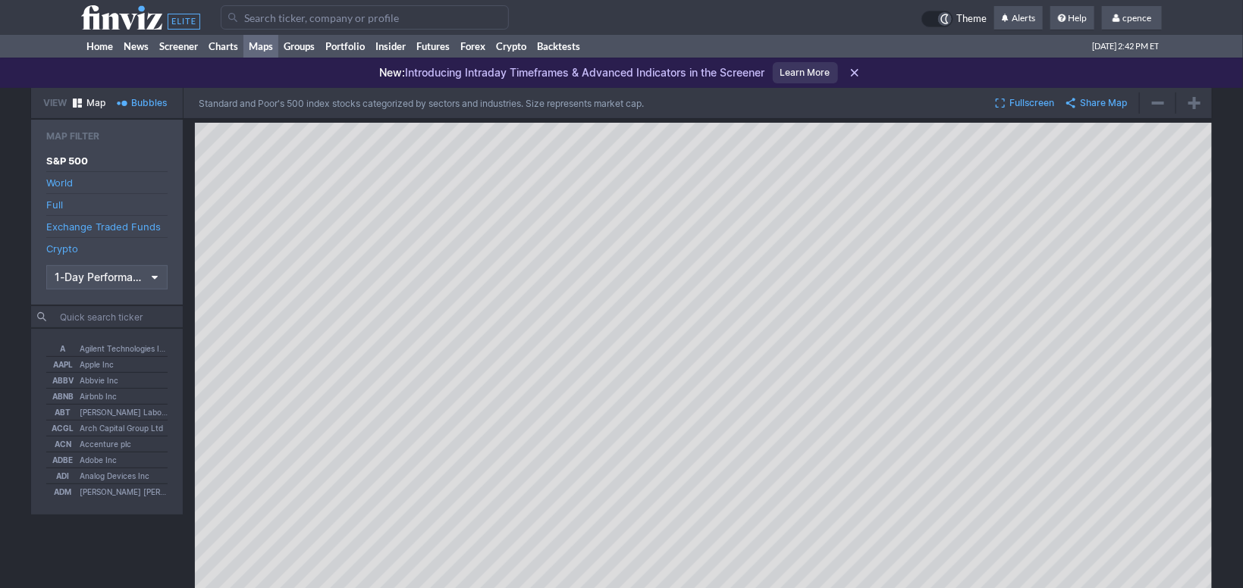
click at [271, 14] on input "Search" at bounding box center [365, 17] width 288 height 24
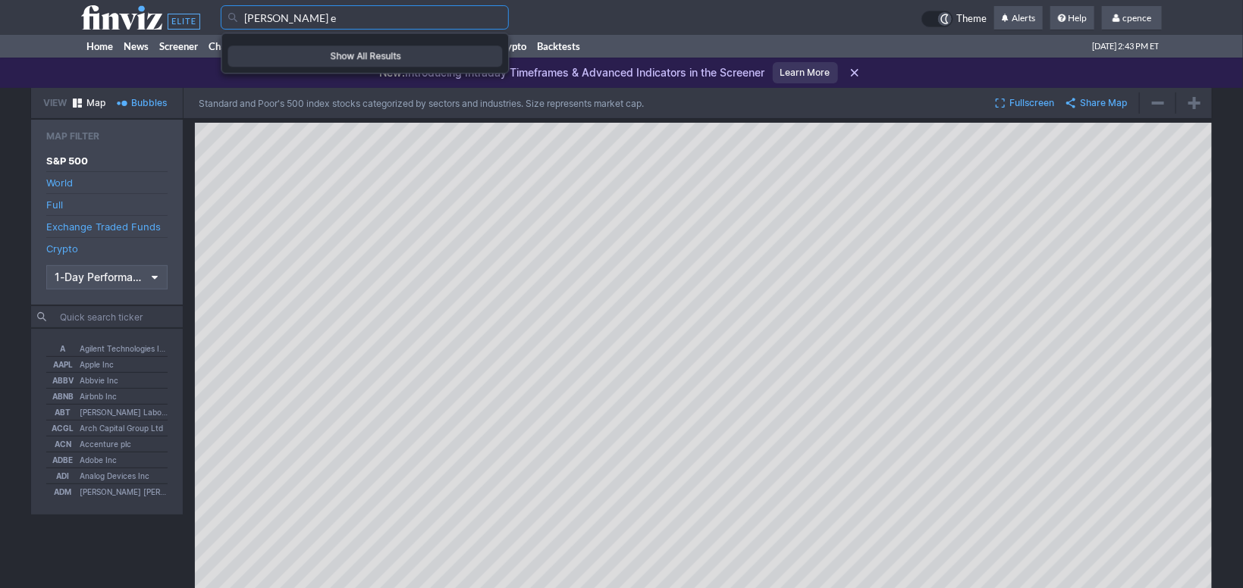
drag, startPoint x: 294, startPoint y: 23, endPoint x: 268, endPoint y: 19, distance: 26.8
click at [268, 19] on input "[PERSON_NAME] e" at bounding box center [365, 17] width 288 height 24
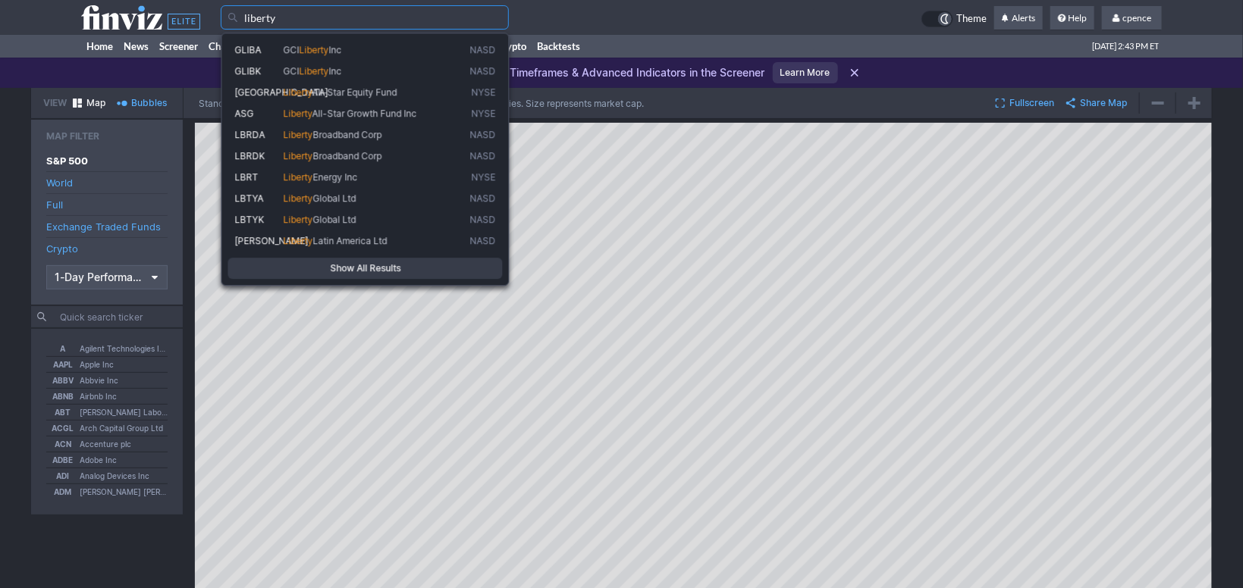
click at [336, 177] on span "Energy Inc" at bounding box center [335, 176] width 45 height 11
type input "LBRT"
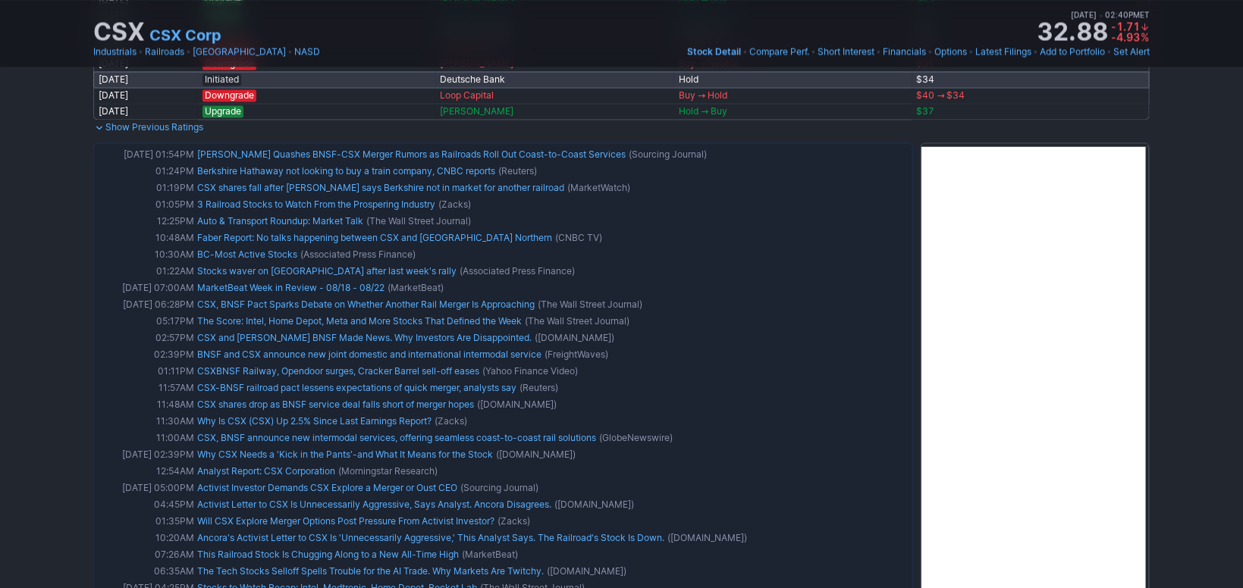
scroll to position [1513, 0]
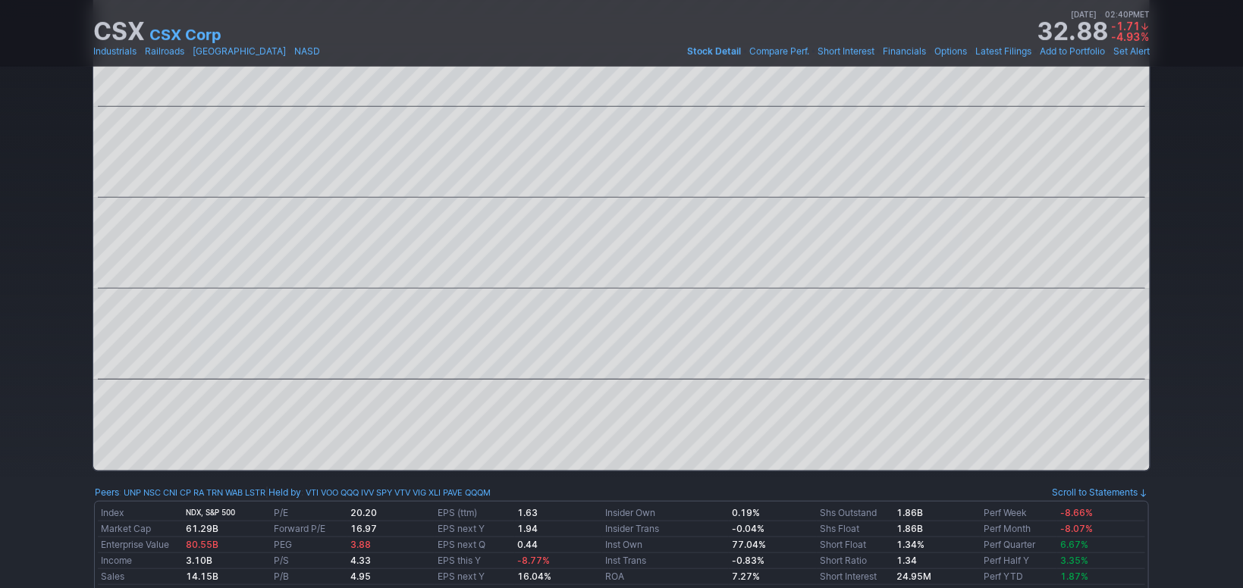
drag, startPoint x: 1194, startPoint y: 368, endPoint x: 1182, endPoint y: 266, distance: 102.2
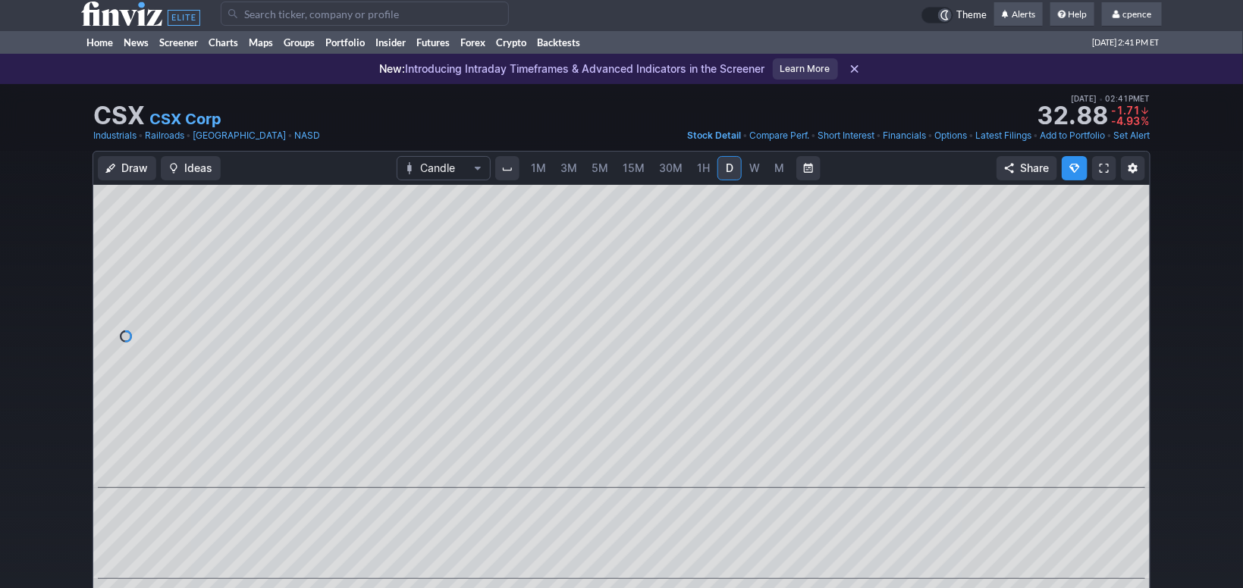
scroll to position [0, 0]
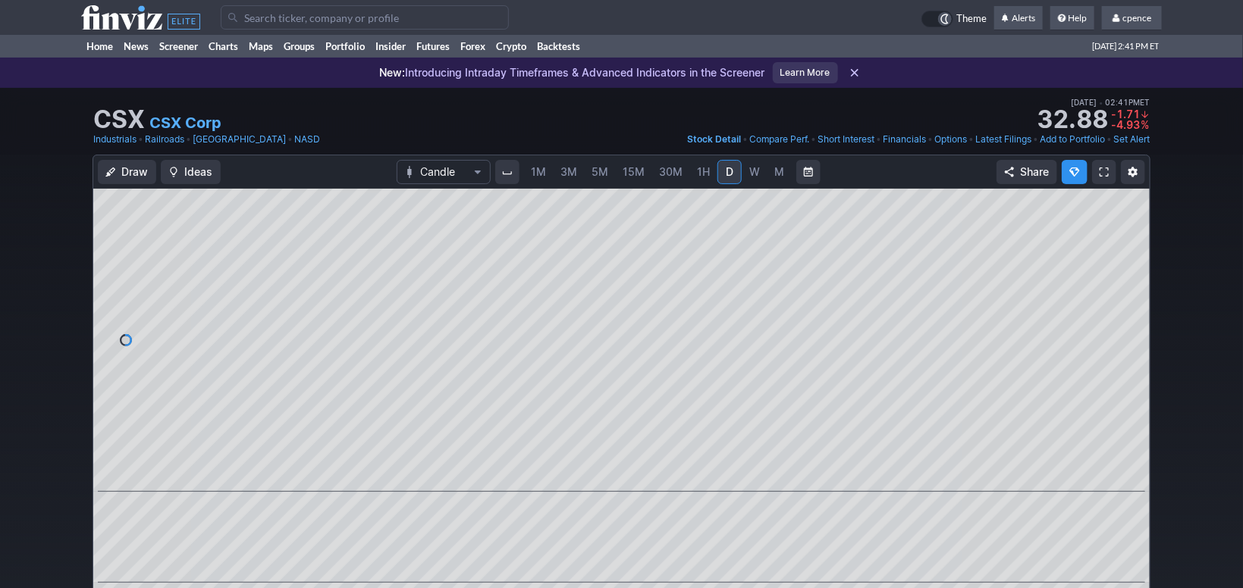
click at [159, 19] on icon at bounding box center [140, 17] width 119 height 24
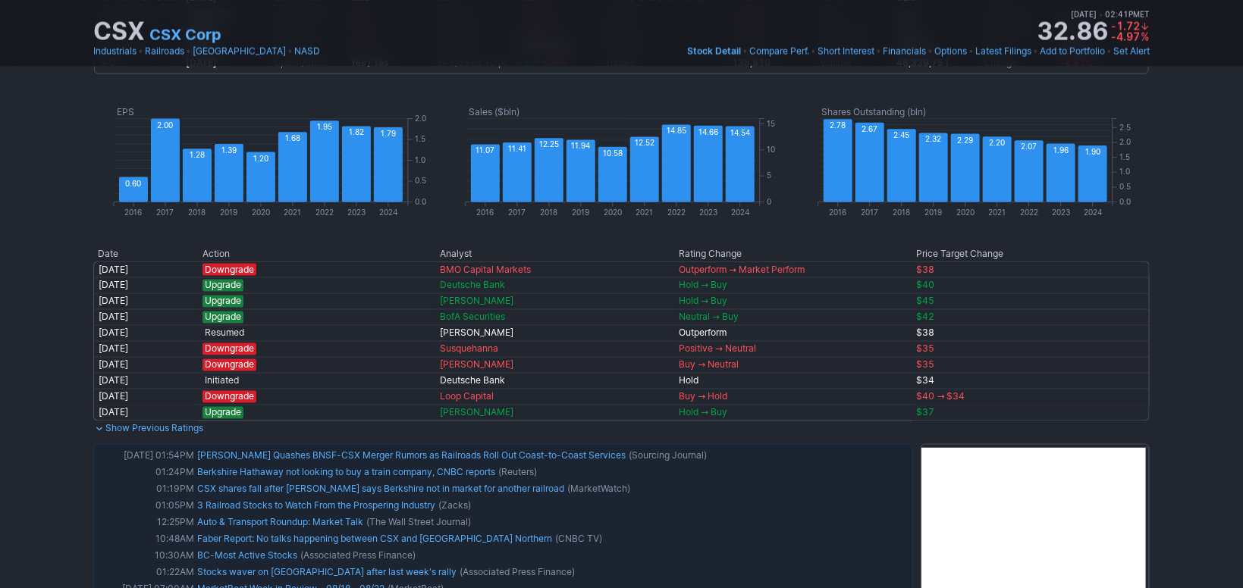
scroll to position [551, 0]
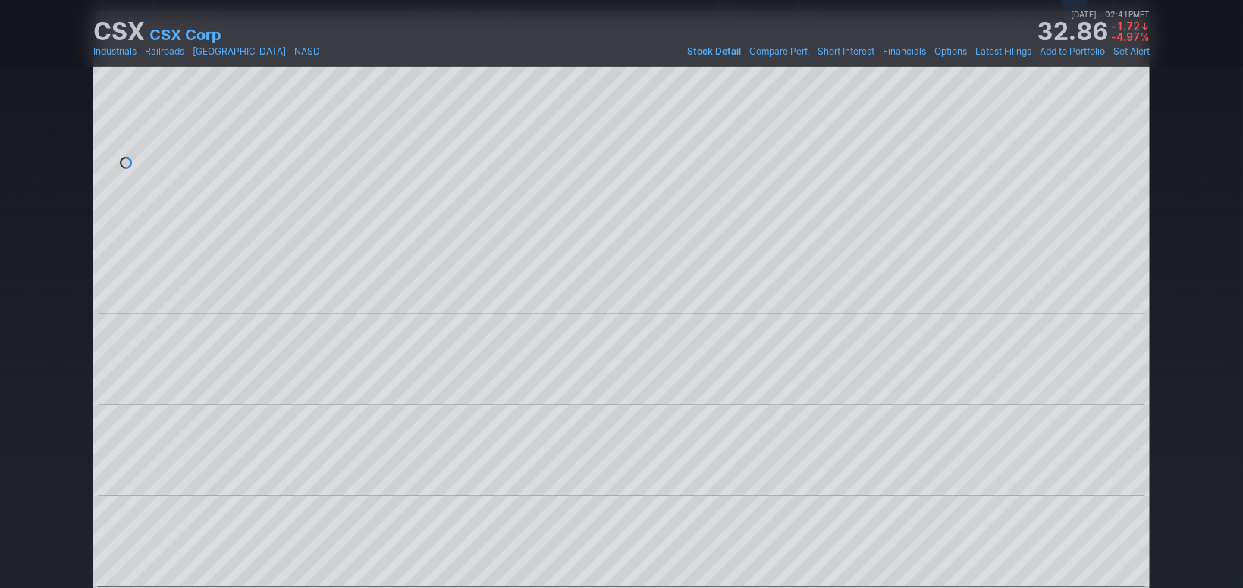
drag, startPoint x: 1221, startPoint y: 410, endPoint x: 1197, endPoint y: 296, distance: 116.1
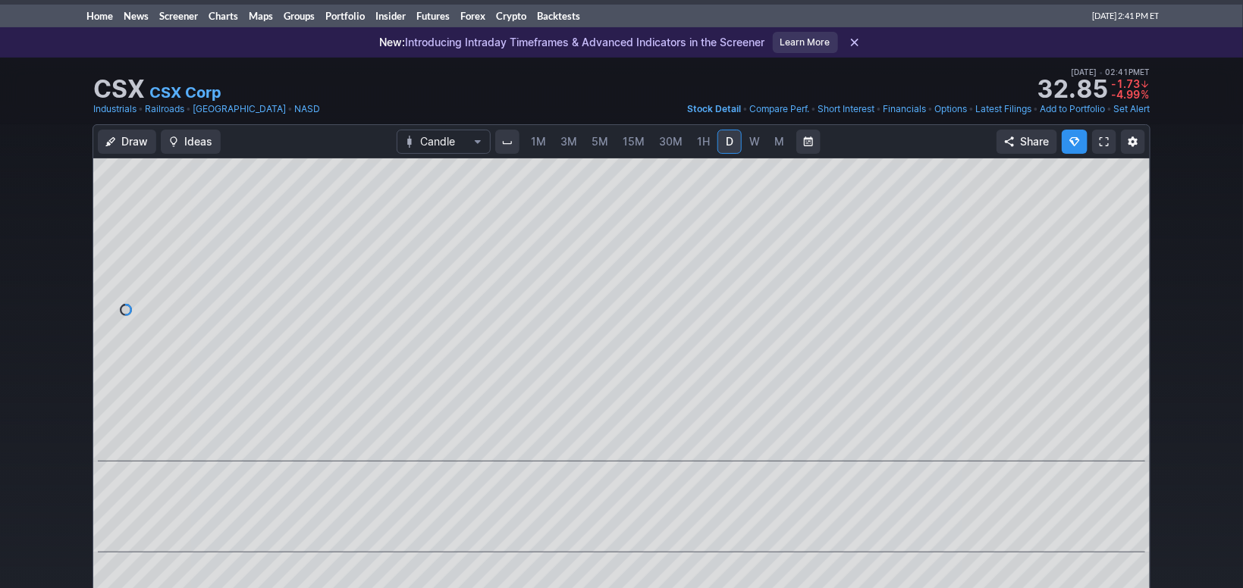
scroll to position [0, 0]
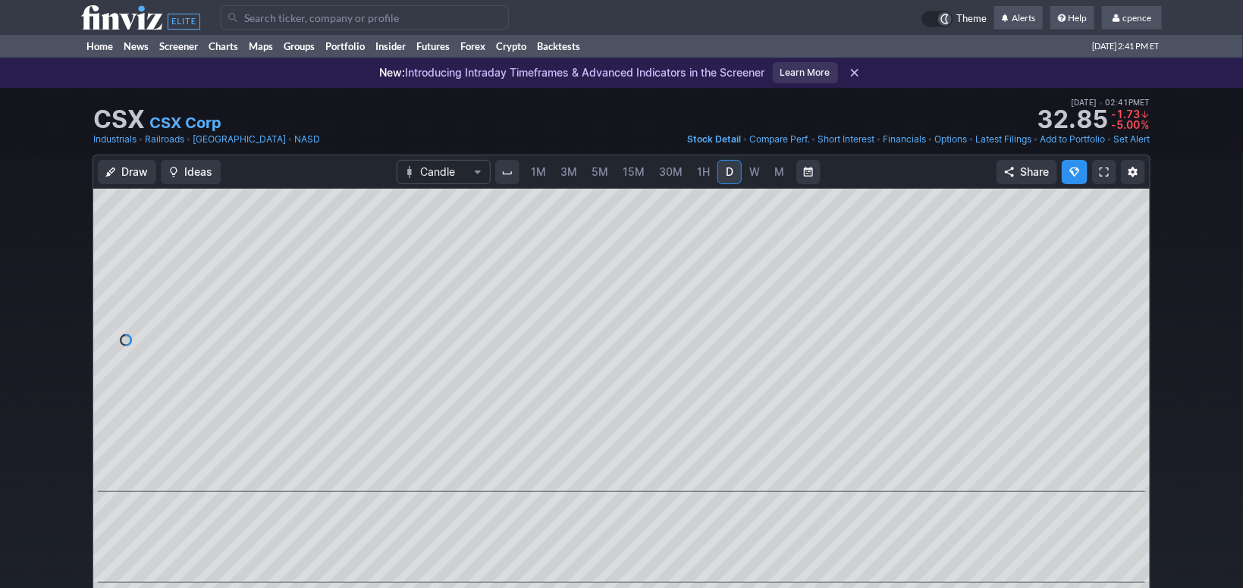
click at [714, 168] on link "1H" at bounding box center [703, 172] width 27 height 24
click at [156, 6] on icon at bounding box center [140, 17] width 119 height 24
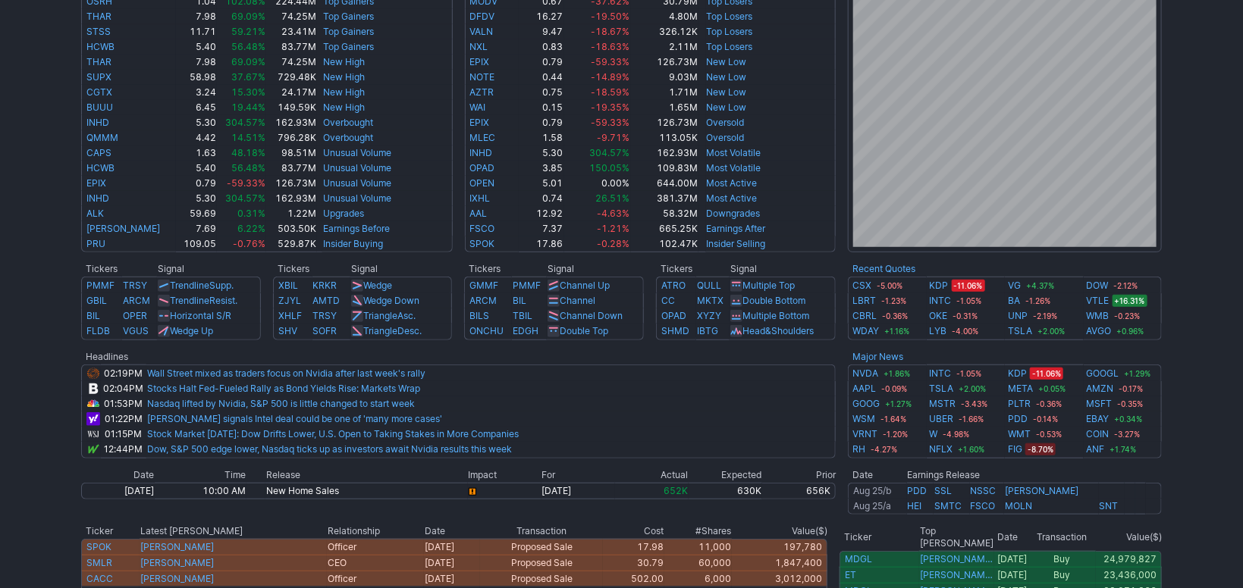
scroll to position [509, 0]
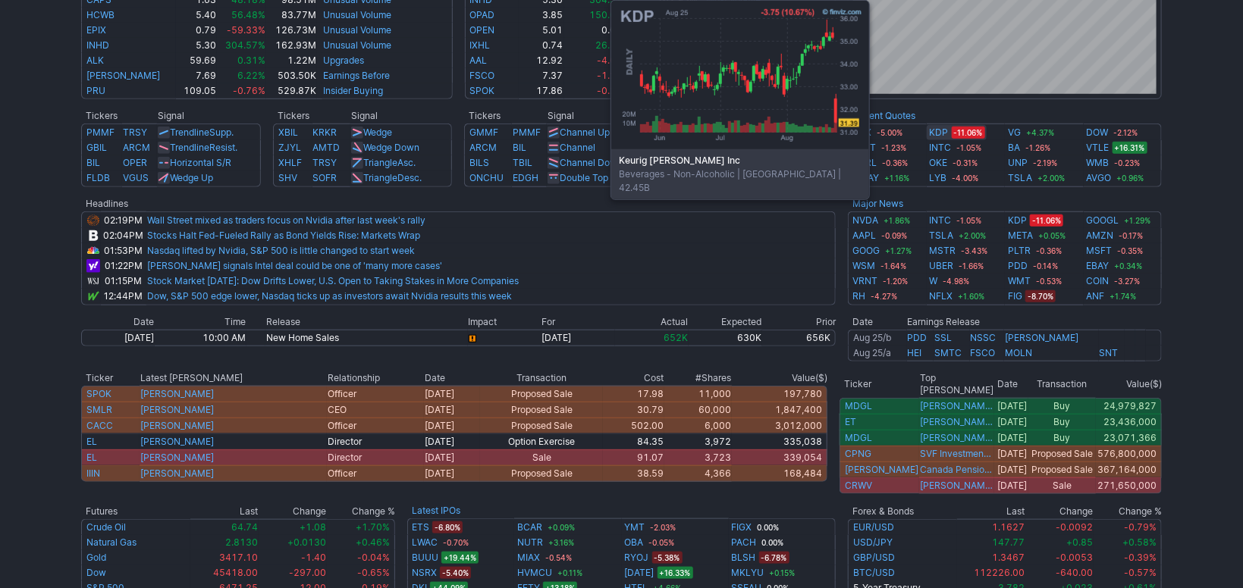
click at [935, 136] on link "KDP" at bounding box center [939, 132] width 19 height 15
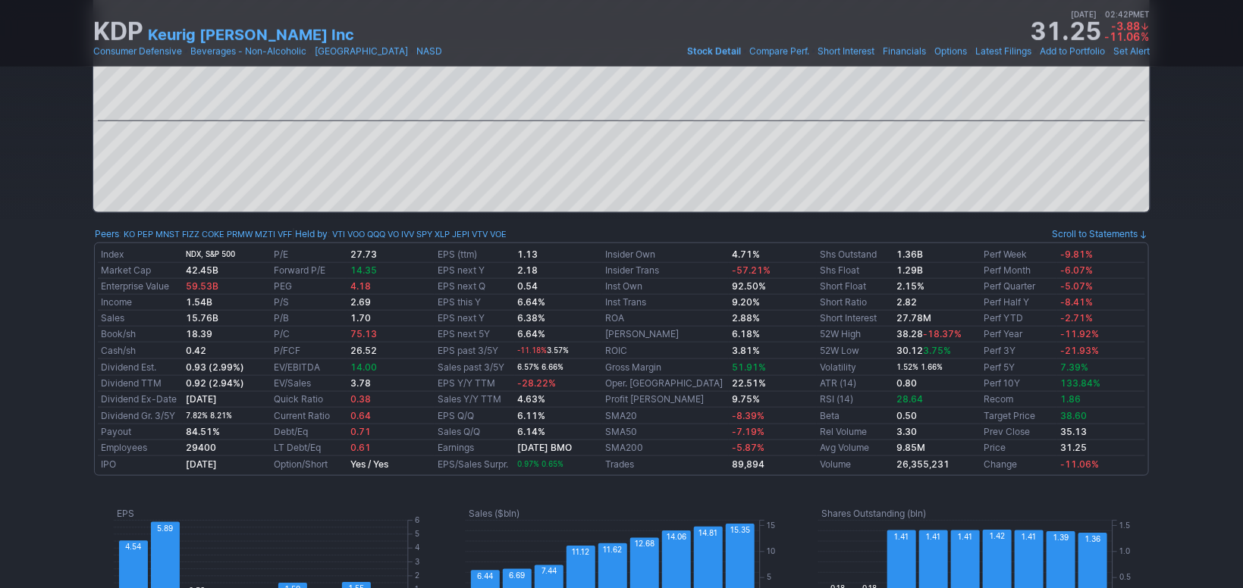
drag, startPoint x: 1095, startPoint y: 384, endPoint x: 1142, endPoint y: 299, distance: 97.1
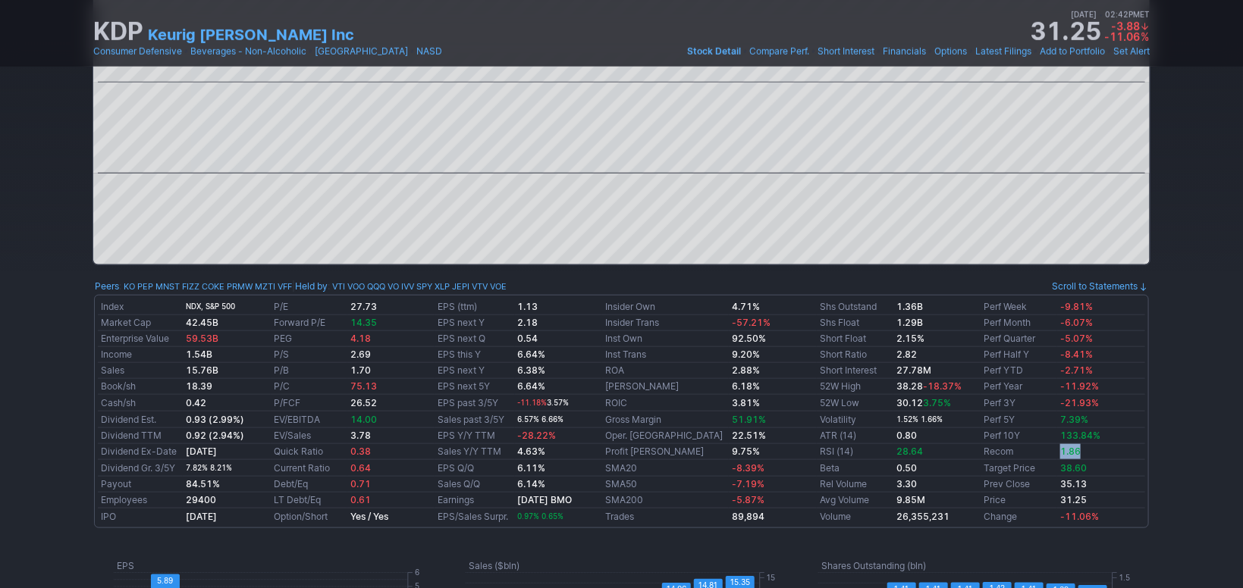
drag, startPoint x: 1094, startPoint y: 453, endPoint x: 1056, endPoint y: 451, distance: 38.7
click at [1057, 451] on td "1.86" at bounding box center [1101, 452] width 88 height 16
drag, startPoint x: 1091, startPoint y: 466, endPoint x: 1053, endPoint y: 471, distance: 38.3
click at [1057, 471] on td "38.60" at bounding box center [1101, 468] width 88 height 17
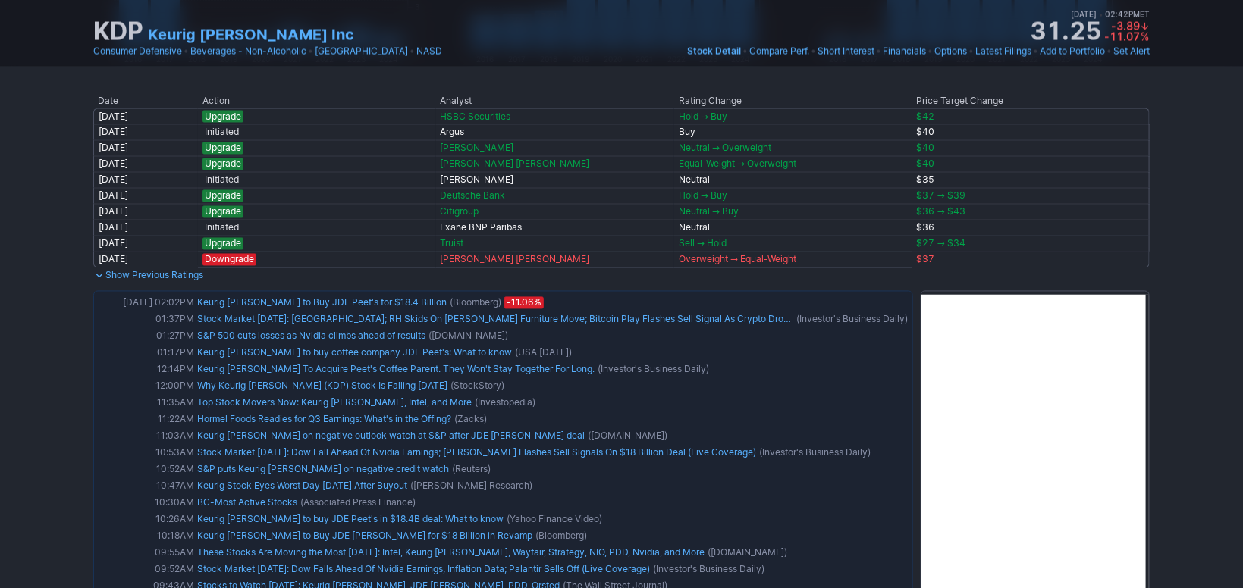
scroll to position [1234, 0]
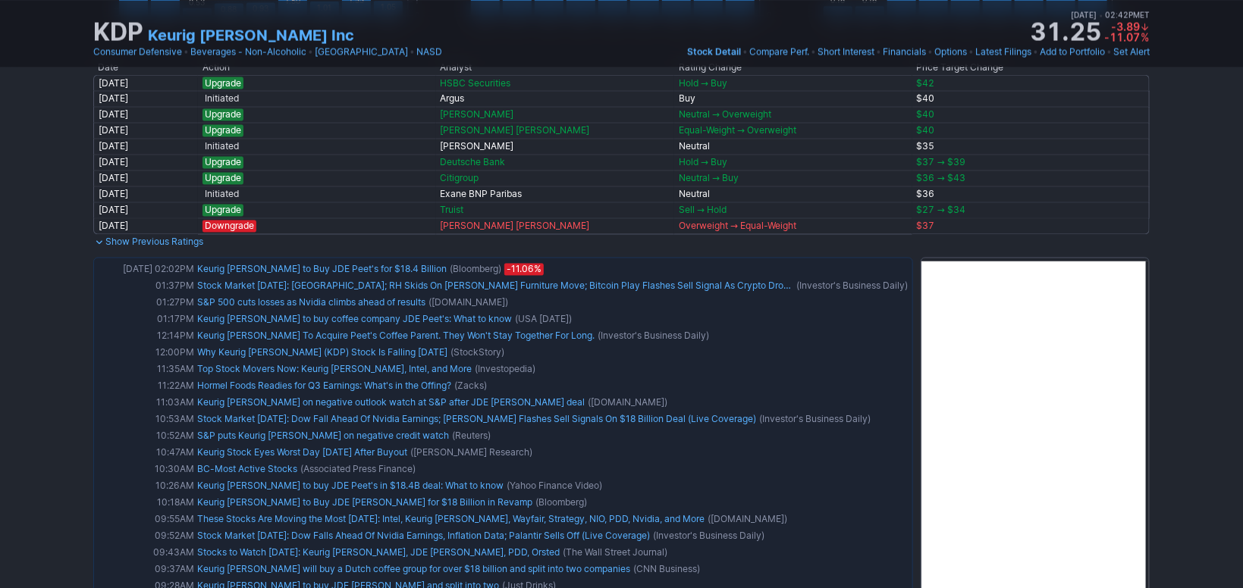
drag, startPoint x: 1197, startPoint y: 353, endPoint x: 1197, endPoint y: 375, distance: 22.0
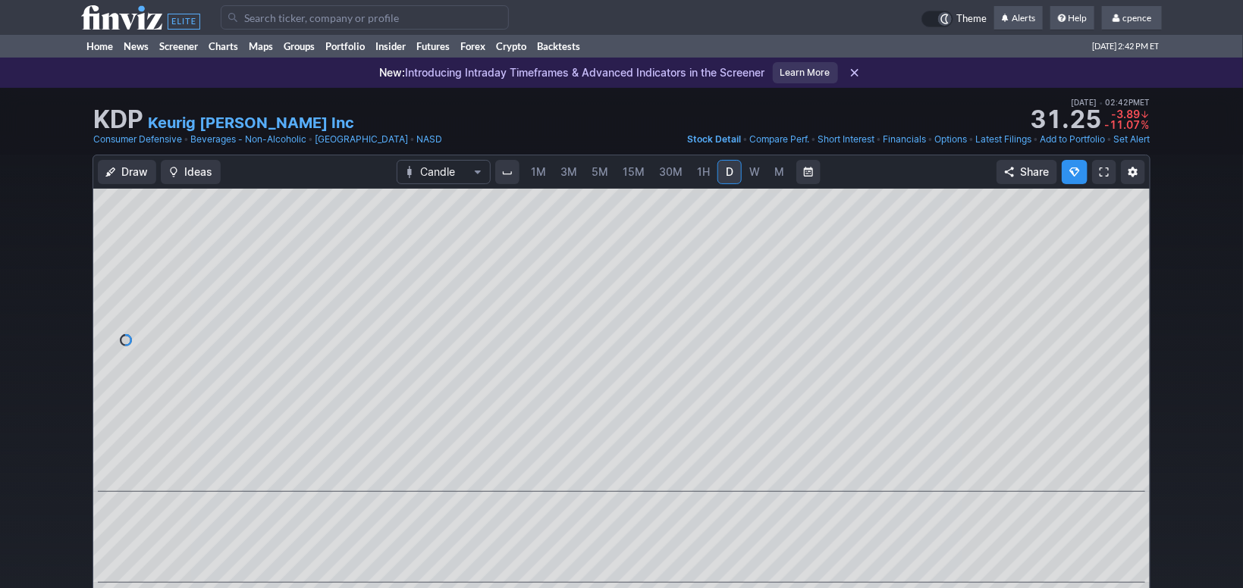
drag, startPoint x: 92, startPoint y: 29, endPoint x: 112, endPoint y: 26, distance: 20.7
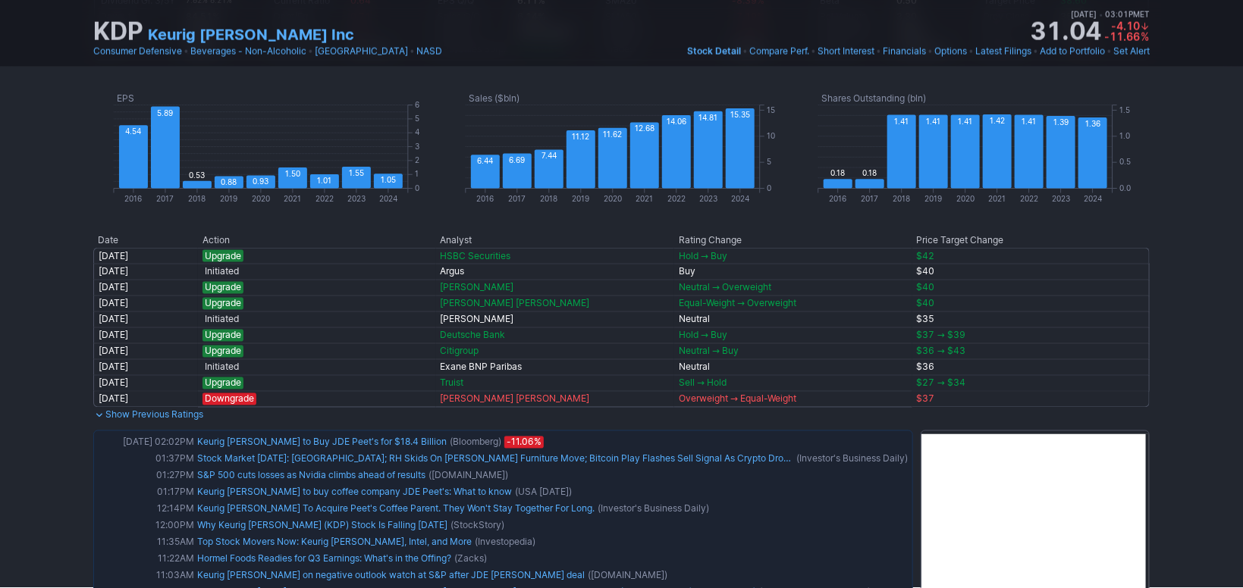
scroll to position [1004, 0]
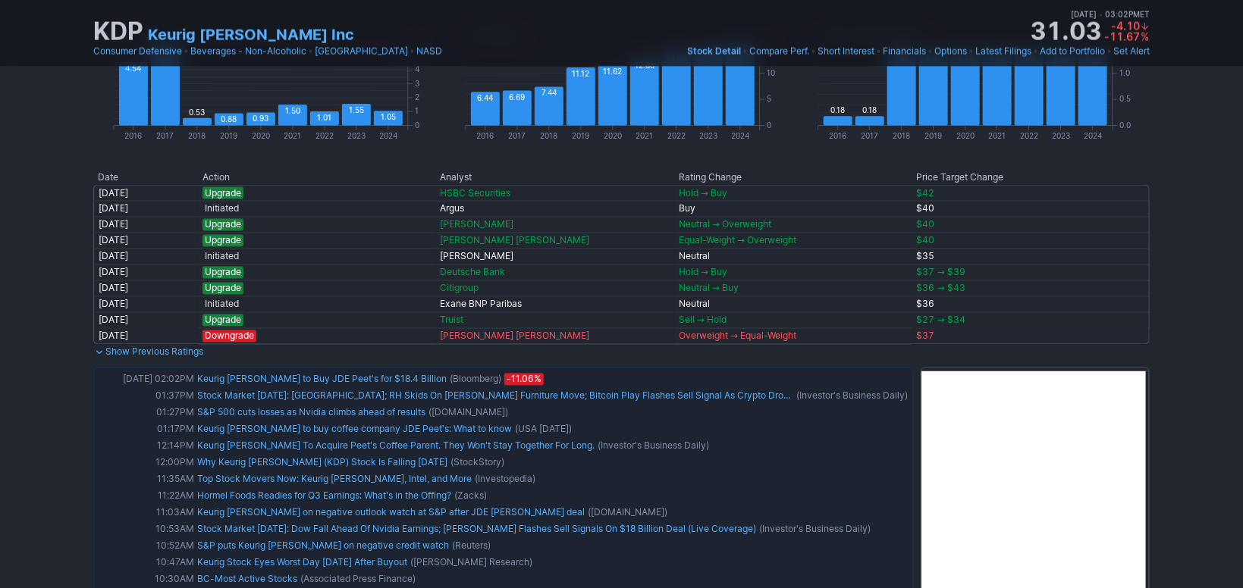
drag, startPoint x: 1191, startPoint y: 245, endPoint x: 1194, endPoint y: 257, distance: 12.7
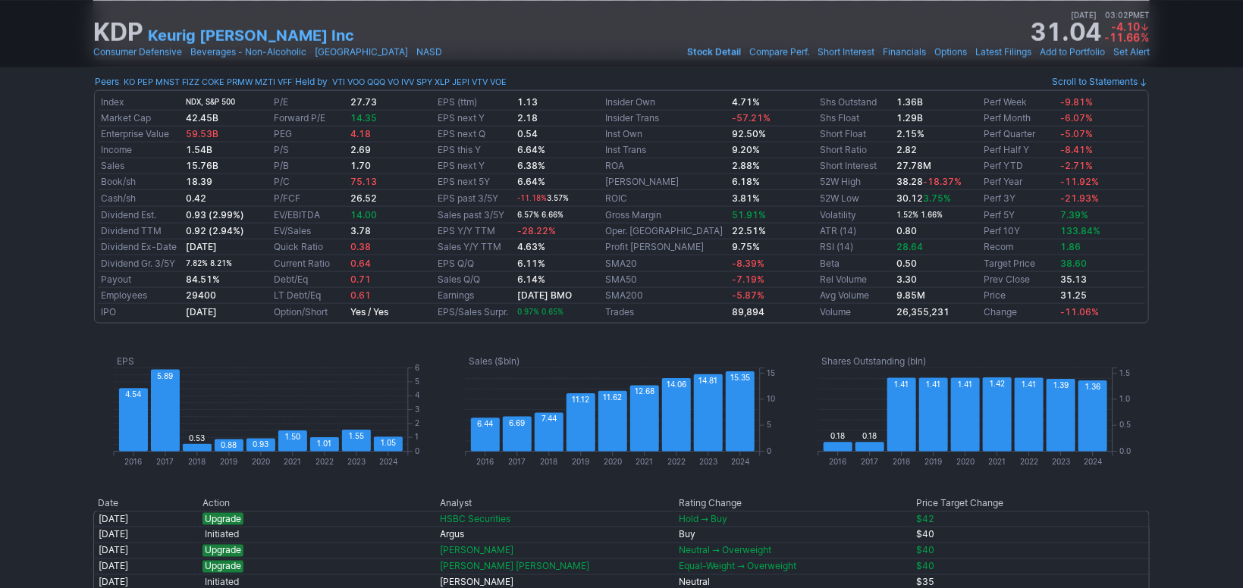
scroll to position [137, 0]
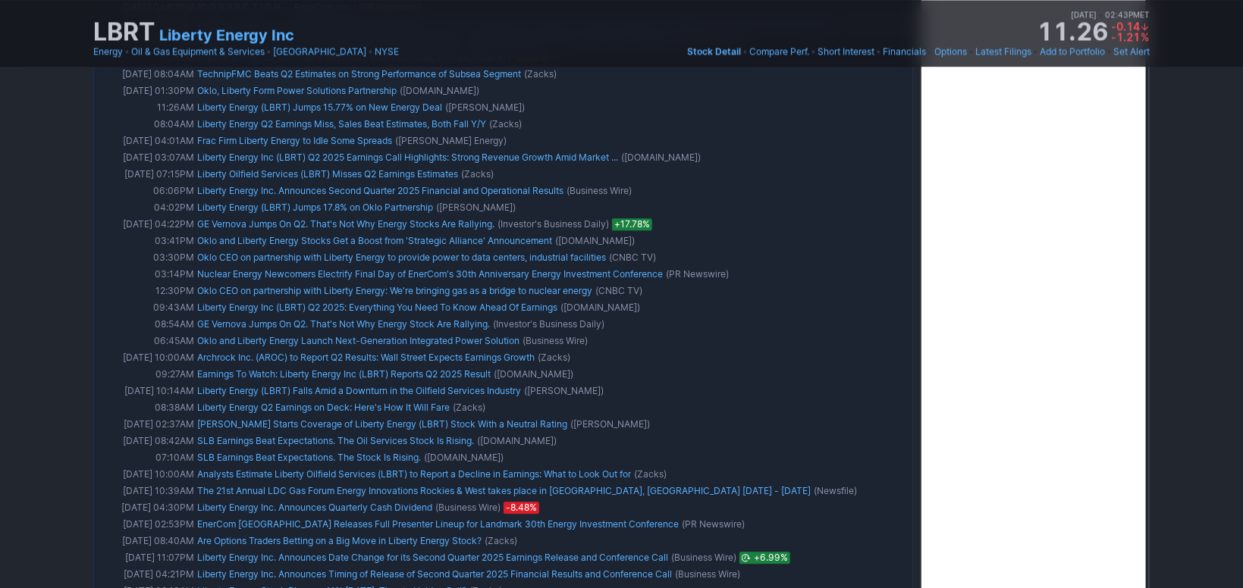
scroll to position [1032, 0]
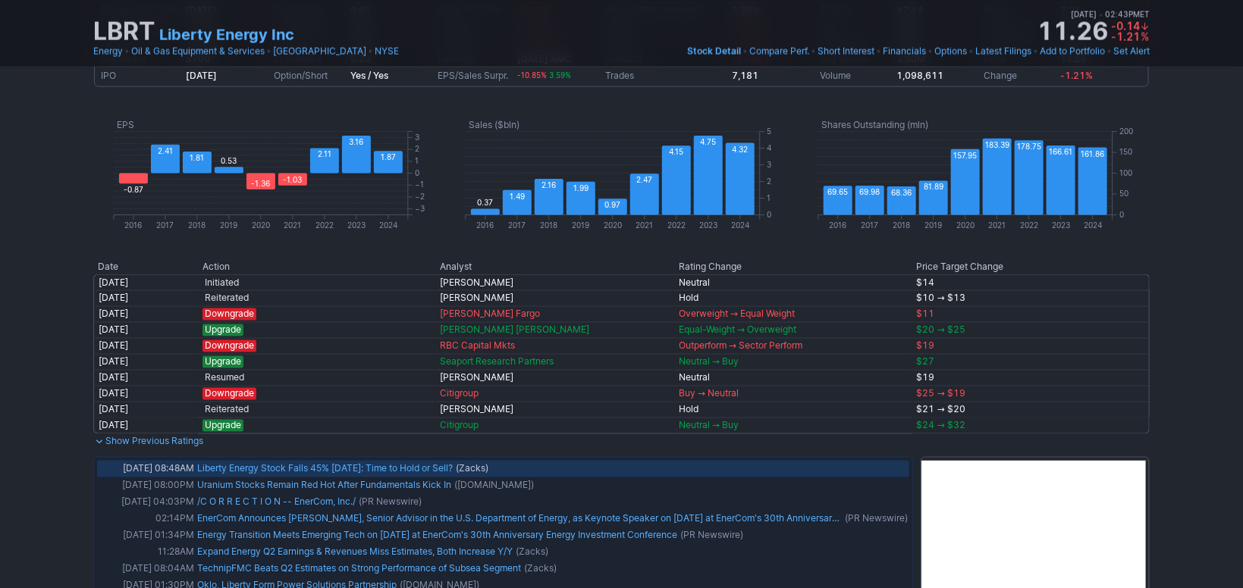
click at [270, 465] on link "Liberty Energy Stock Falls 45% [DATE]: Time to Hold or Sell?" at bounding box center [325, 468] width 256 height 11
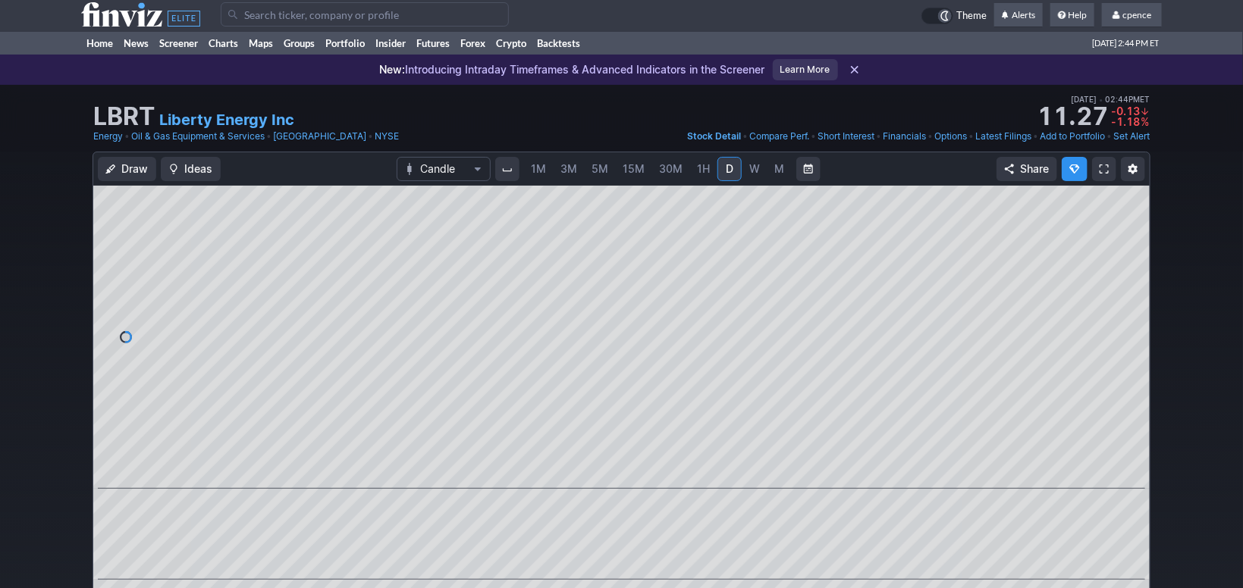
scroll to position [0, 0]
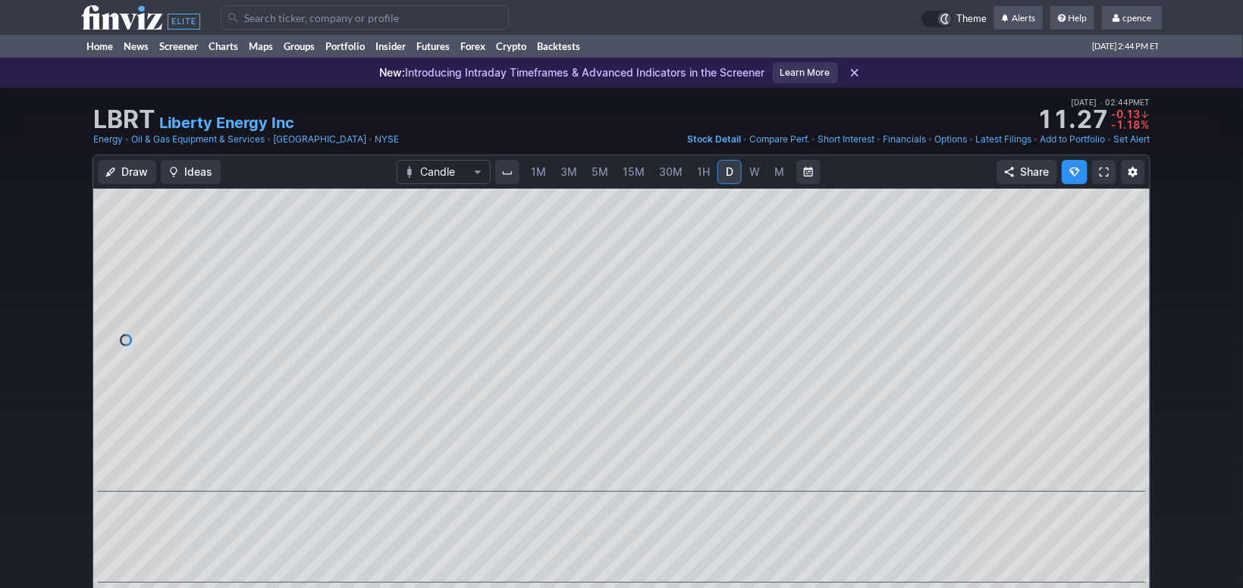
click at [754, 174] on span "W" at bounding box center [754, 171] width 11 height 13
click at [604, 115] on div "LBRT Liberty Energy Inc Last Close [DATE] • 02:43PM ET 11.26 Dollar change -0.1…" at bounding box center [621, 112] width 1056 height 33
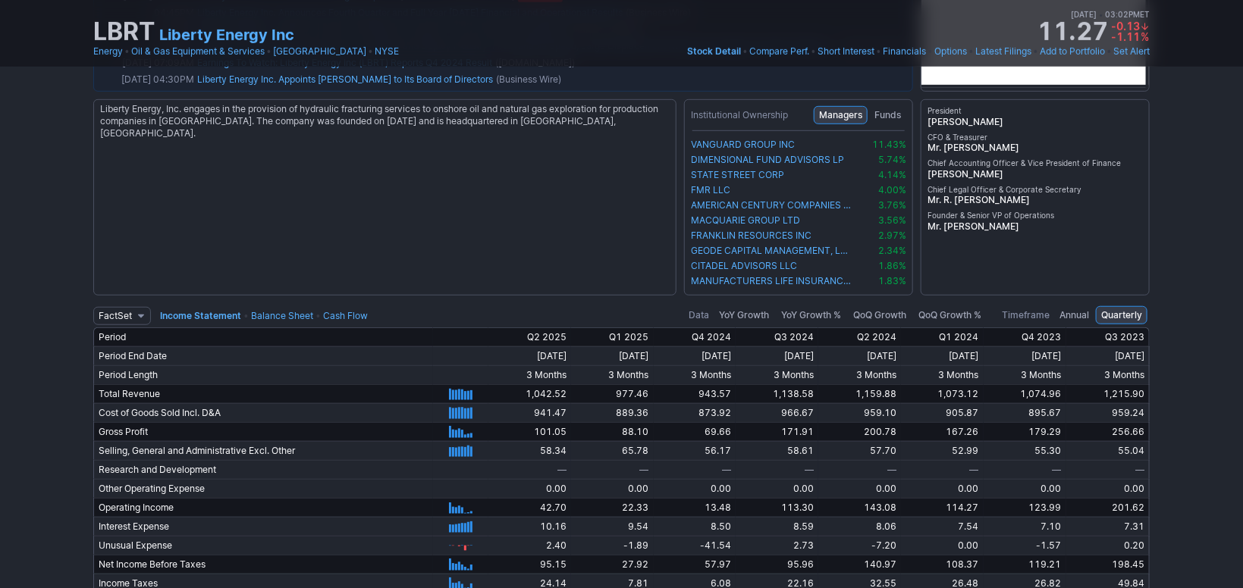
scroll to position [3098, 0]
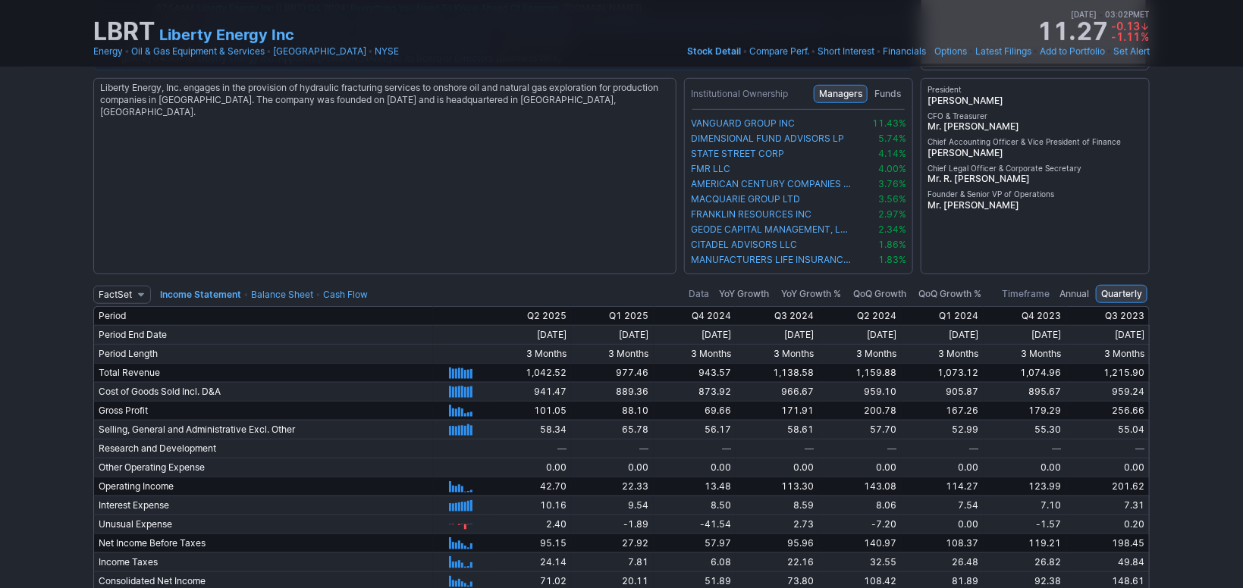
drag, startPoint x: 631, startPoint y: 291, endPoint x: 633, endPoint y: 299, distance: 7.9
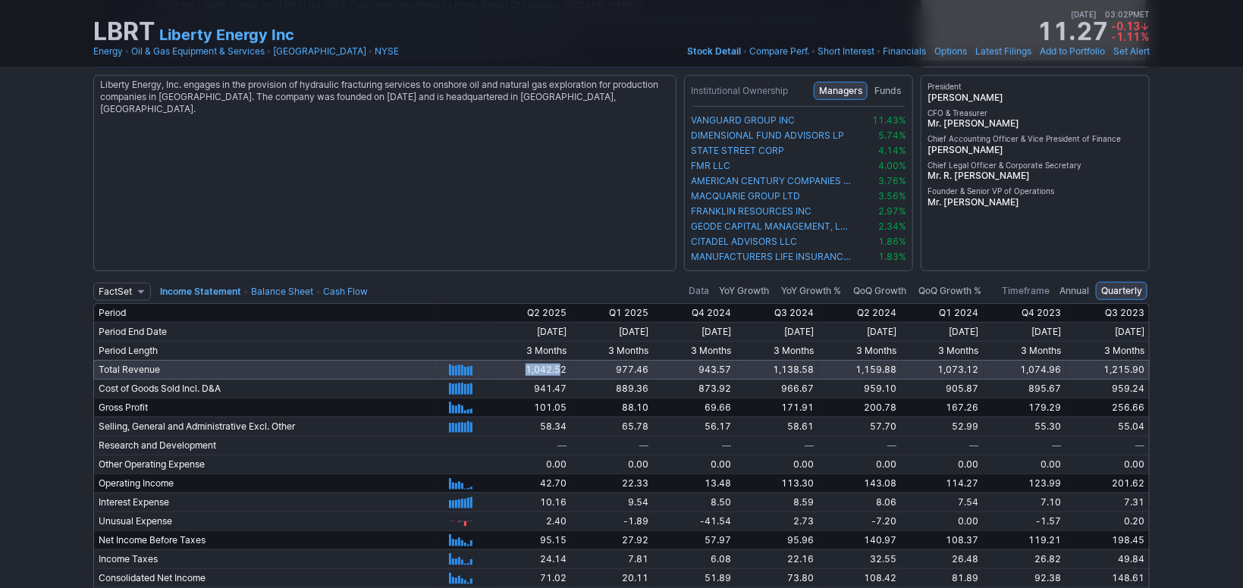
drag, startPoint x: 520, startPoint y: 365, endPoint x: 529, endPoint y: 365, distance: 8.4
click at [529, 365] on td "1,042.52" at bounding box center [529, 369] width 83 height 19
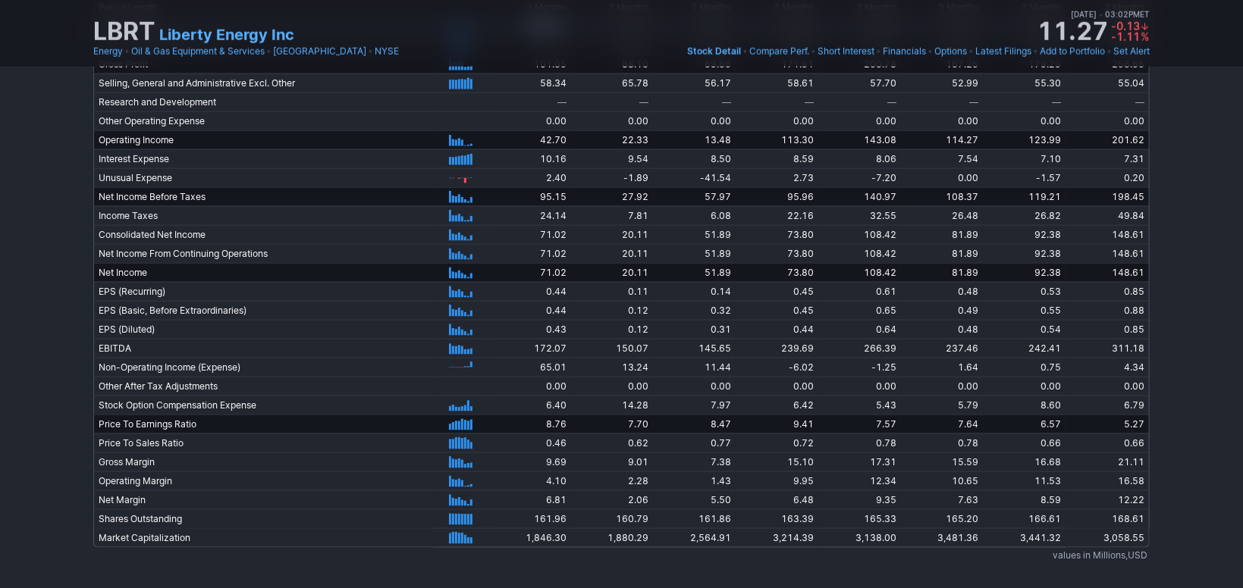
scroll to position [3593, 0]
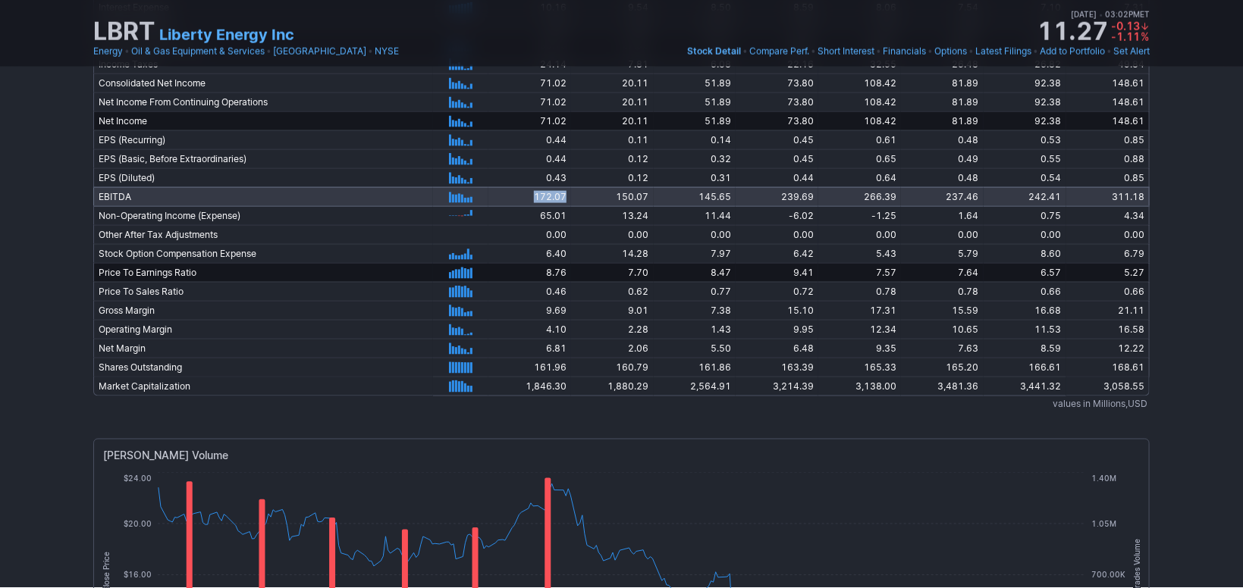
drag, startPoint x: 537, startPoint y: 190, endPoint x: 501, endPoint y: 190, distance: 35.6
click at [501, 190] on td "172.07" at bounding box center [529, 196] width 83 height 19
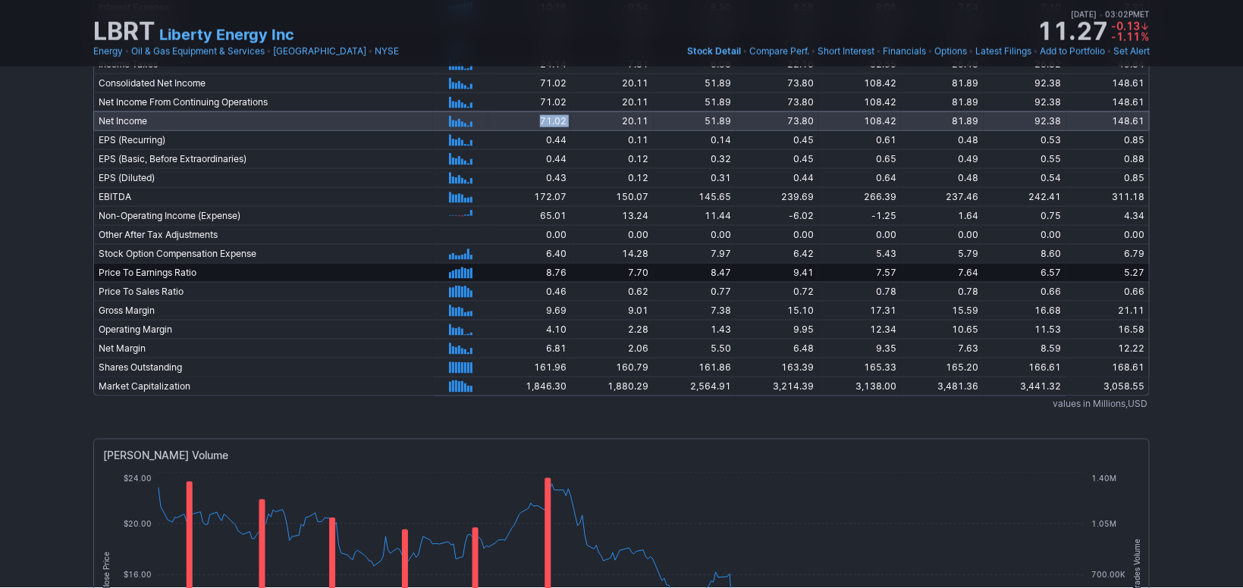
click at [544, 111] on tr "Net Income 9/30/2023 12/31/2023 3/31/2024 6/30/2024 9/30/2024 12/31/2024 3/31/2…" at bounding box center [621, 120] width 1056 height 19
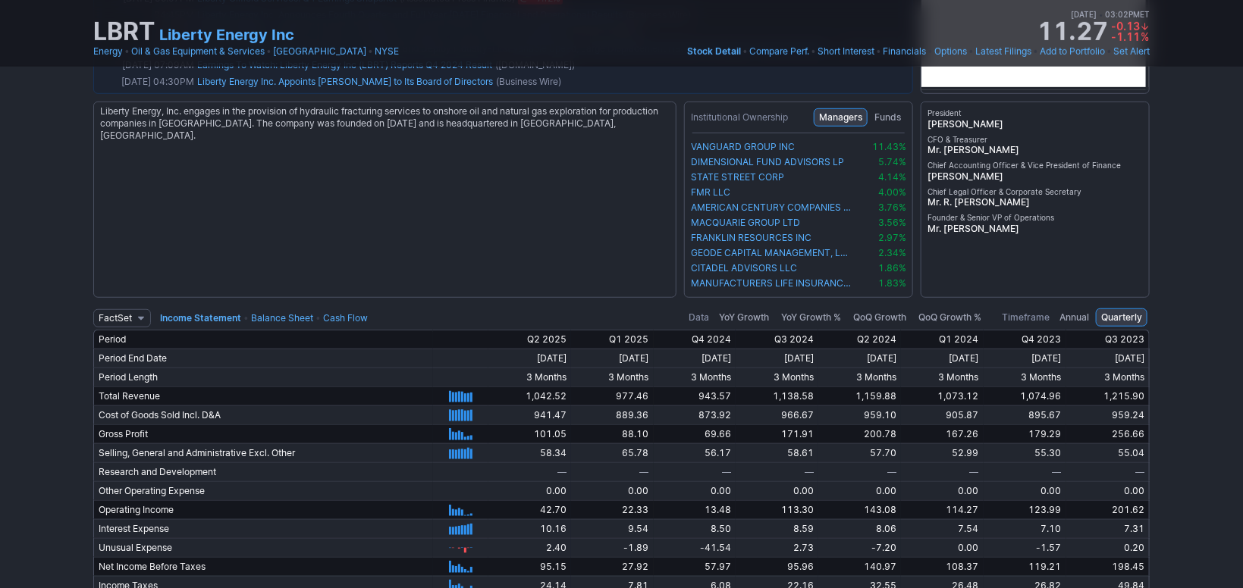
scroll to position [3098, 0]
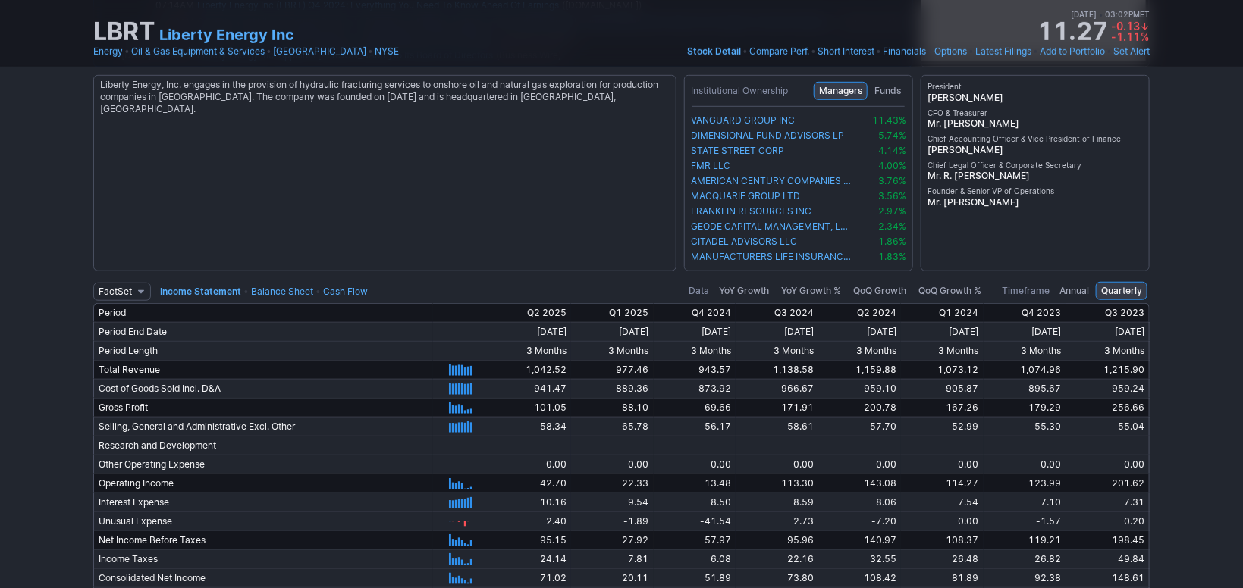
click at [342, 288] on link "Cash Flow" at bounding box center [345, 291] width 45 height 11
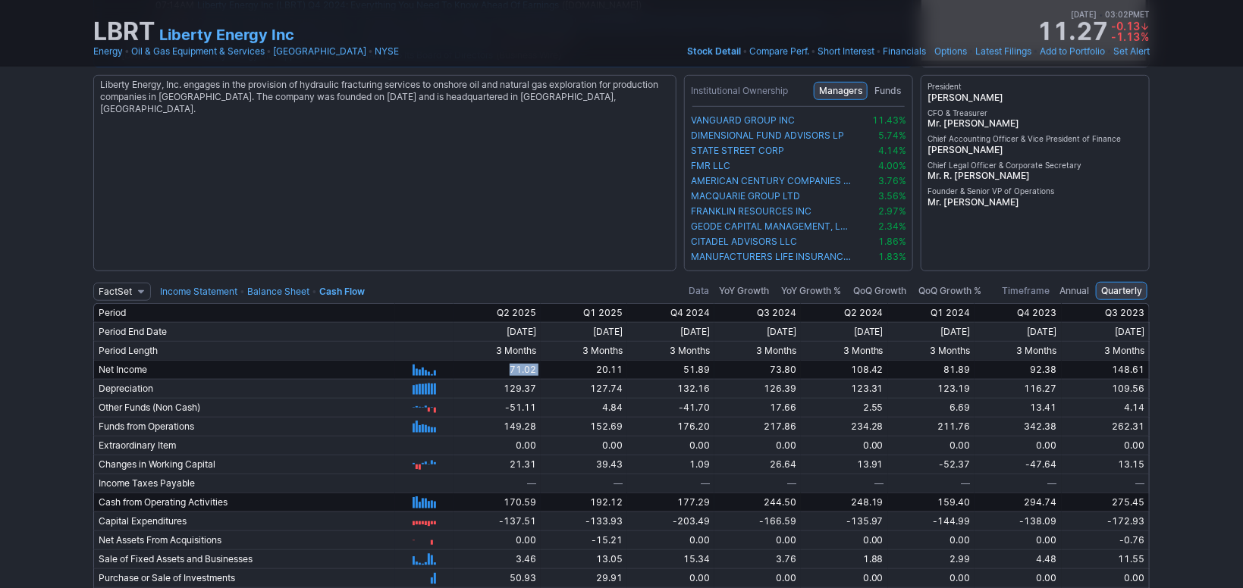
click at [294, 286] on link "Balance Sheet" at bounding box center [278, 291] width 62 height 11
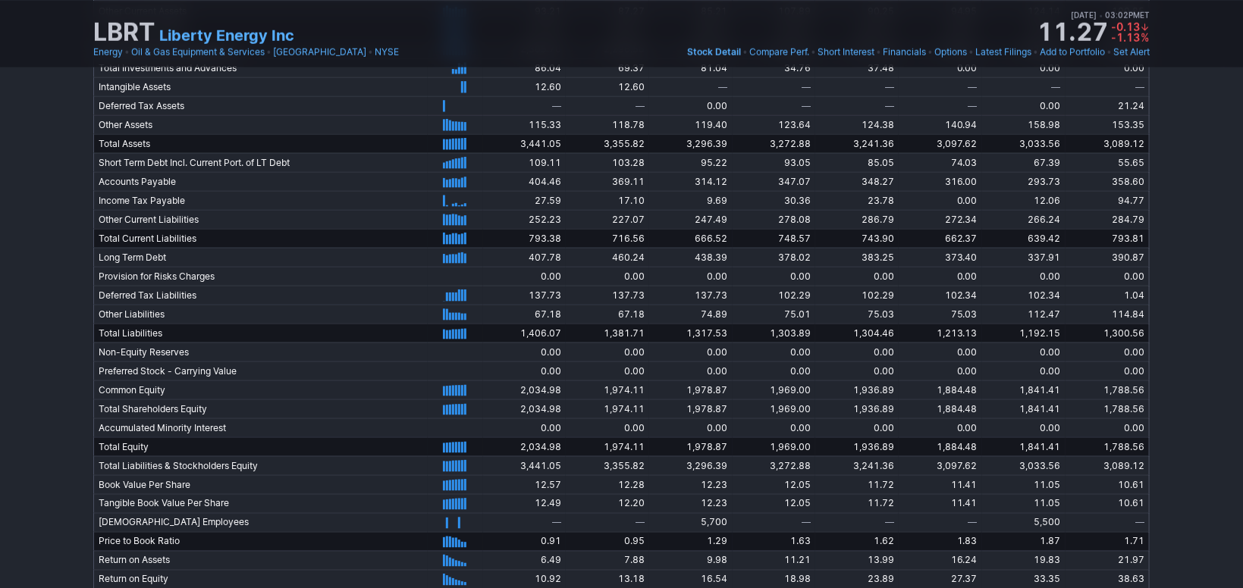
scroll to position [3593, 0]
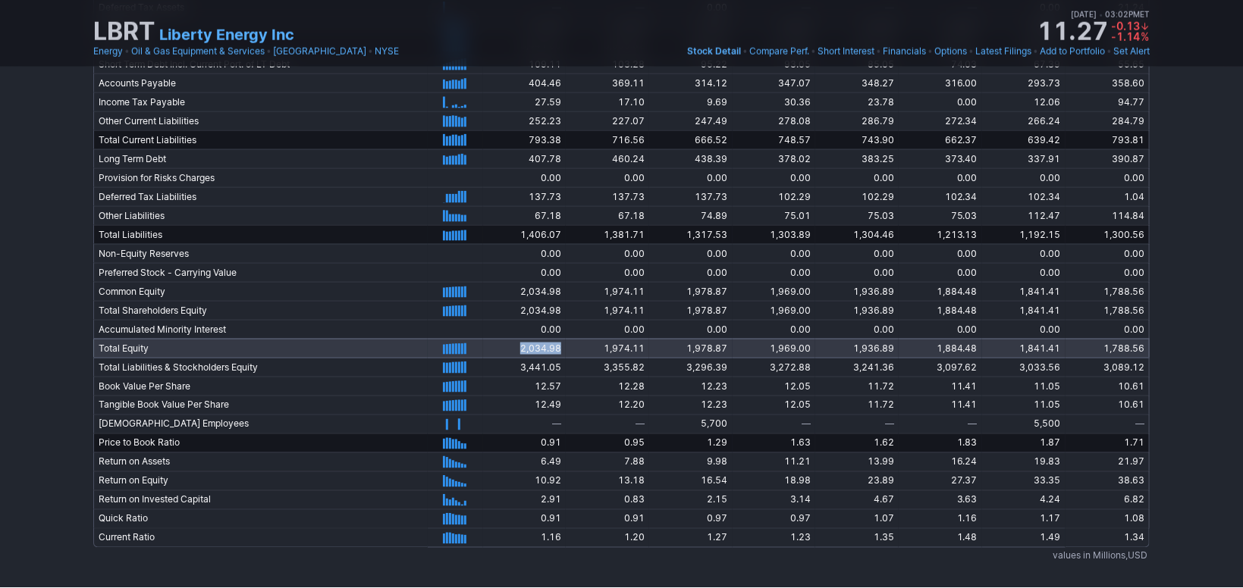
drag, startPoint x: 530, startPoint y: 340, endPoint x: 466, endPoint y: 338, distance: 64.5
click at [483, 339] on td "2,034.98" at bounding box center [524, 348] width 83 height 19
click at [531, 346] on span "2,034.98" at bounding box center [540, 348] width 41 height 11
drag, startPoint x: 528, startPoint y: 348, endPoint x: 468, endPoint y: 342, distance: 60.2
click at [483, 342] on td "2,034.98" at bounding box center [524, 348] width 83 height 19
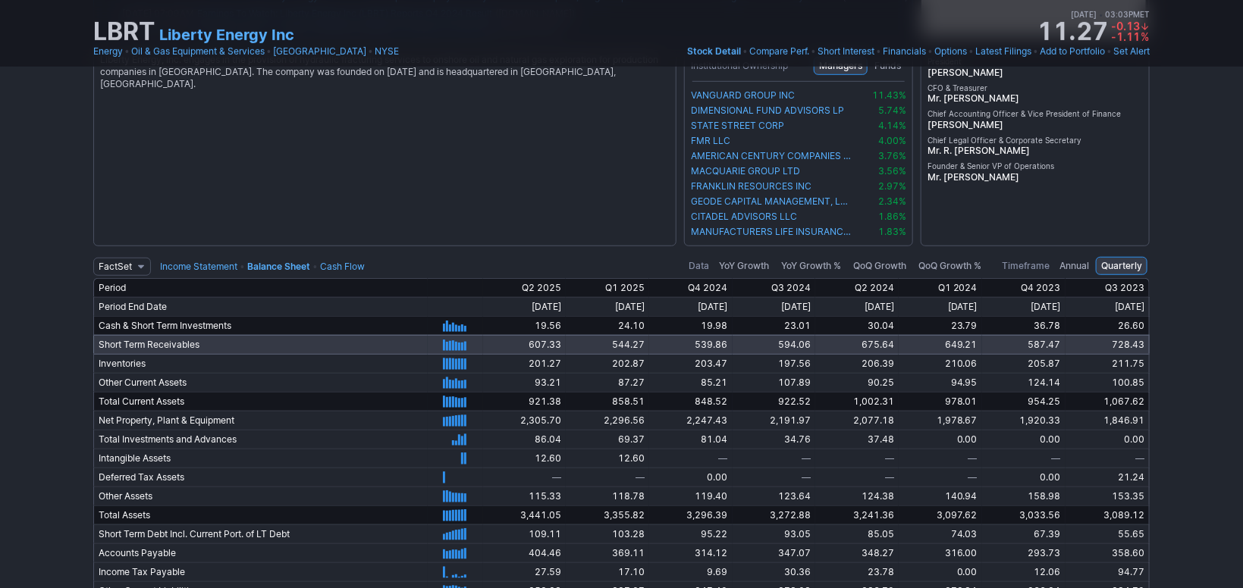
scroll to position [3098, 0]
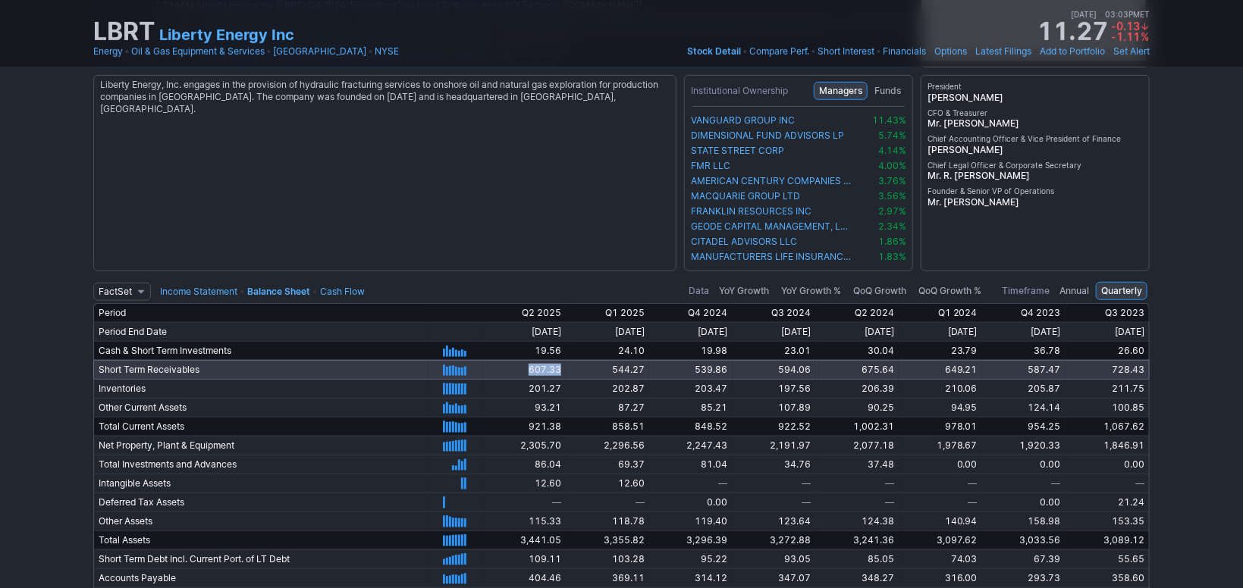
drag, startPoint x: 530, startPoint y: 368, endPoint x: 503, endPoint y: 373, distance: 27.8
click at [503, 373] on td "607.33" at bounding box center [524, 369] width 83 height 19
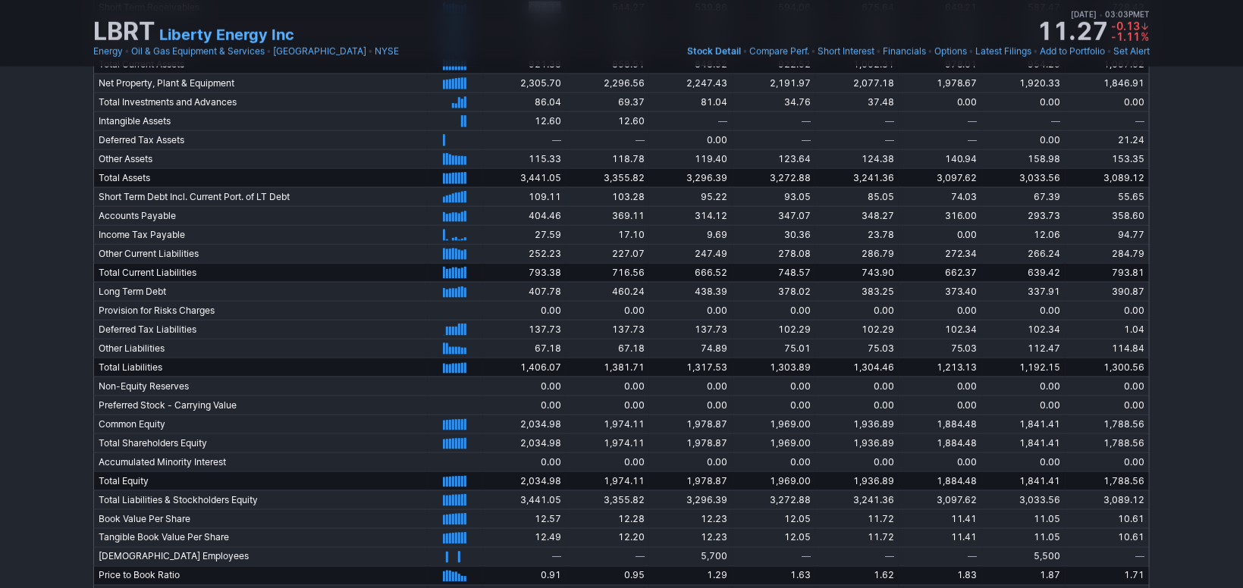
scroll to position [3593, 0]
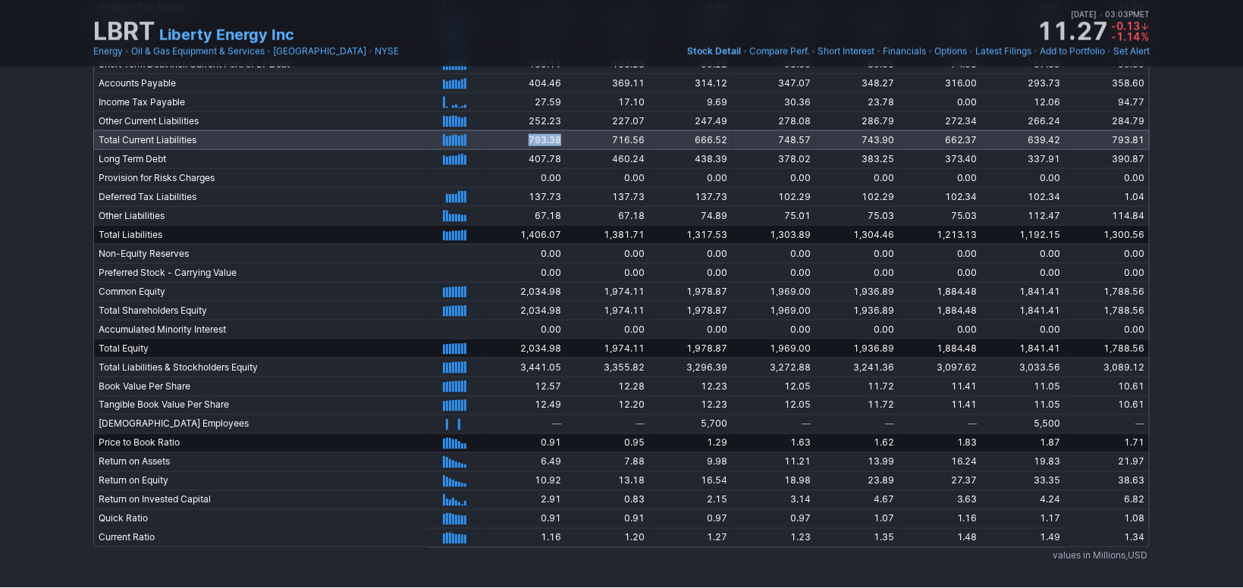
drag, startPoint x: 531, startPoint y: 134, endPoint x: 484, endPoint y: 129, distance: 47.3
click at [484, 130] on td "793.38" at bounding box center [524, 139] width 83 height 19
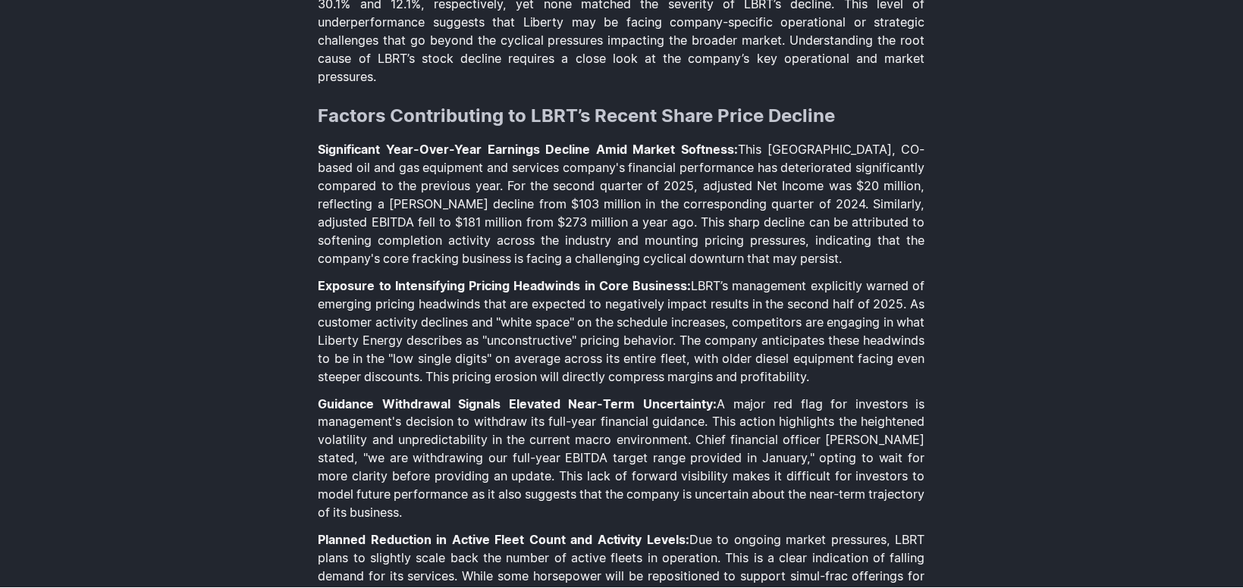
scroll to position [1018, 0]
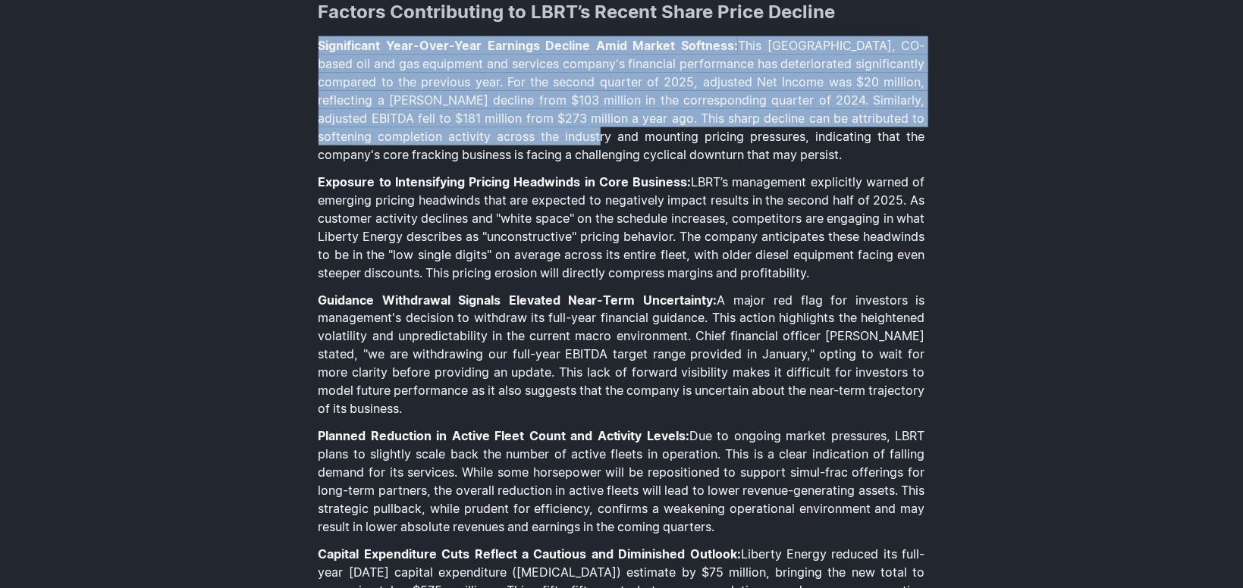
drag, startPoint x: 309, startPoint y: 54, endPoint x: 532, endPoint y: 132, distance: 236.9
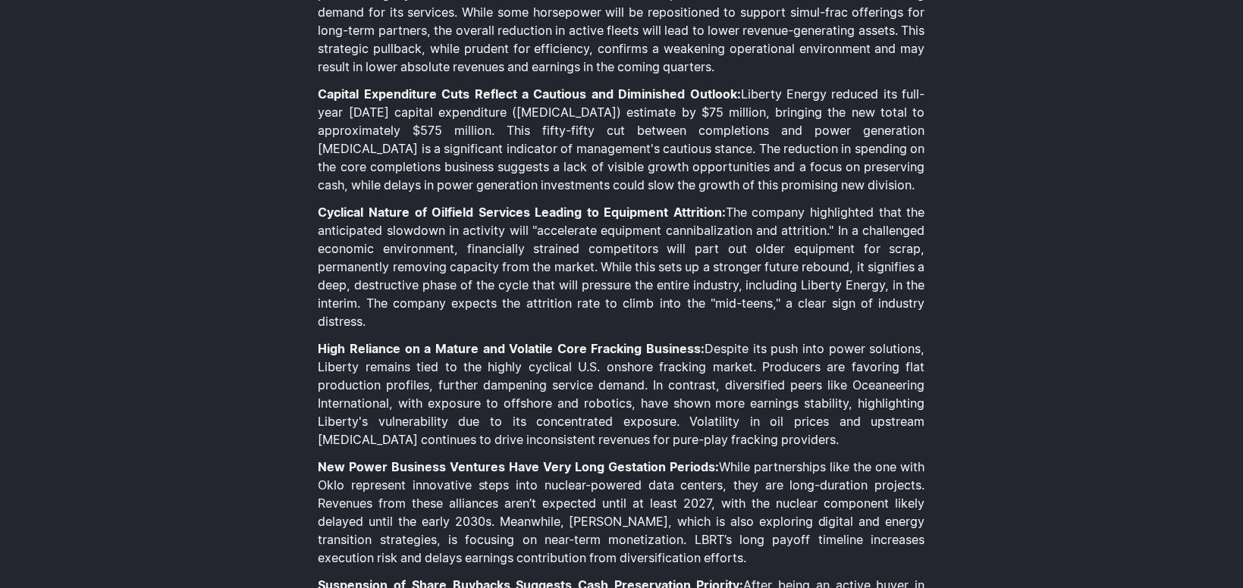
drag, startPoint x: 622, startPoint y: 128, endPoint x: 628, endPoint y: 147, distance: 19.9
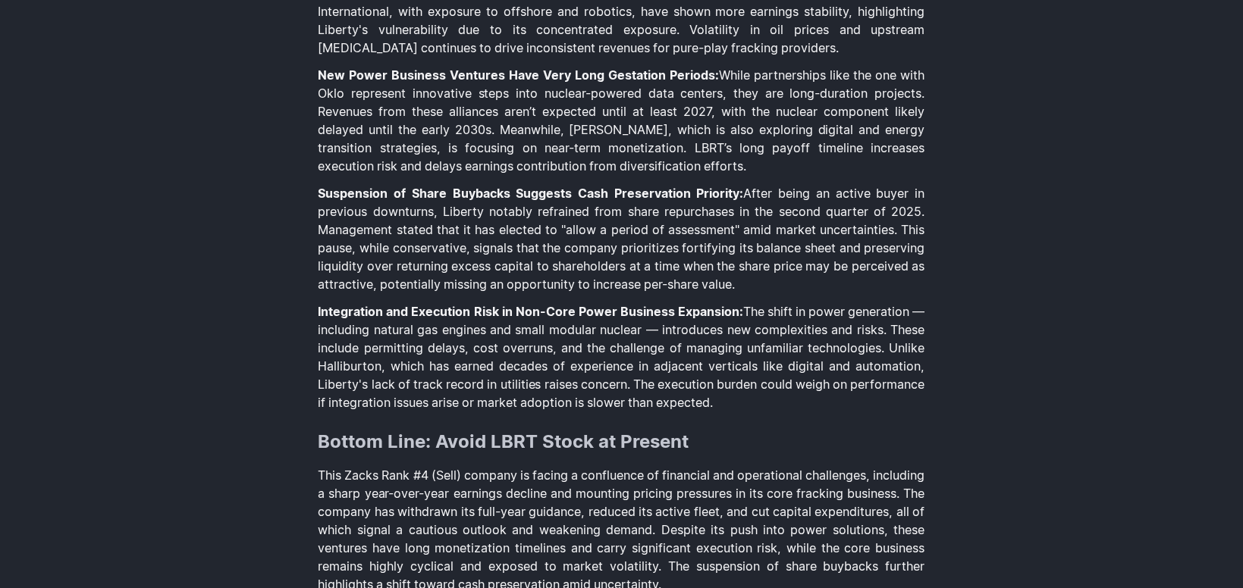
scroll to position [1995, 0]
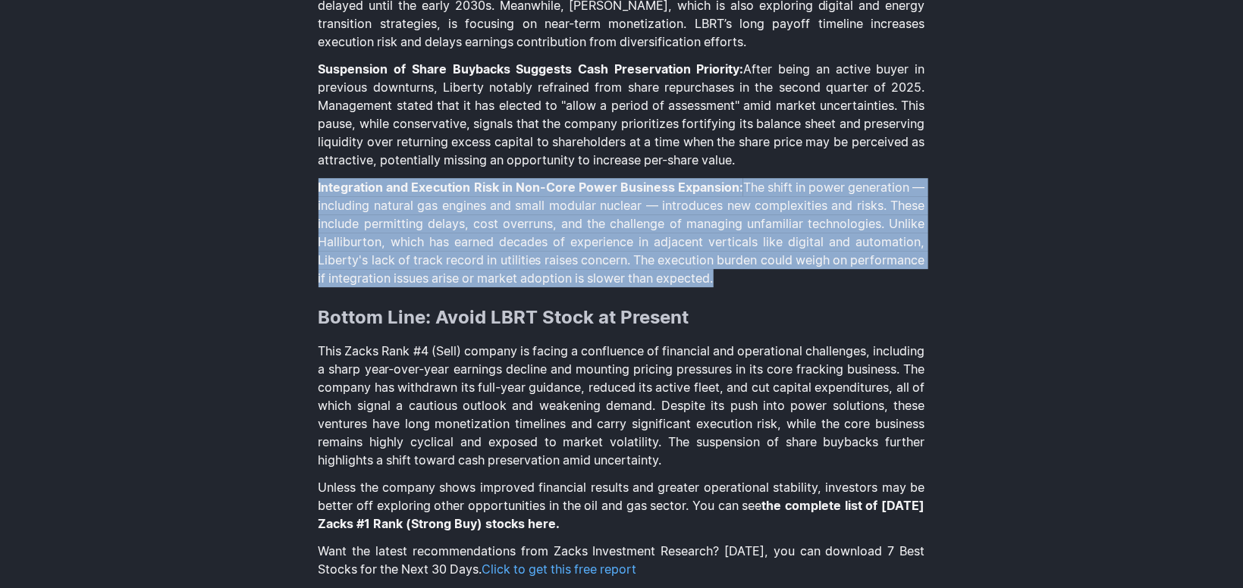
drag, startPoint x: 817, startPoint y: 284, endPoint x: 319, endPoint y: 190, distance: 506.1
click at [319, 190] on p "Integration and Execution Risk in Non-Core Power Business Expansion: The shift …" at bounding box center [621, 232] width 607 height 109
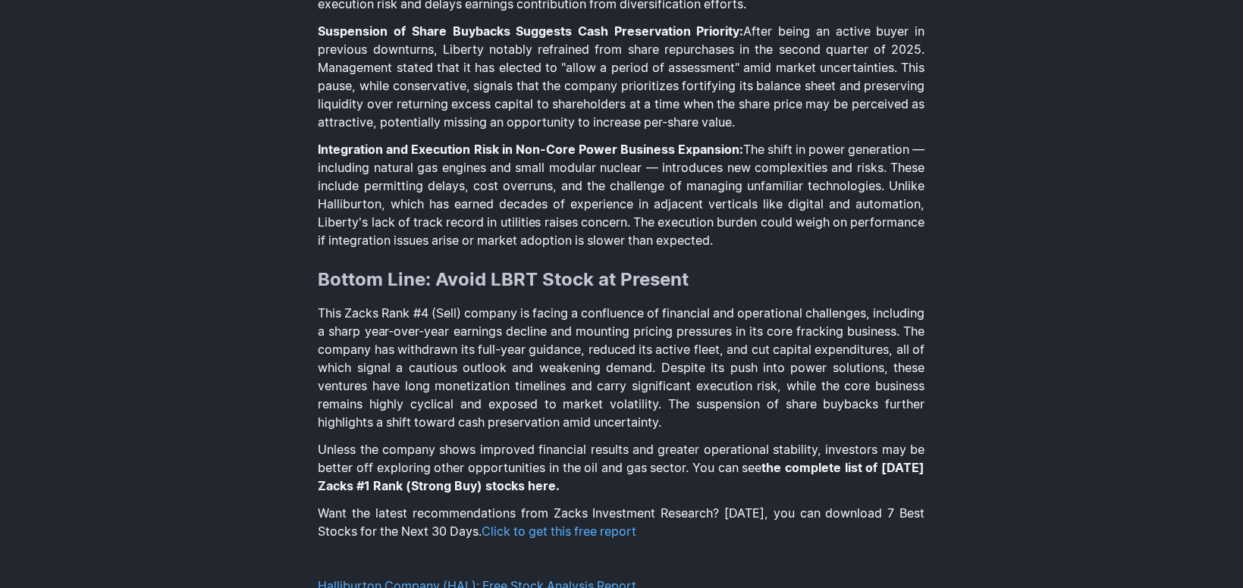
drag, startPoint x: 837, startPoint y: 249, endPoint x: 842, endPoint y: 270, distance: 21.7
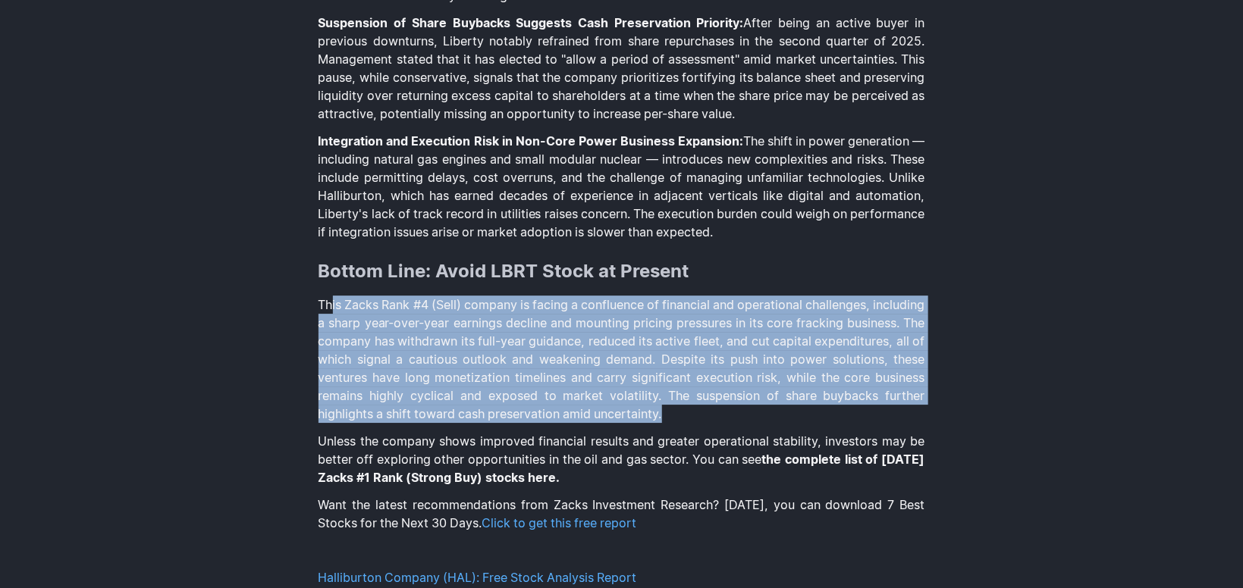
drag, startPoint x: 339, startPoint y: 303, endPoint x: 408, endPoint y: 196, distance: 126.6
click at [763, 396] on p "This Zacks Rank #4 (Sell) company is facing a confluence of financial and opera…" at bounding box center [621, 359] width 607 height 127
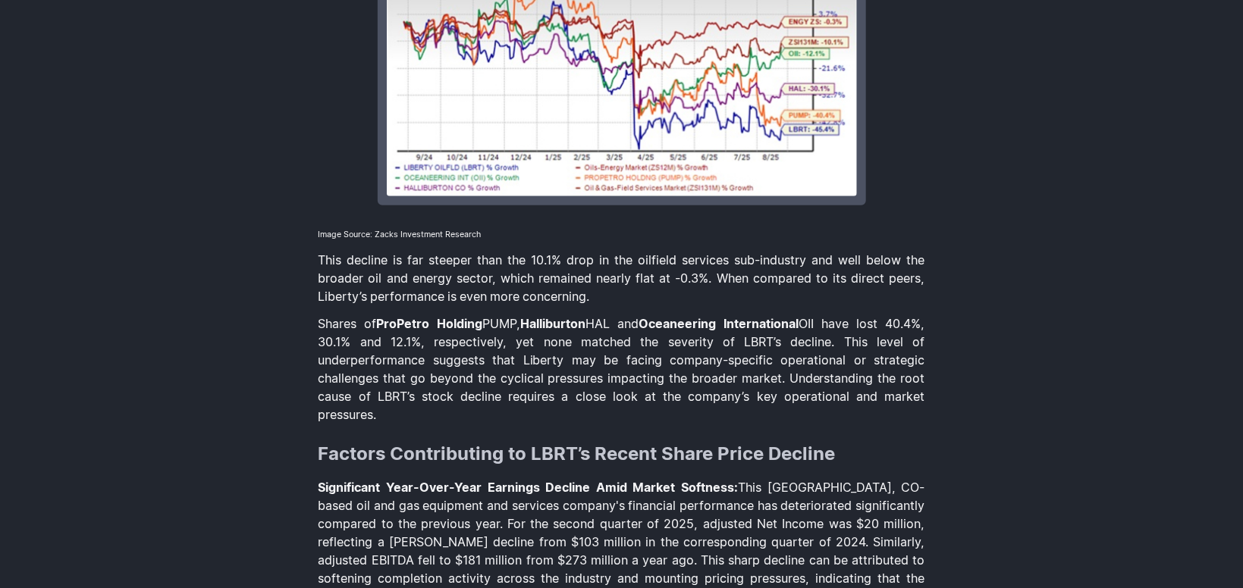
scroll to position [1018, 0]
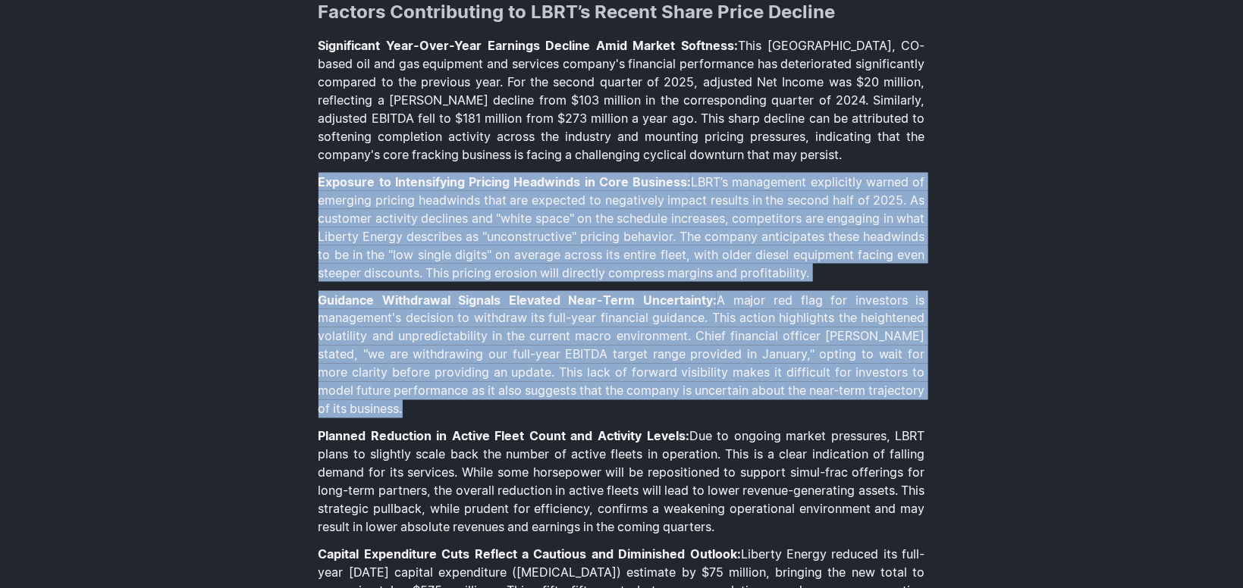
drag, startPoint x: 310, startPoint y: 171, endPoint x: 798, endPoint y: 401, distance: 539.0
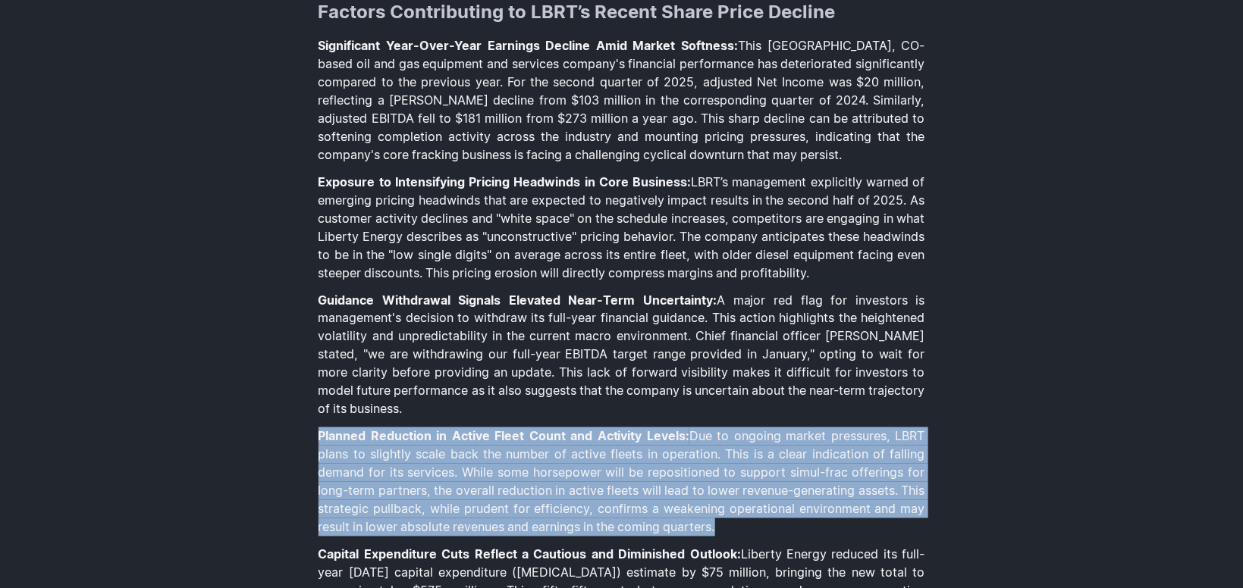
drag, startPoint x: 302, startPoint y: 439, endPoint x: 771, endPoint y: 531, distance: 478.3
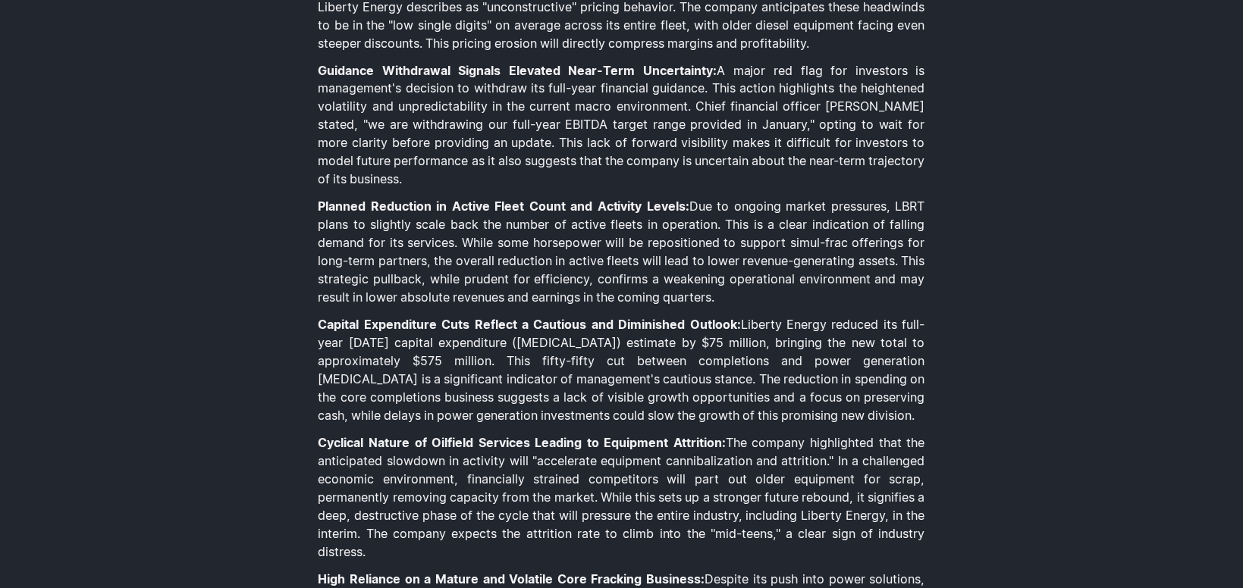
drag, startPoint x: 796, startPoint y: 377, endPoint x: 795, endPoint y: 387, distance: 9.9
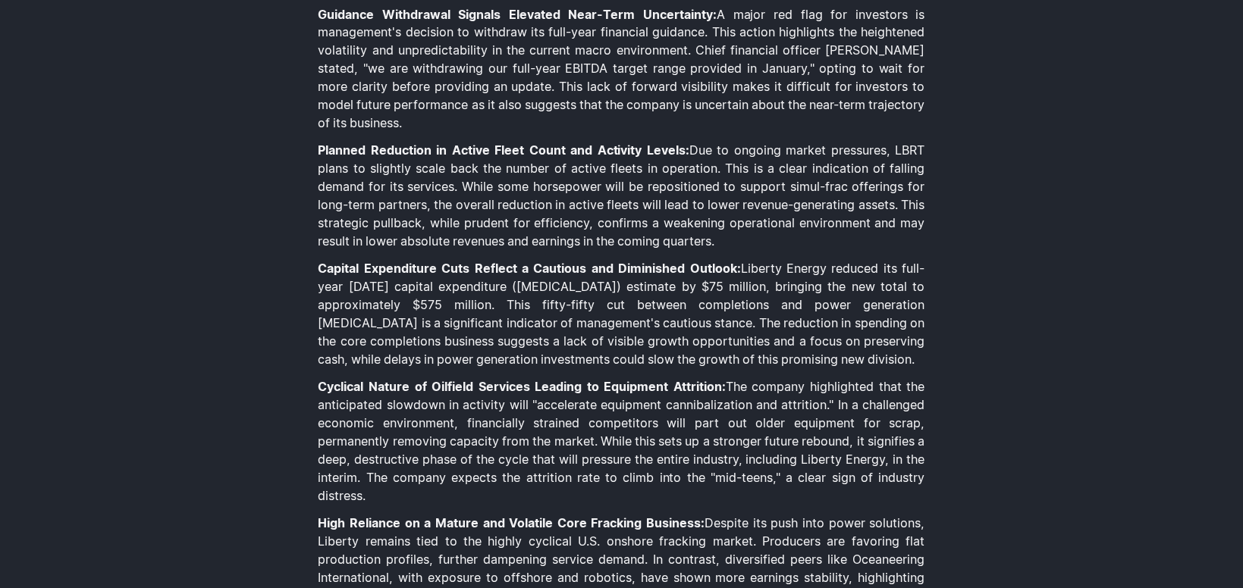
click at [805, 365] on p "Capital Expenditure Cuts Reflect a Cautious and Diminished Outlook: Liberty Ene…" at bounding box center [621, 314] width 607 height 109
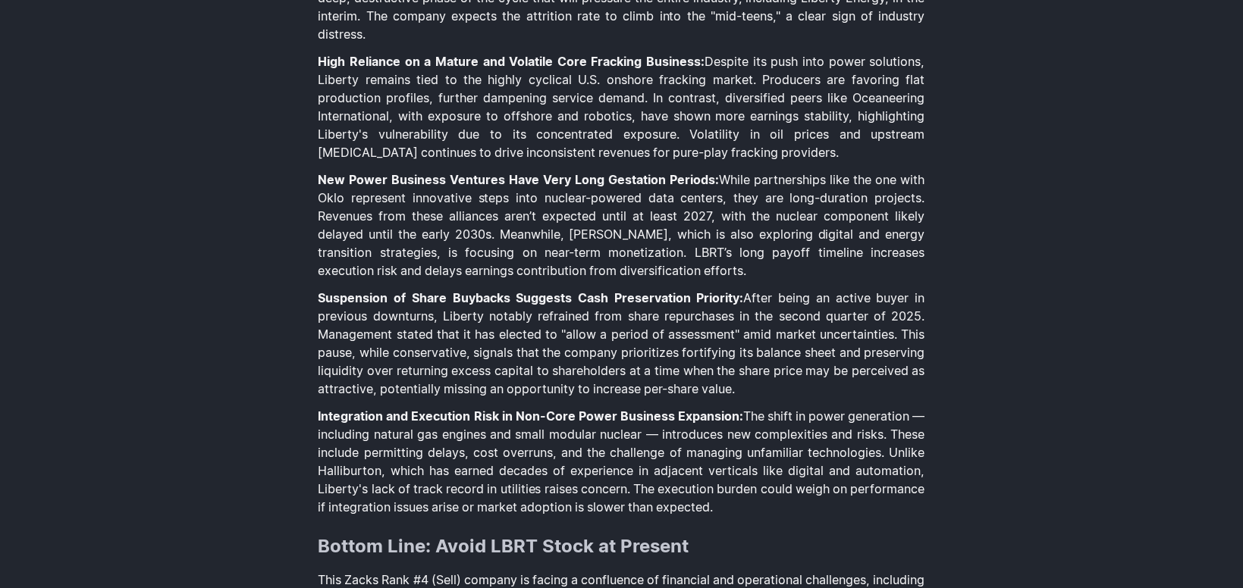
drag, startPoint x: 744, startPoint y: 275, endPoint x: 746, endPoint y: 292, distance: 16.8
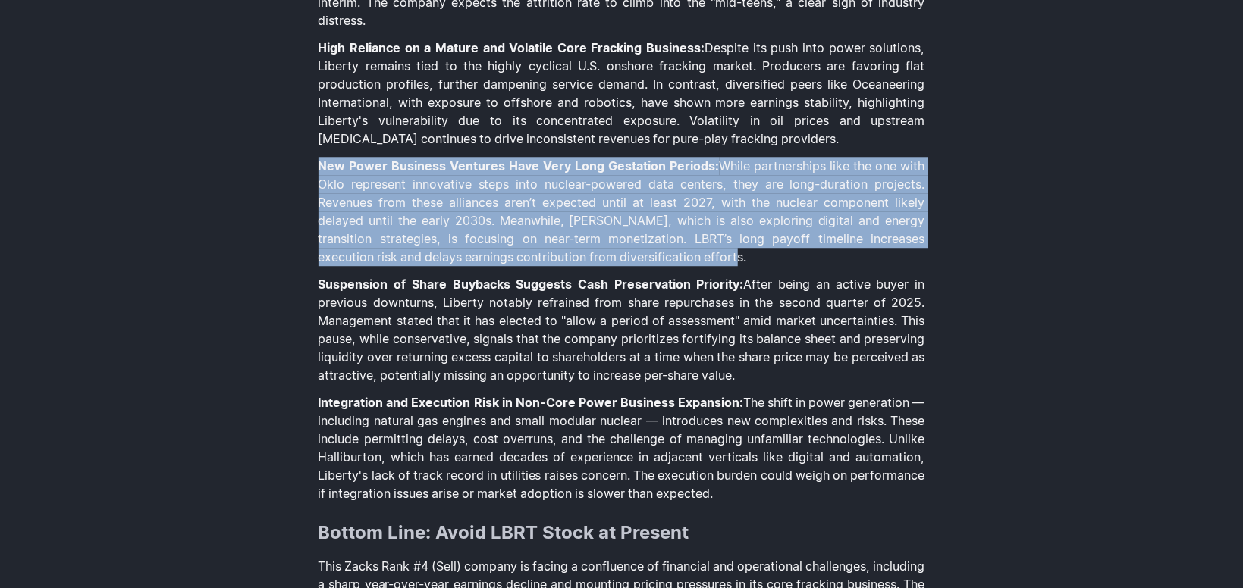
drag, startPoint x: 317, startPoint y: 164, endPoint x: 707, endPoint y: 256, distance: 401.3
click at [390, 208] on p "New Power Business Ventures Have Very Long Gestation Periods: While partnership…" at bounding box center [621, 212] width 607 height 109
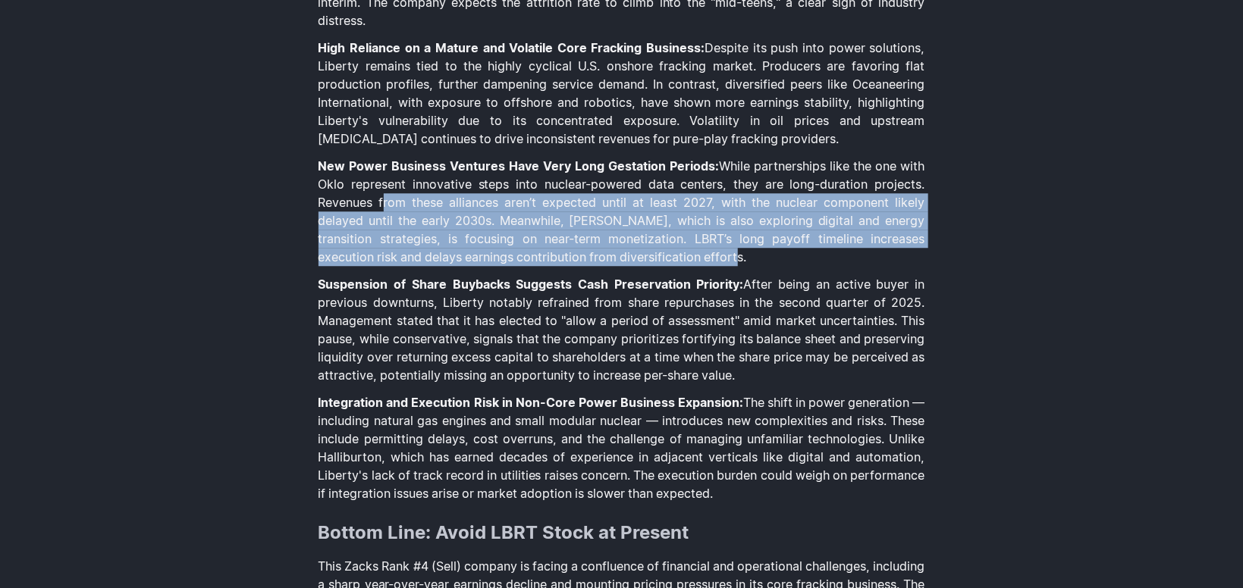
drag, startPoint x: 386, startPoint y: 203, endPoint x: 822, endPoint y: 253, distance: 438.9
click at [822, 253] on p "New Power Business Ventures Have Very Long Gestation Periods: While partnership…" at bounding box center [621, 212] width 607 height 109
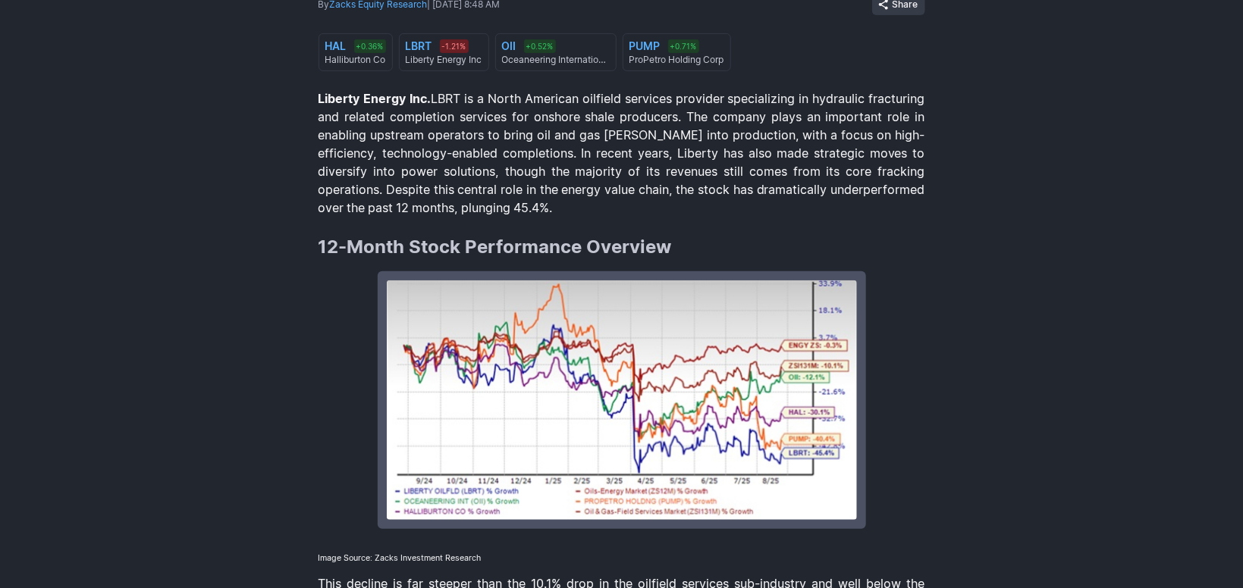
scroll to position [0, 0]
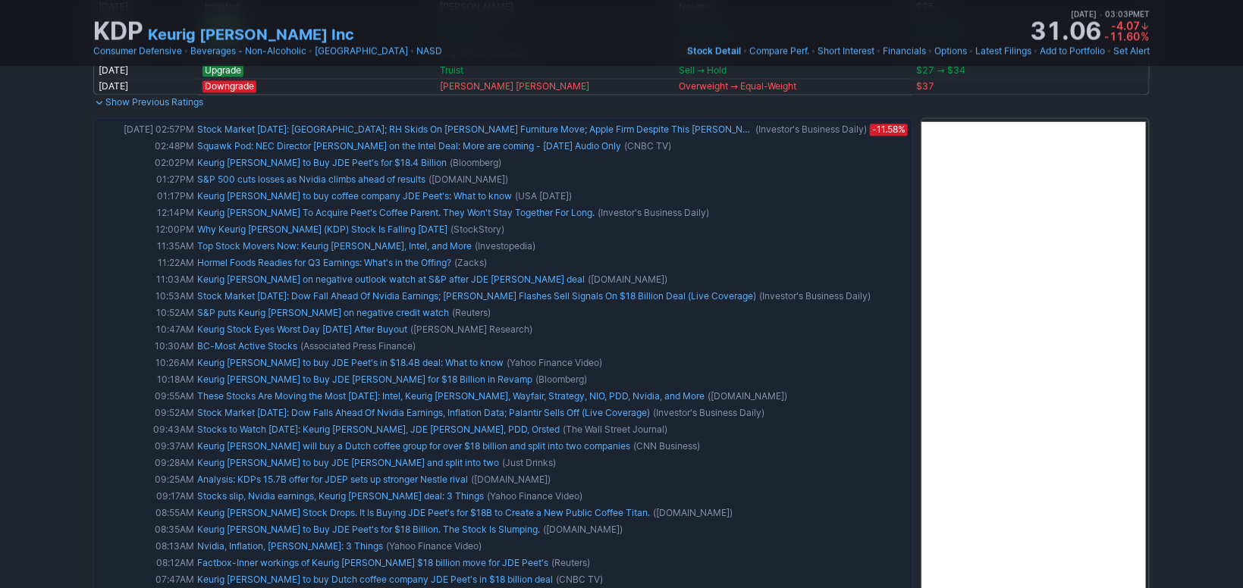
scroll to position [1498, 0]
drag, startPoint x: 1167, startPoint y: 317, endPoint x: 1161, endPoint y: 288, distance: 29.4
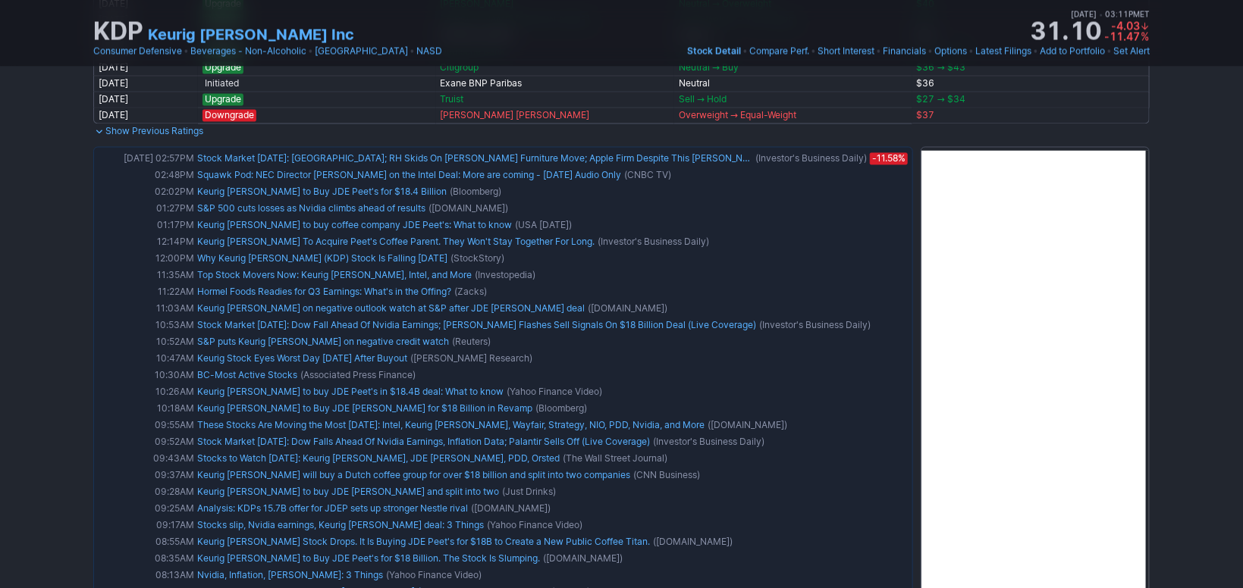
scroll to position [0, 0]
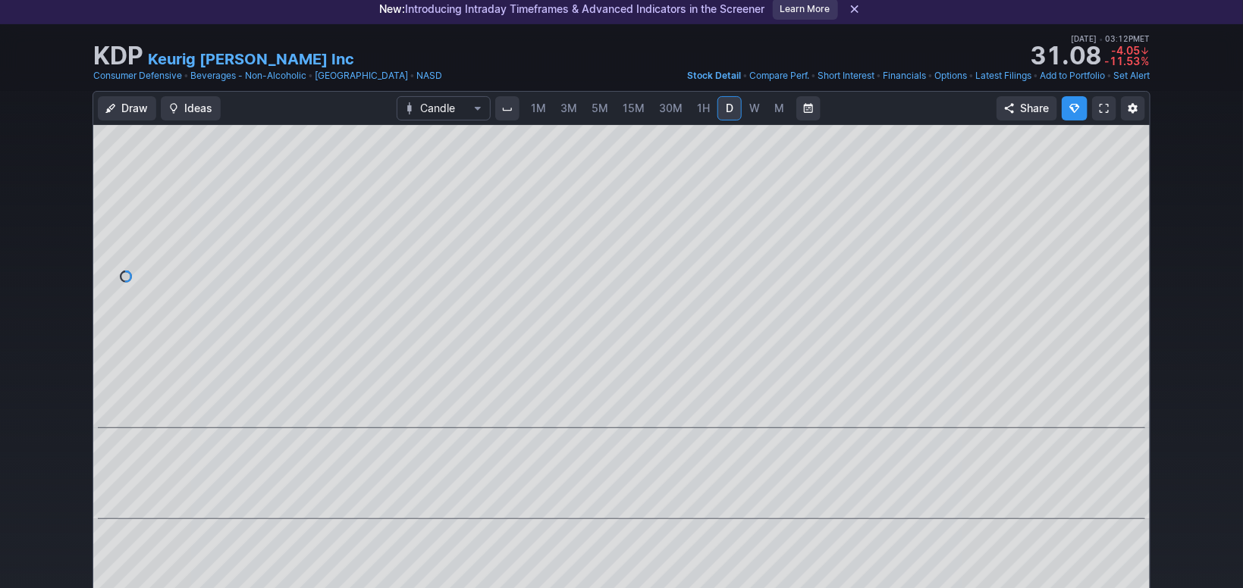
scroll to position [17, 0]
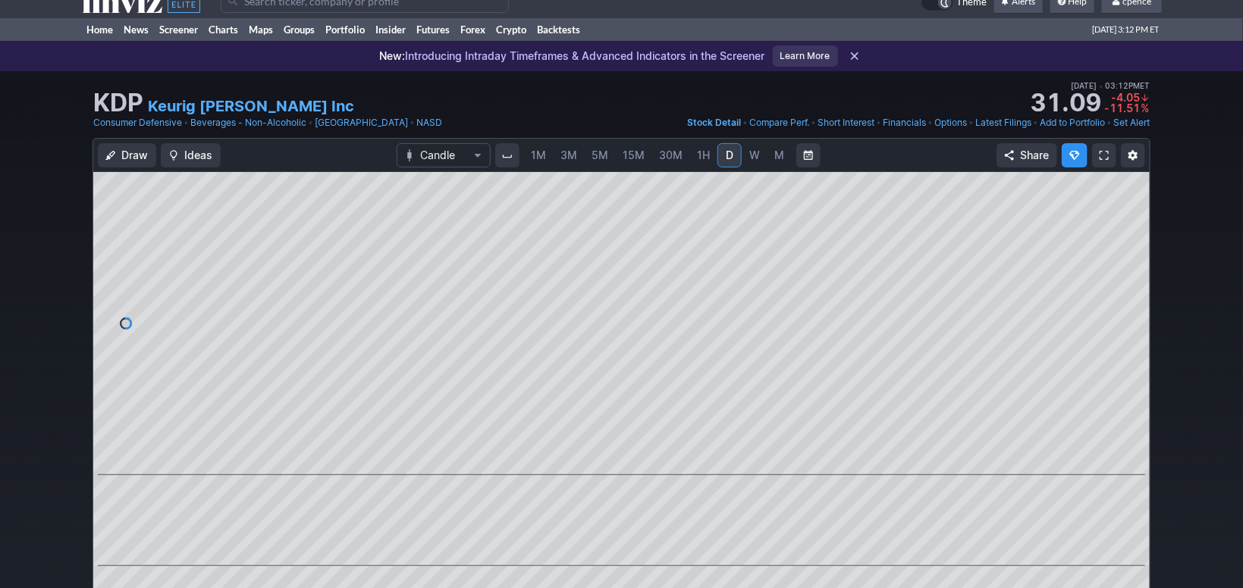
click at [749, 155] on span "W" at bounding box center [754, 155] width 11 height 13
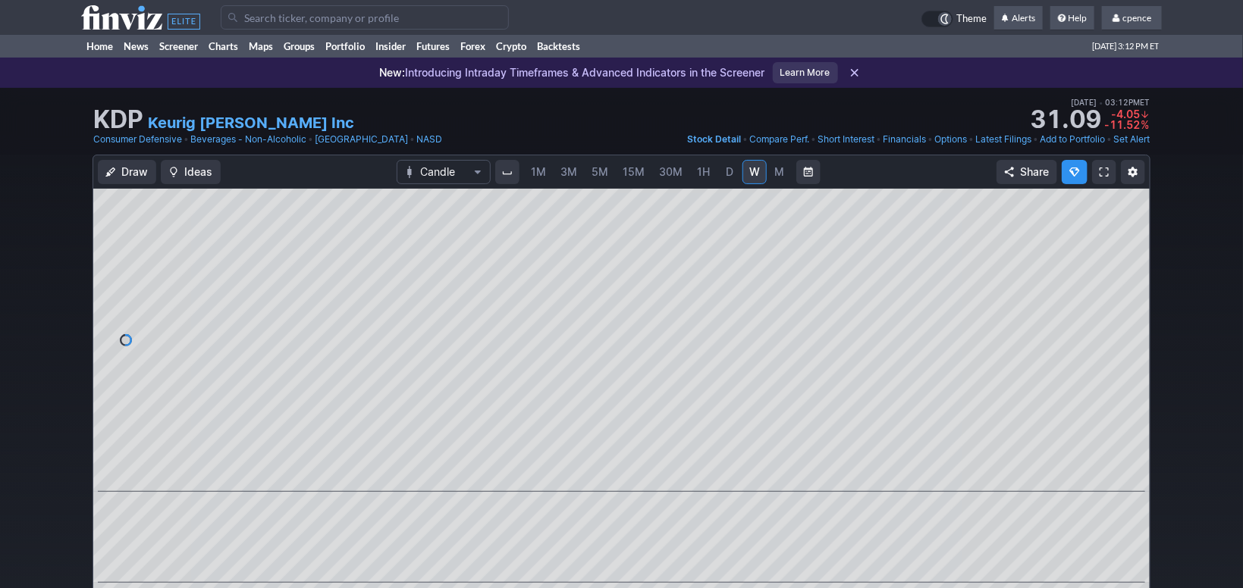
click at [120, 20] on icon at bounding box center [140, 17] width 119 height 24
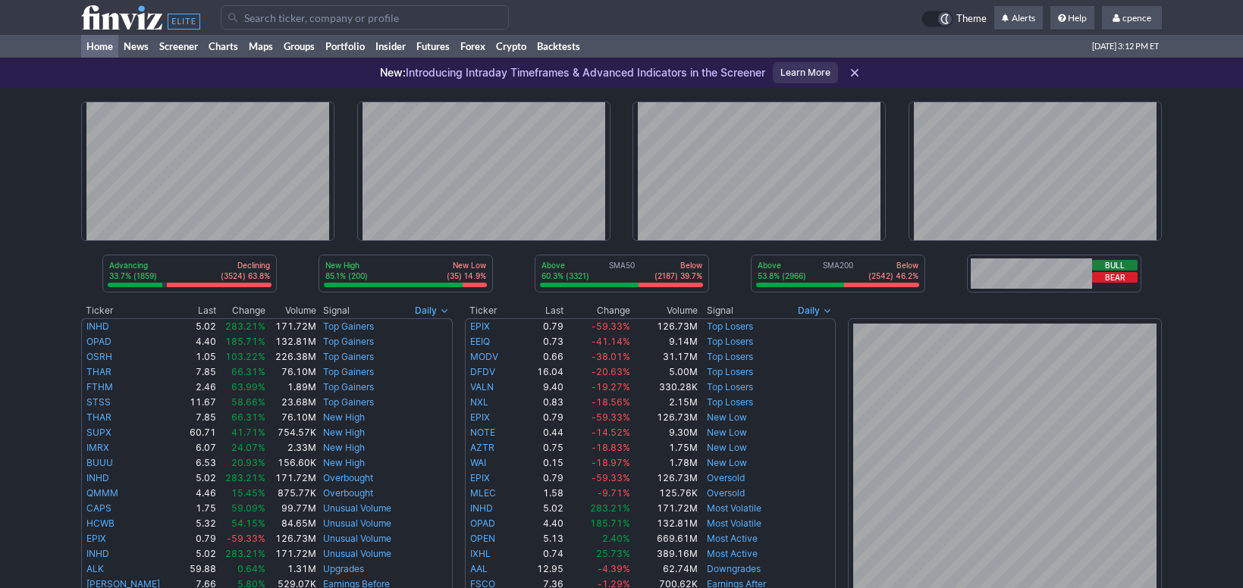
scroll to position [509, 0]
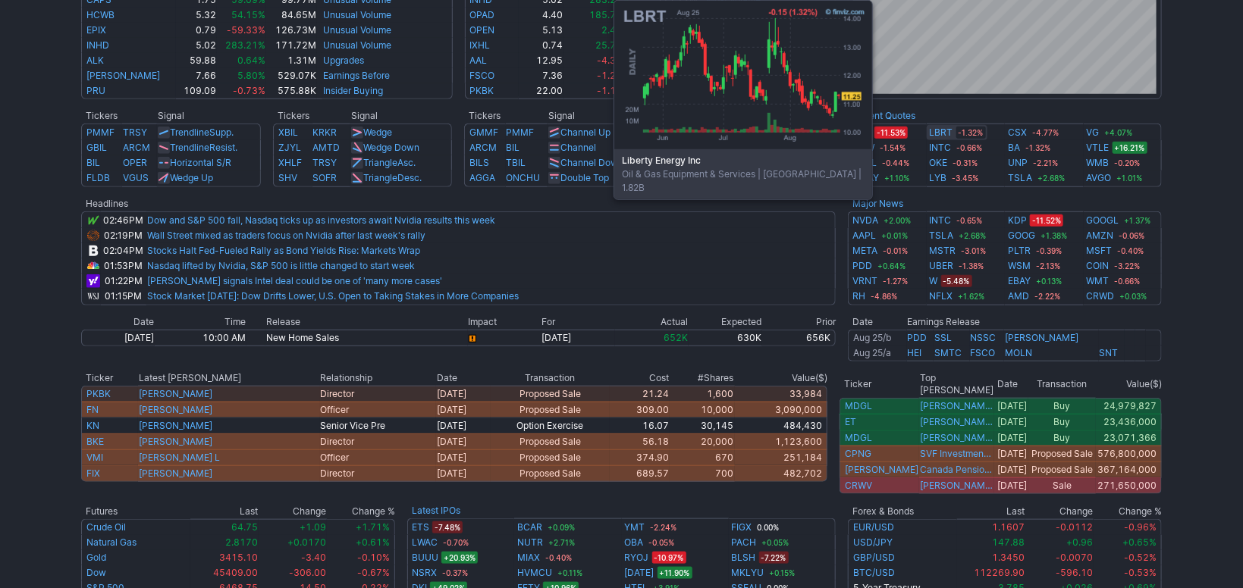
click at [939, 132] on link "LBRT" at bounding box center [942, 132] width 24 height 15
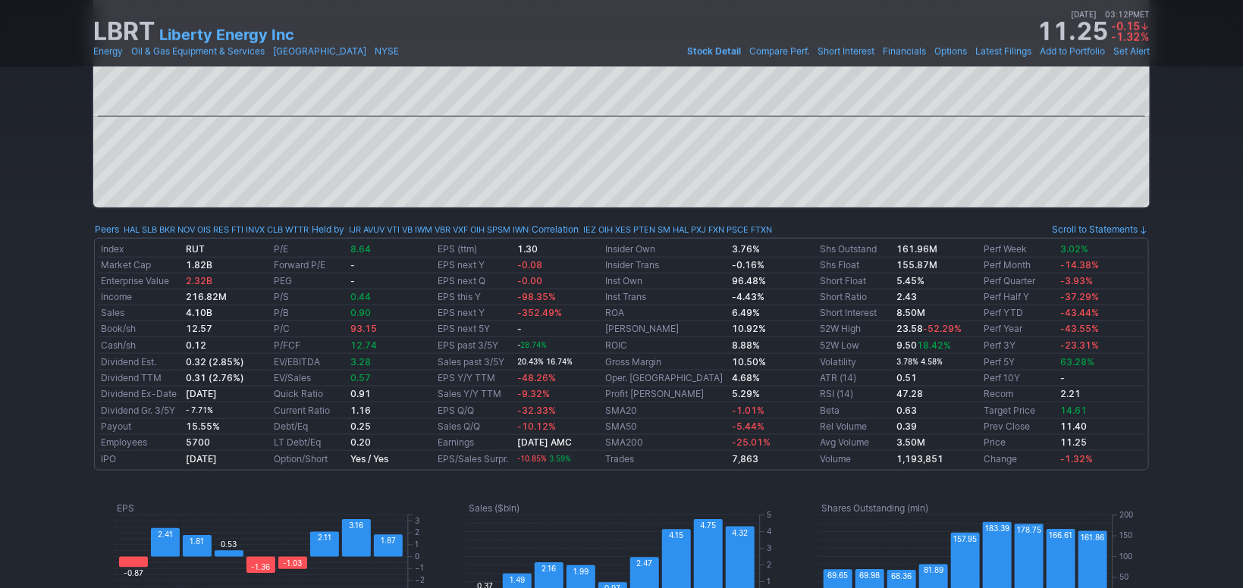
scroll to position [509, 0]
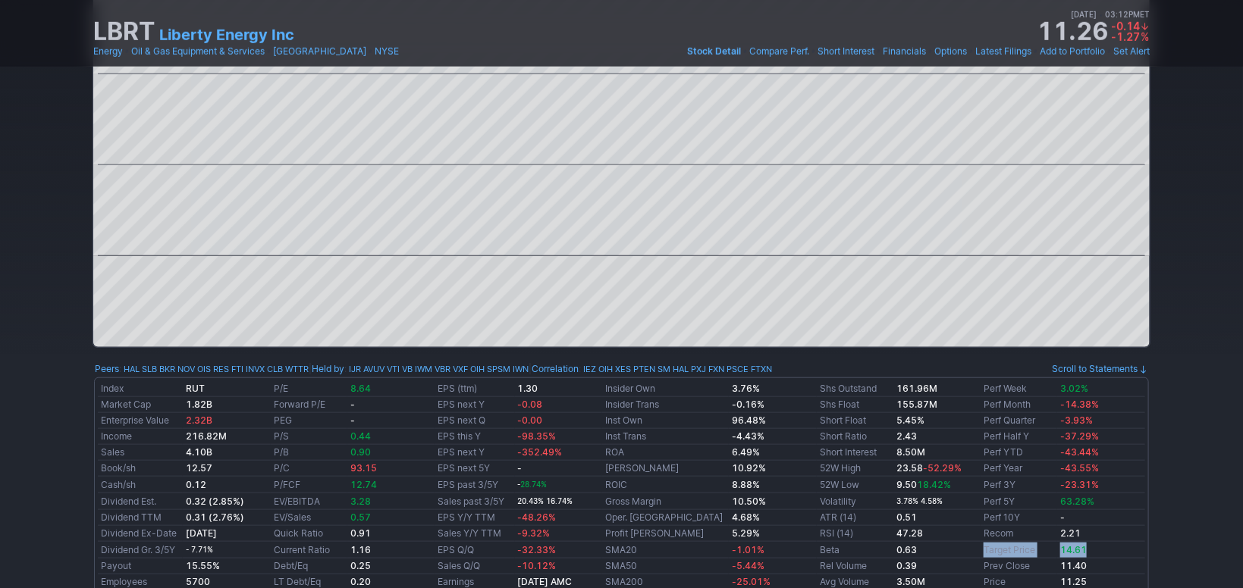
drag, startPoint x: 1103, startPoint y: 554, endPoint x: 962, endPoint y: 550, distance: 141.9
click at [962, 550] on tr "Dividend Gr. 3/5Y - 7.71% Current Ratio 1.16 EPS Q/Q -32.33% SMA20 -1.01% Beta …" at bounding box center [621, 550] width 1047 height 17
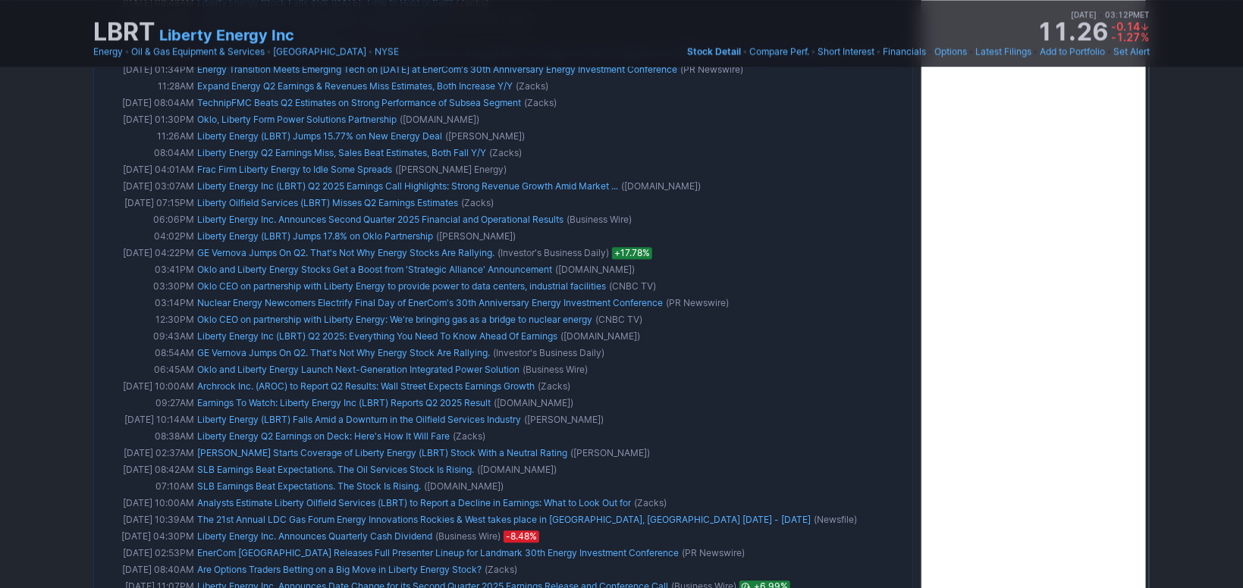
scroll to position [0, 0]
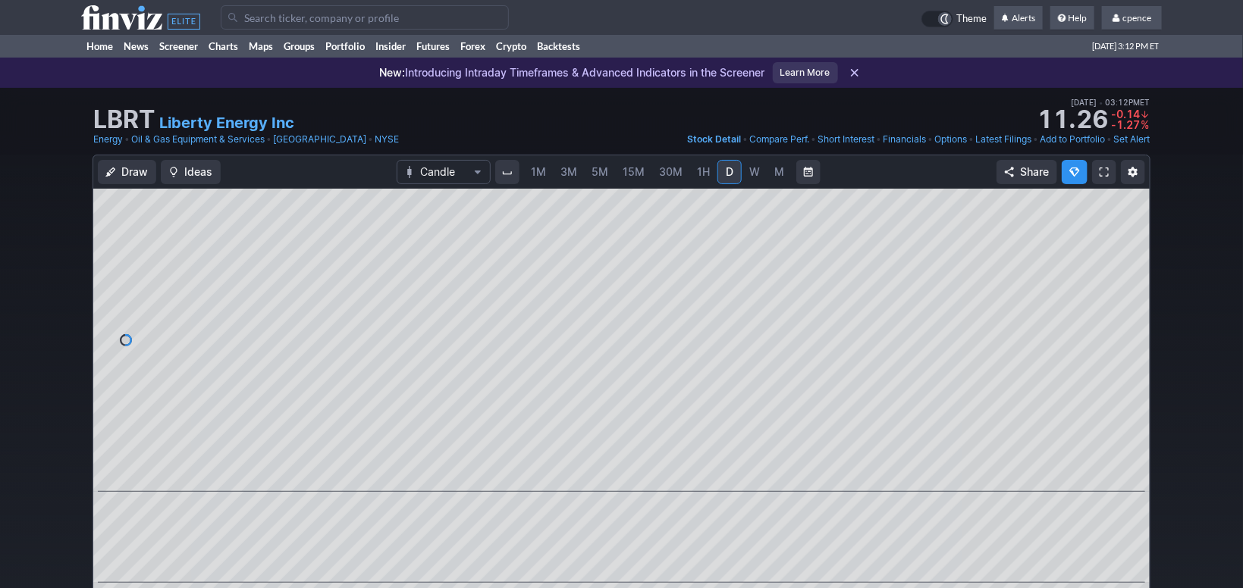
click at [313, 14] on input "Search" at bounding box center [365, 17] width 288 height 24
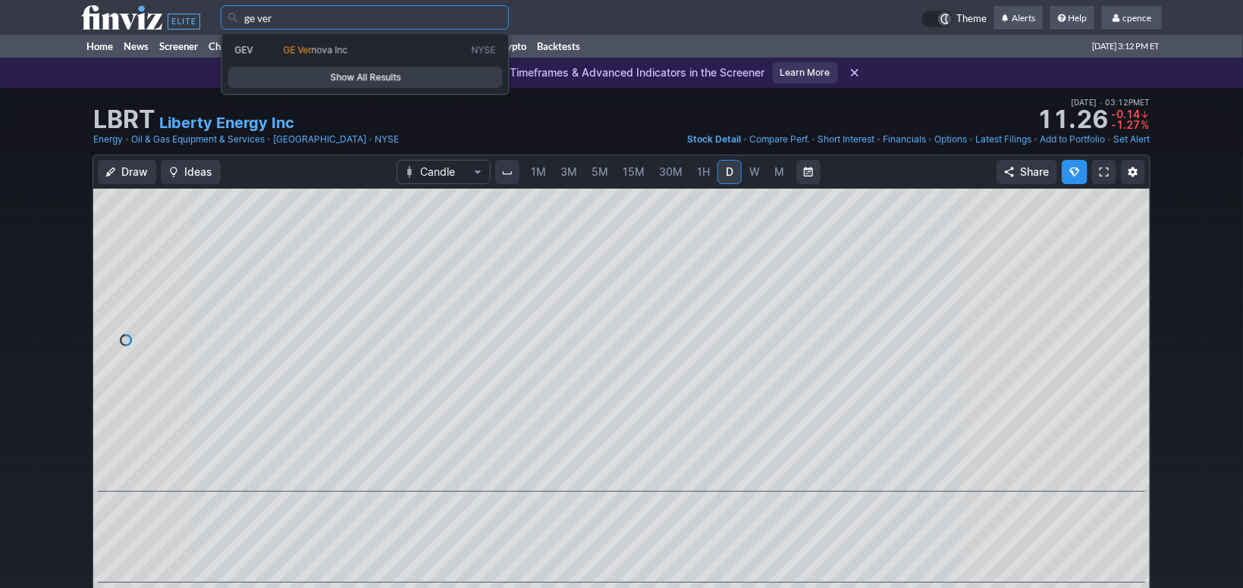
click at [347, 43] on link "GEV GE Ver nova Inc NYSE" at bounding box center [365, 49] width 274 height 21
type input "GEV"
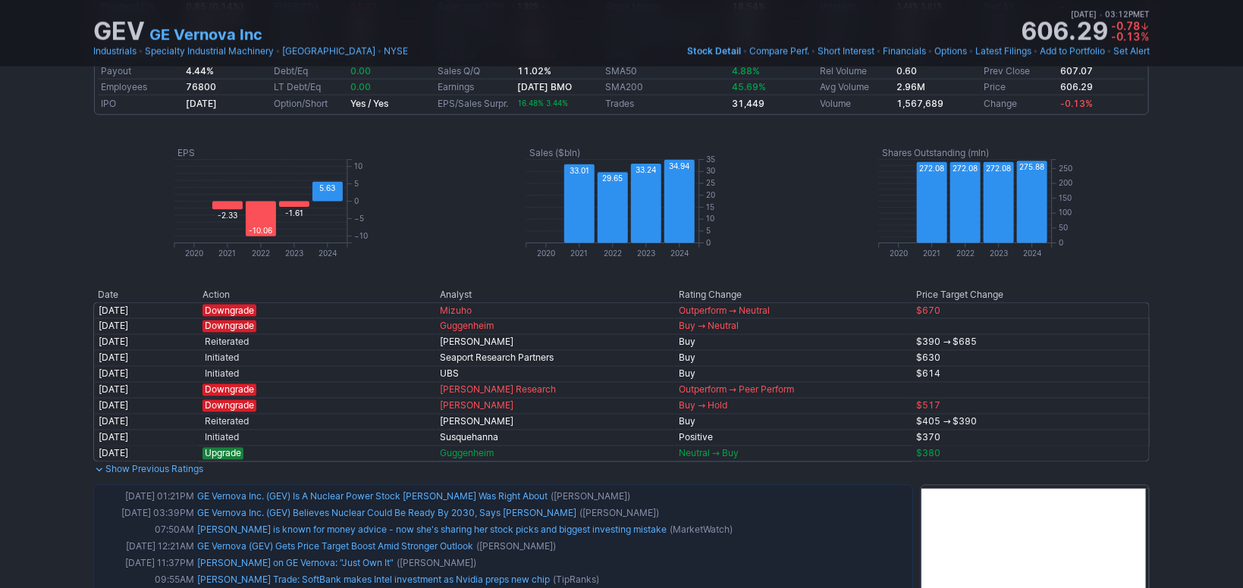
scroll to position [14, 0]
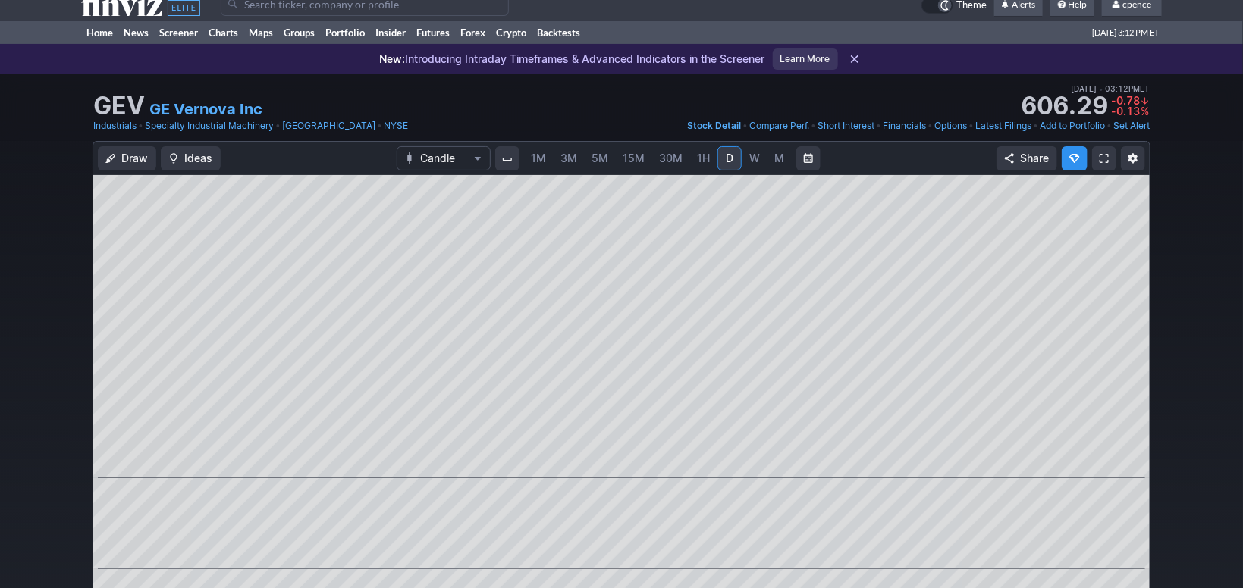
click at [216, 118] on link "Specialty Industrial Machinery" at bounding box center [209, 125] width 129 height 15
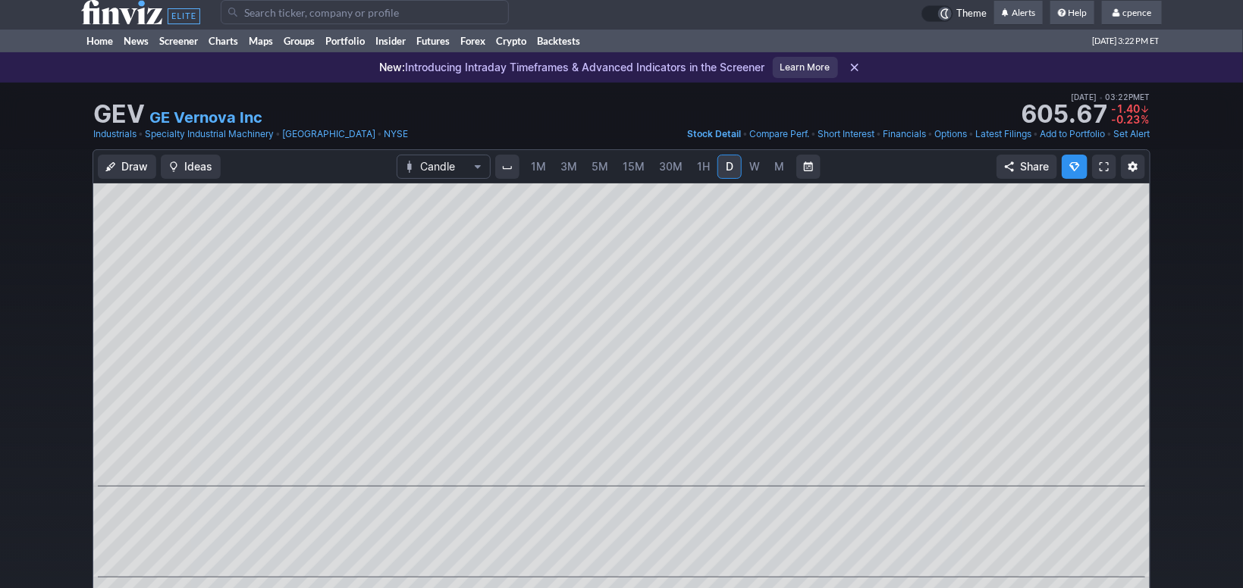
click at [124, 20] on icon at bounding box center [140, 12] width 119 height 24
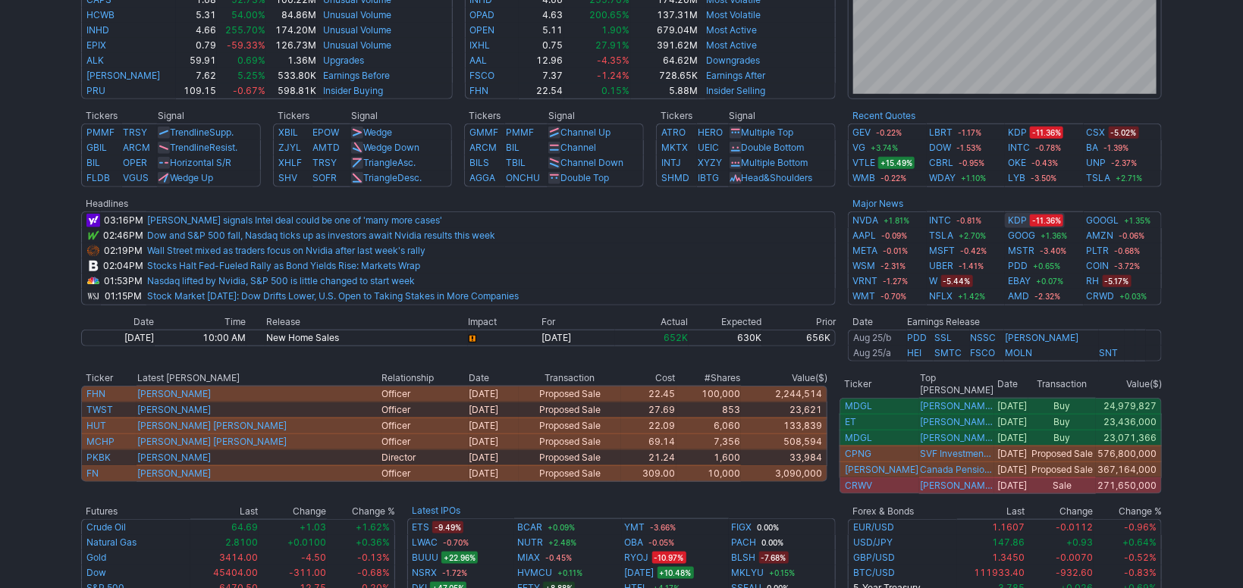
scroll to position [509, 0]
